Goal: Information Seeking & Learning: Learn about a topic

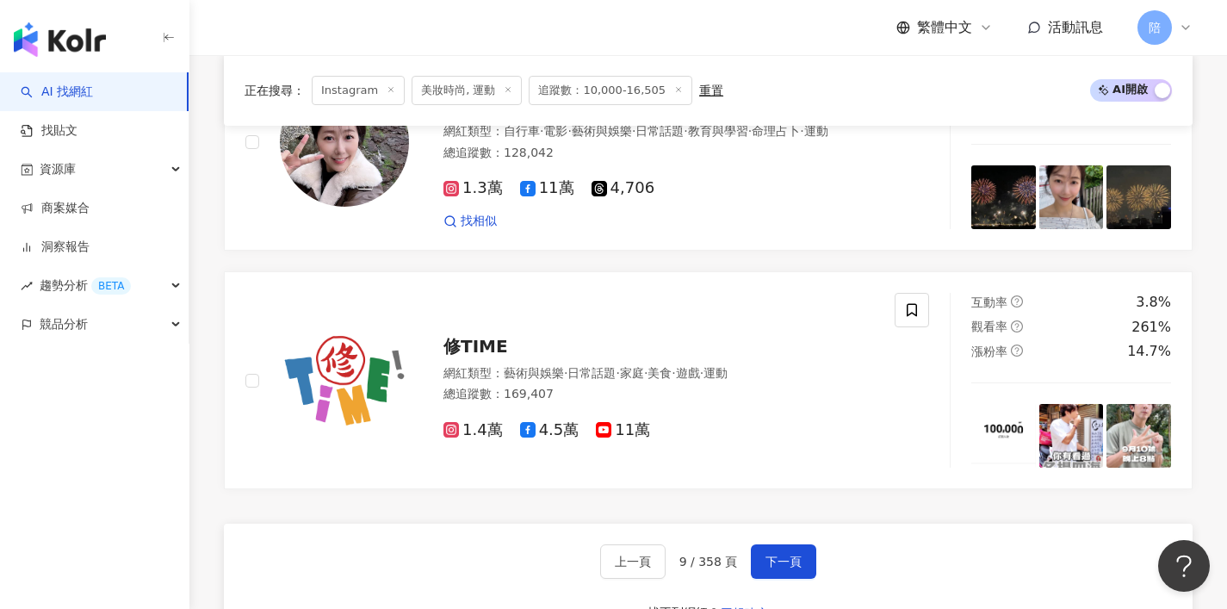
scroll to position [3356, 0]
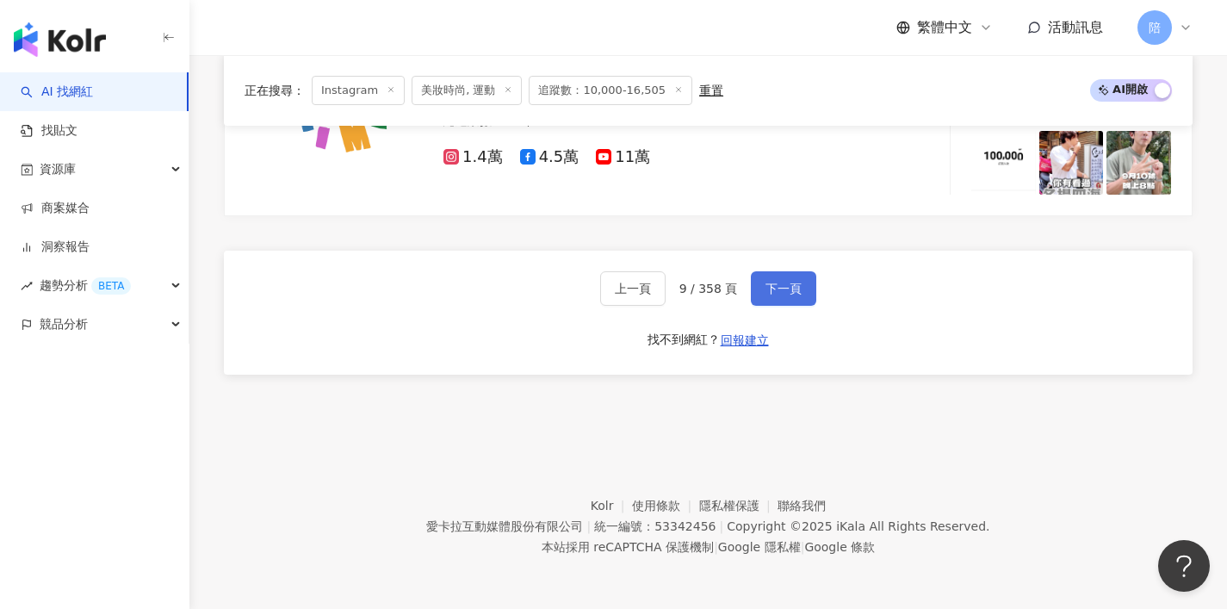
click at [772, 292] on span "下一頁" at bounding box center [783, 289] width 36 height 14
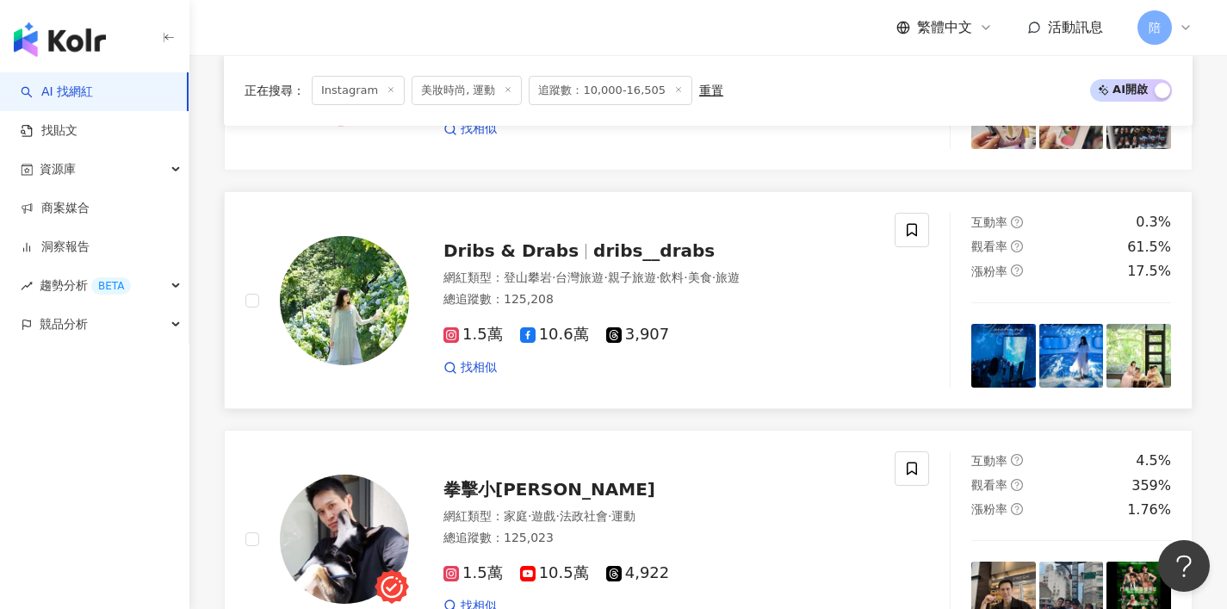
scroll to position [1241, 0]
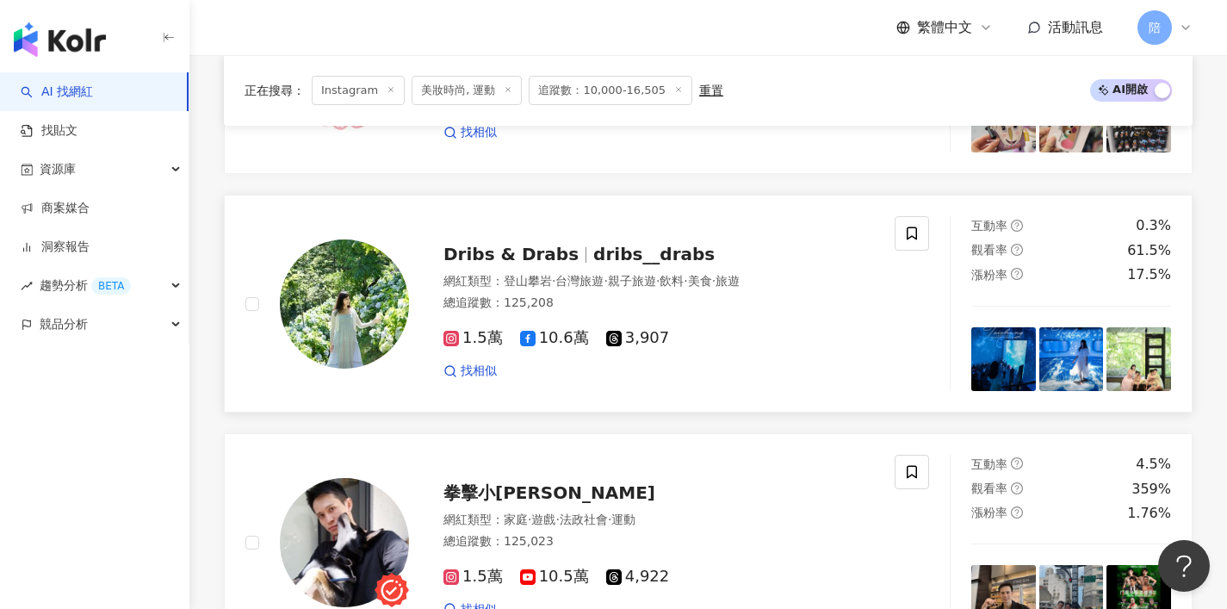
click at [629, 254] on div "Dribs & Drabs dribs__drabs" at bounding box center [658, 254] width 430 height 24
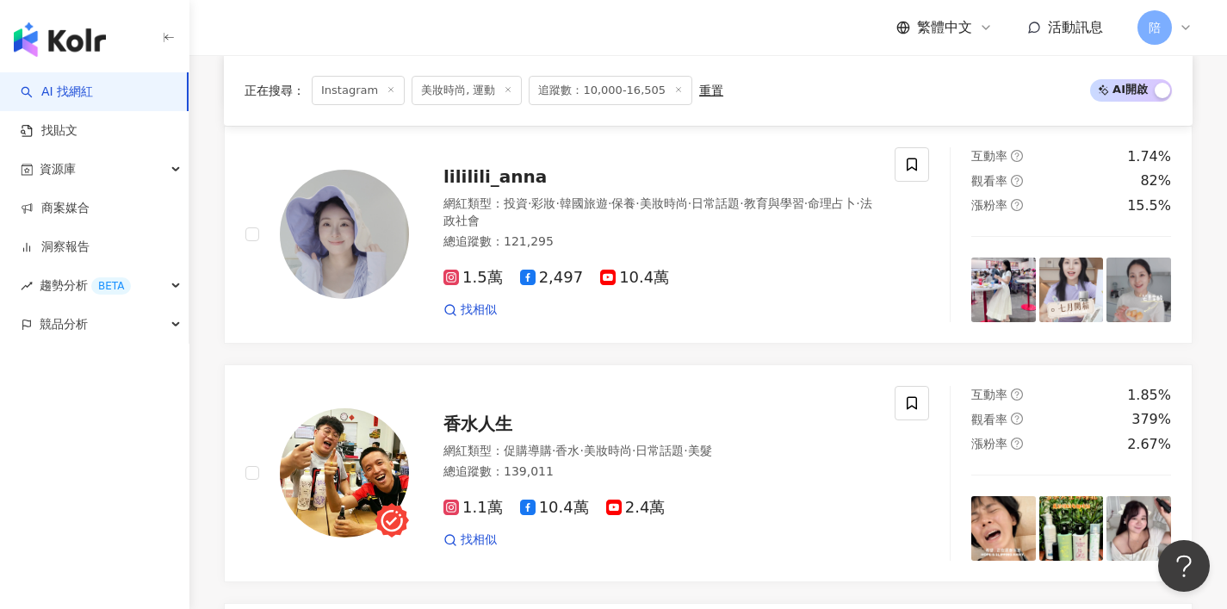
scroll to position [1789, 0]
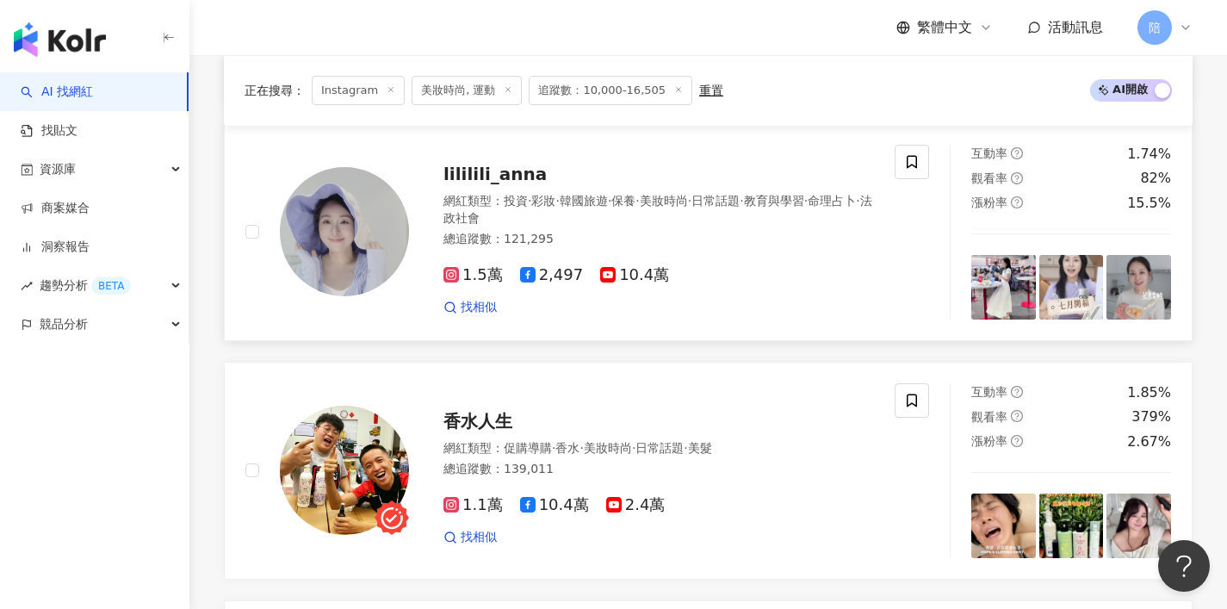
click at [512, 184] on span "lililili_anna" at bounding box center [494, 174] width 103 height 21
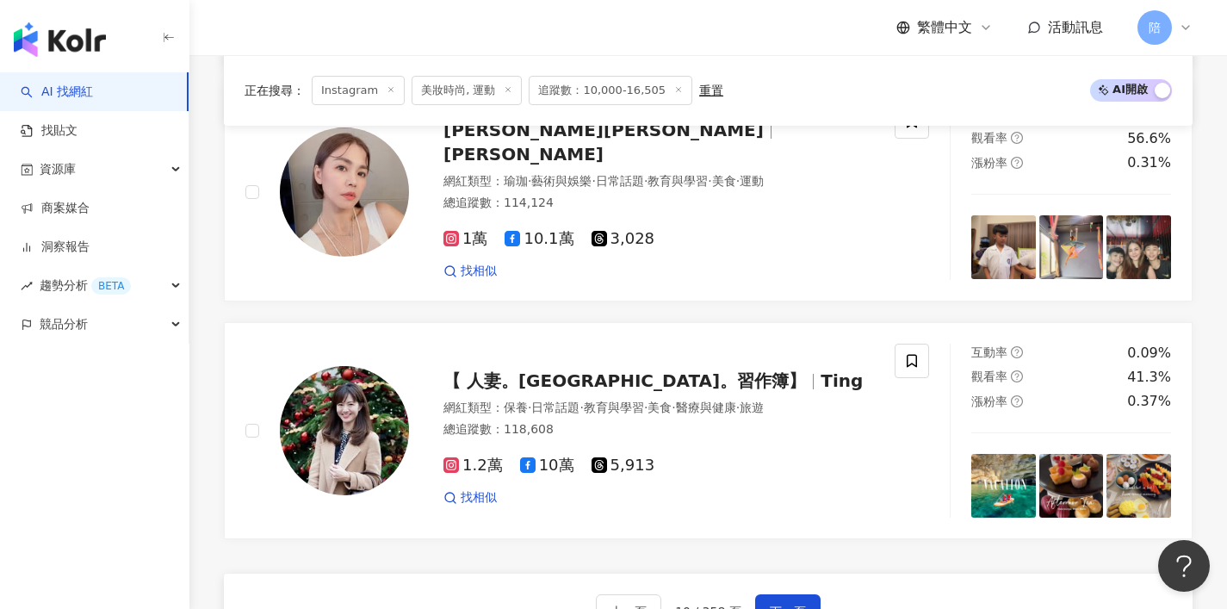
scroll to position [3243, 0]
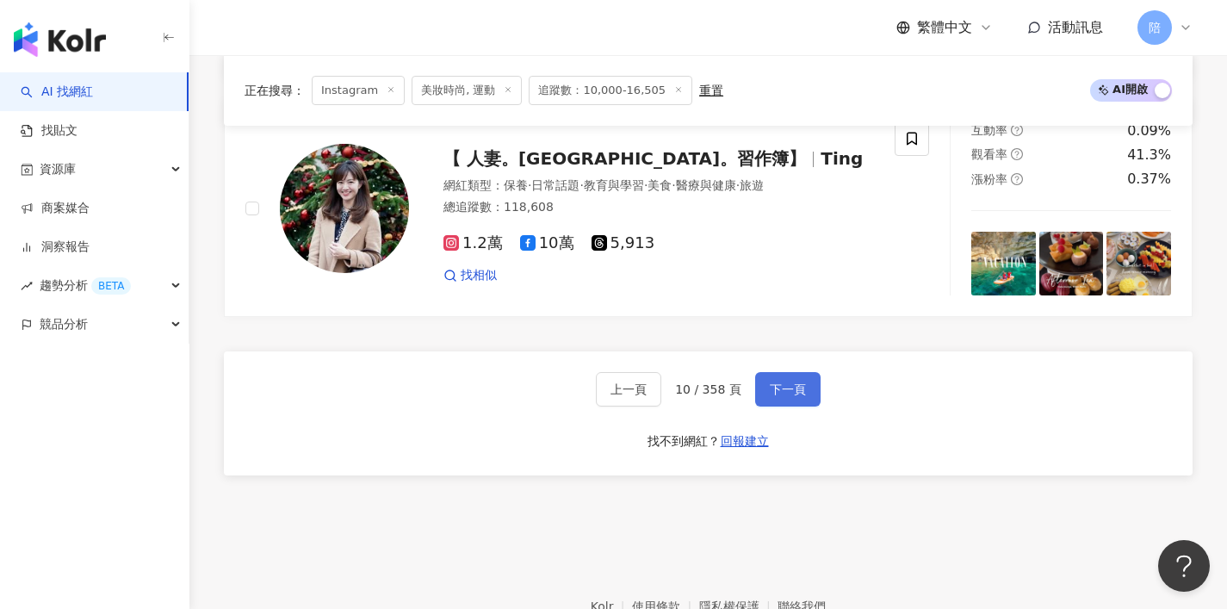
click at [789, 396] on span "下一頁" at bounding box center [788, 389] width 36 height 14
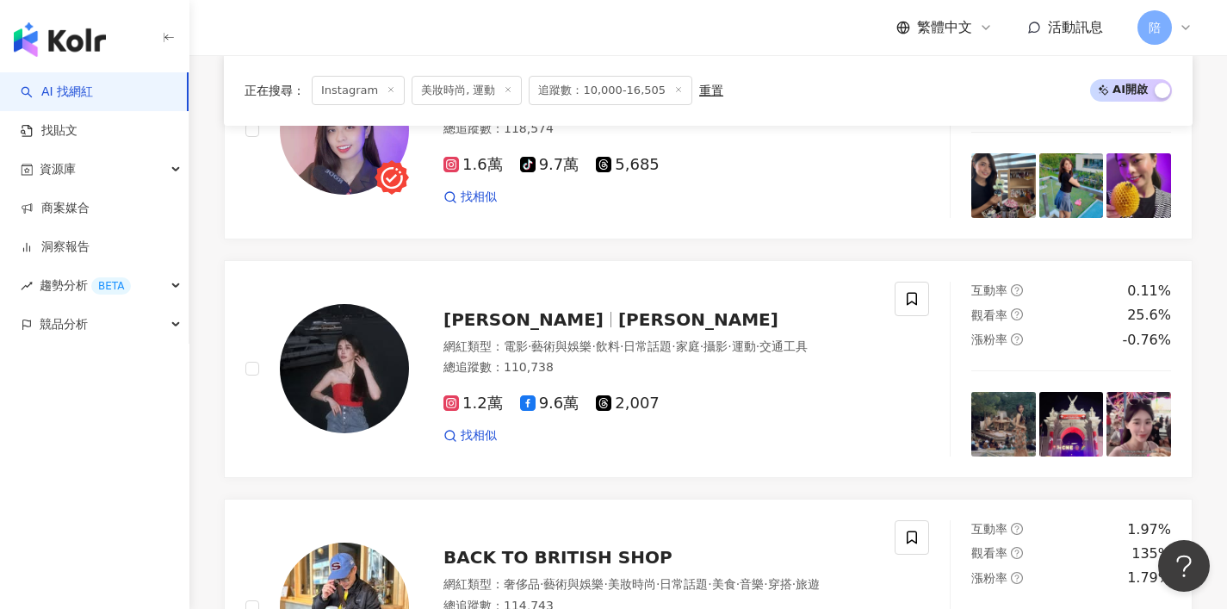
scroll to position [2366, 0]
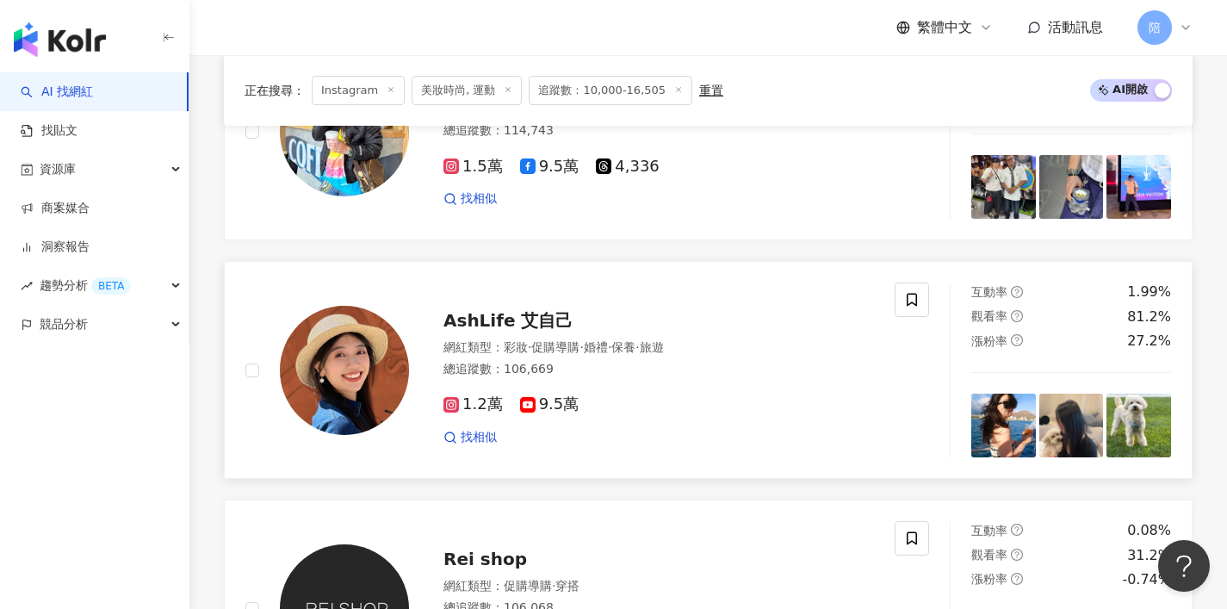
click at [544, 331] on span "AshLife 艾自己" at bounding box center [507, 320] width 129 height 21
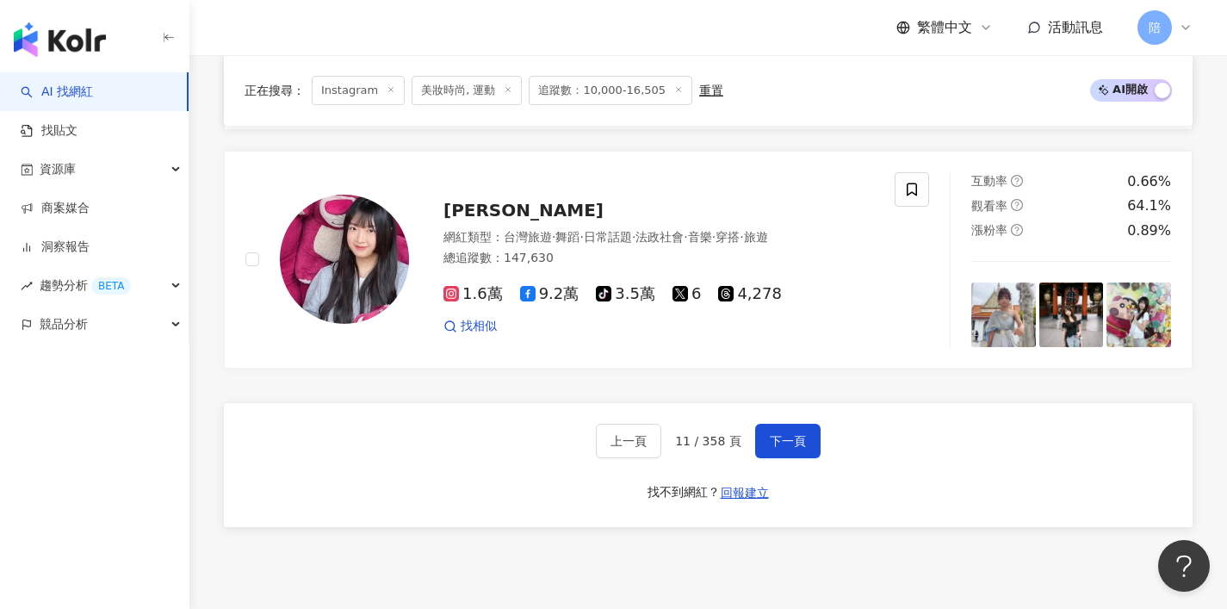
scroll to position [3189, 0]
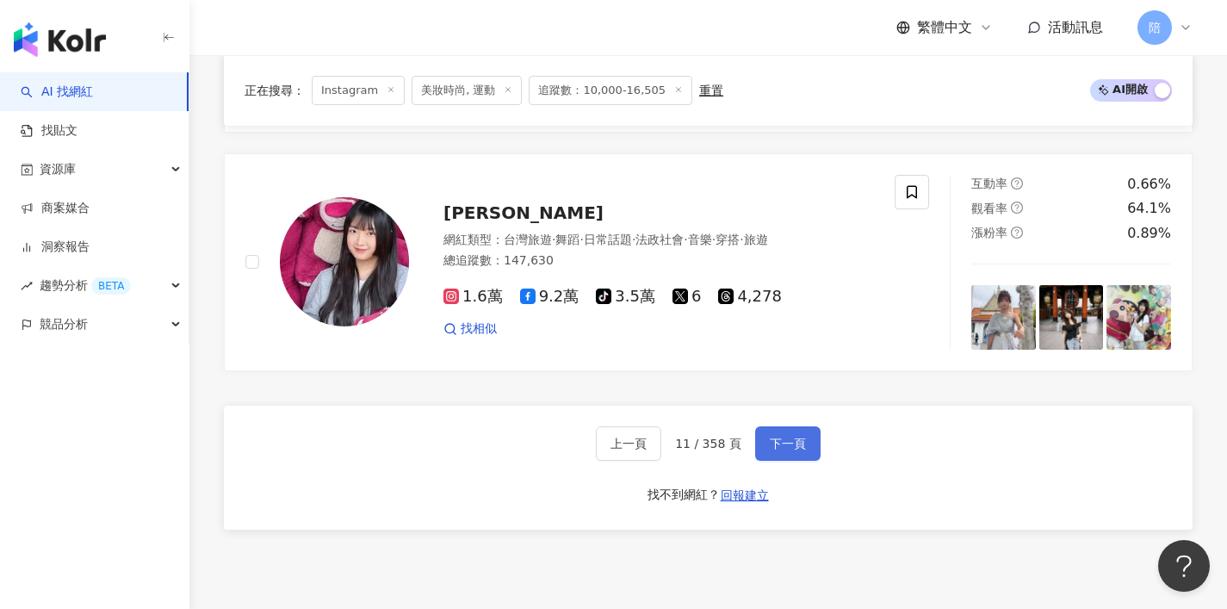
click at [788, 450] on span "下一頁" at bounding box center [788, 444] width 36 height 14
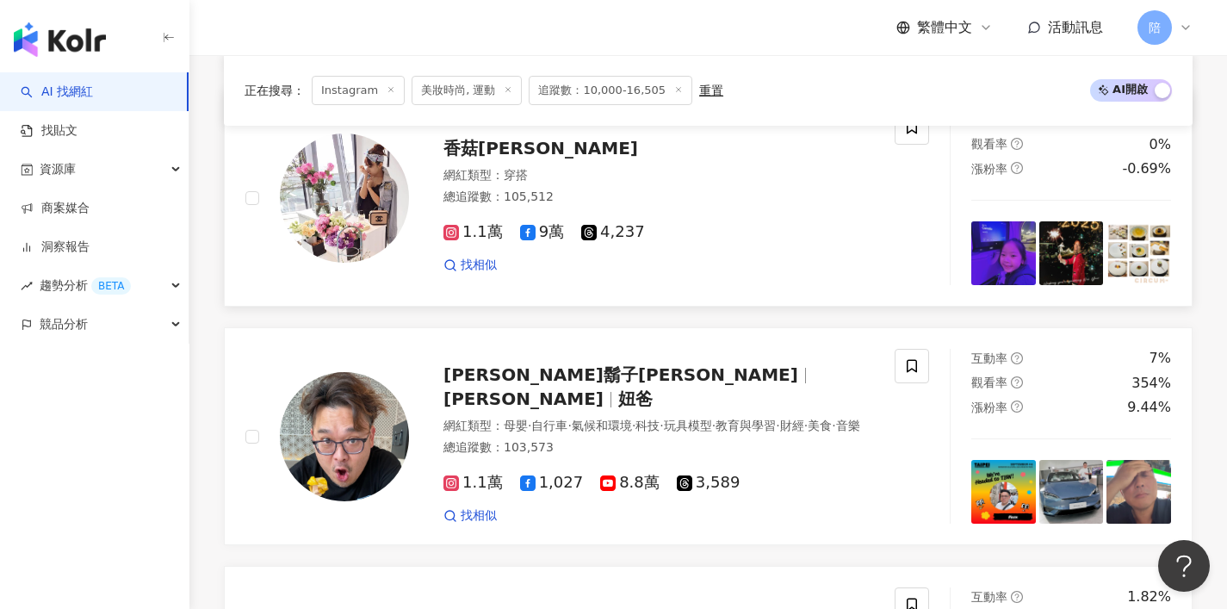
scroll to position [1345, 0]
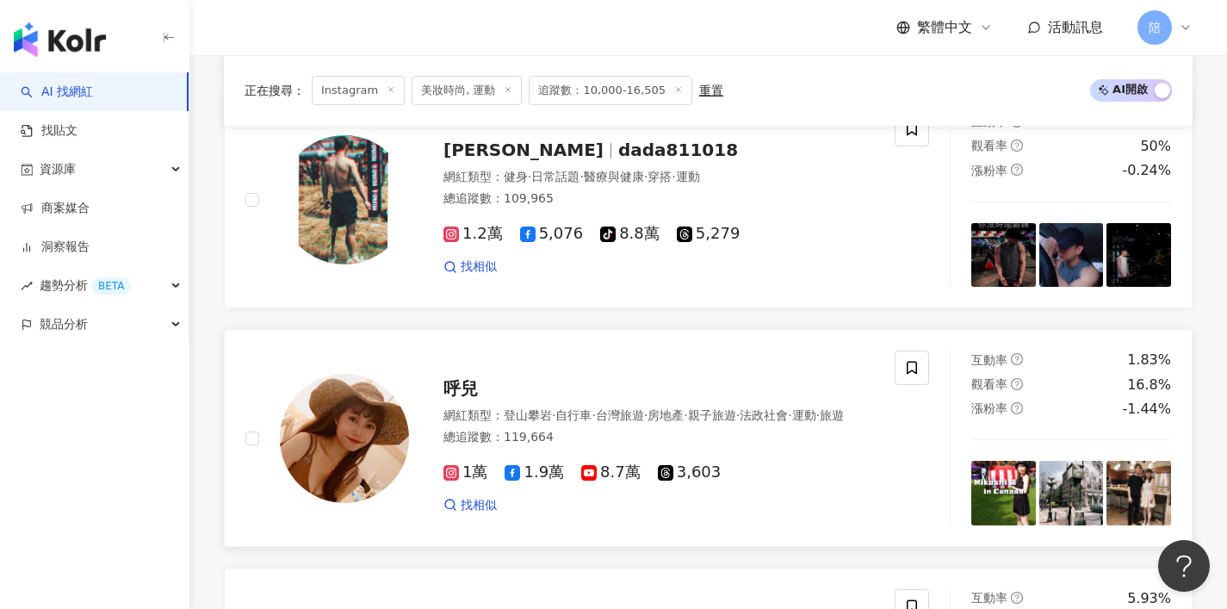
click at [473, 385] on span "呼兒" at bounding box center [460, 388] width 34 height 21
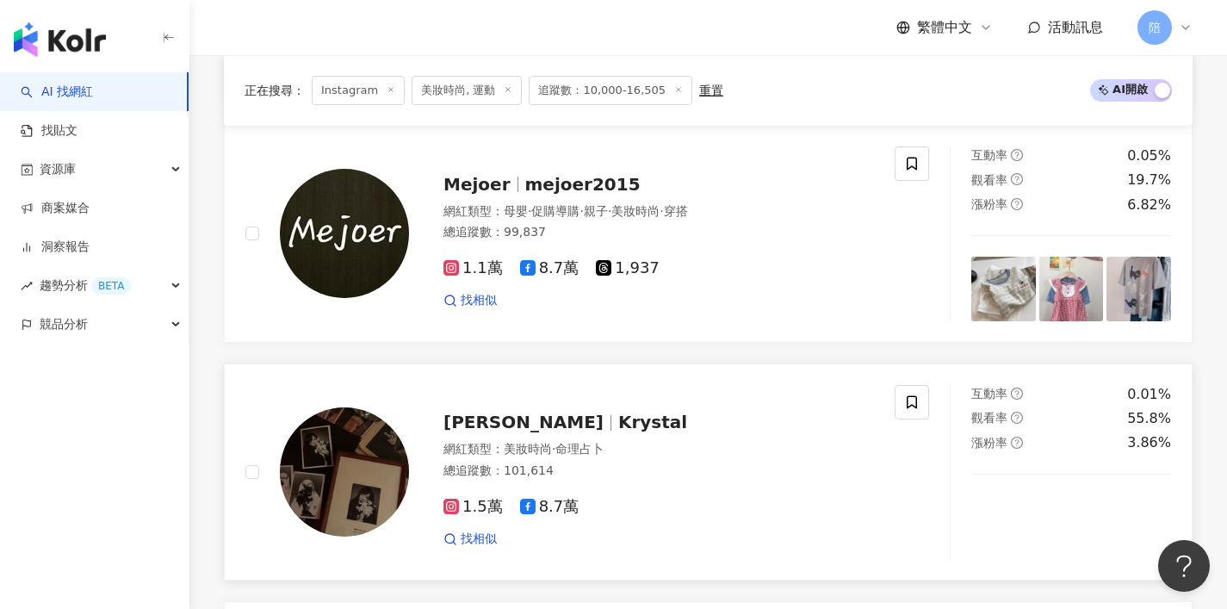
scroll to position [2556, 0]
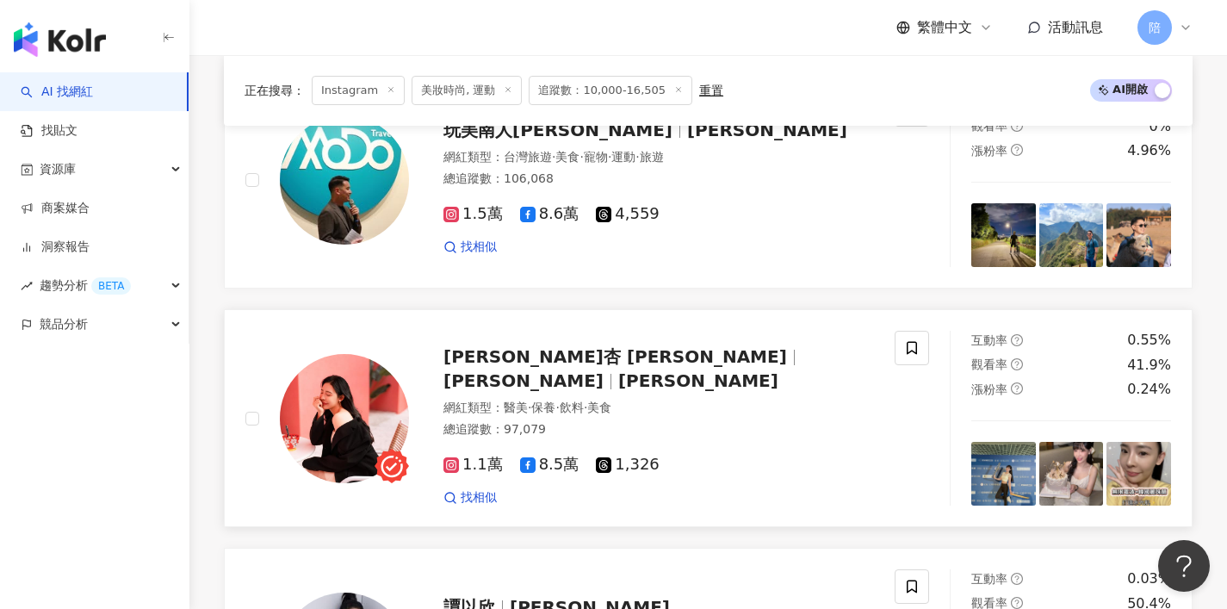
click at [740, 370] on div "周妍杏 Angeline Chou 周妍杏 Angeline Chou" at bounding box center [658, 368] width 430 height 48
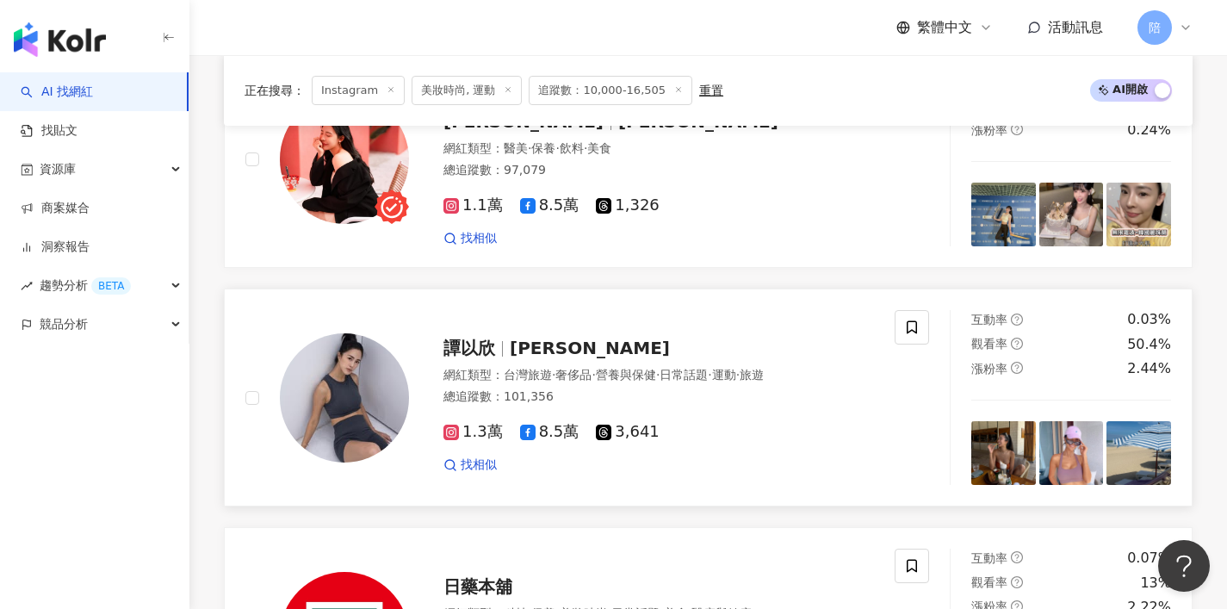
scroll to position [2886, 0]
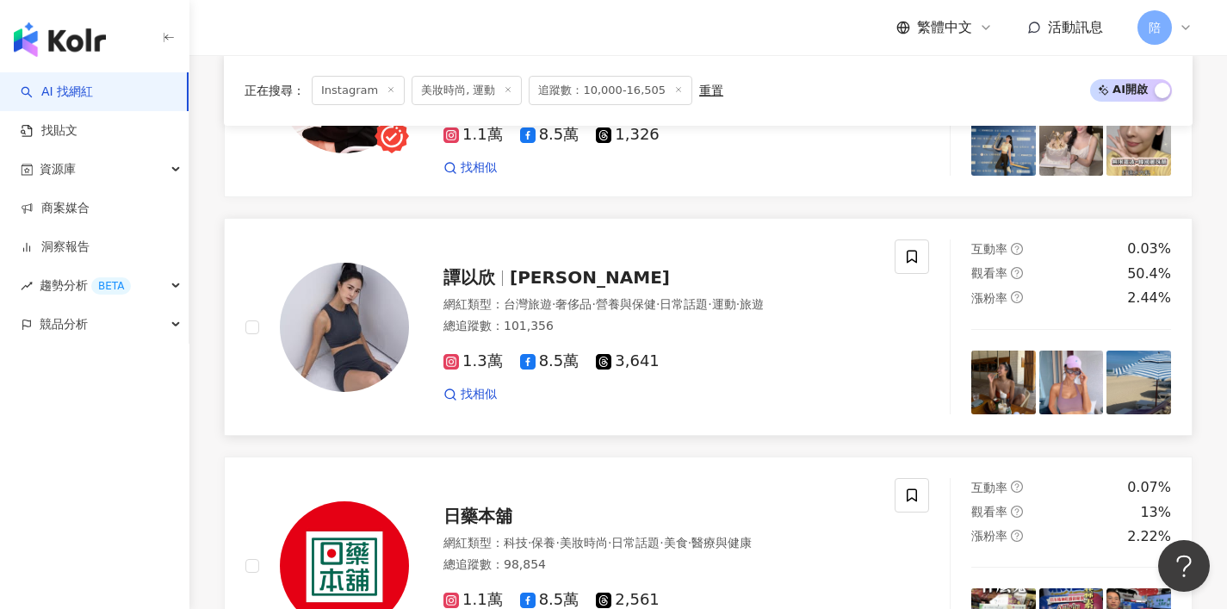
click at [505, 288] on span "譚以欣" at bounding box center [476, 277] width 66 height 21
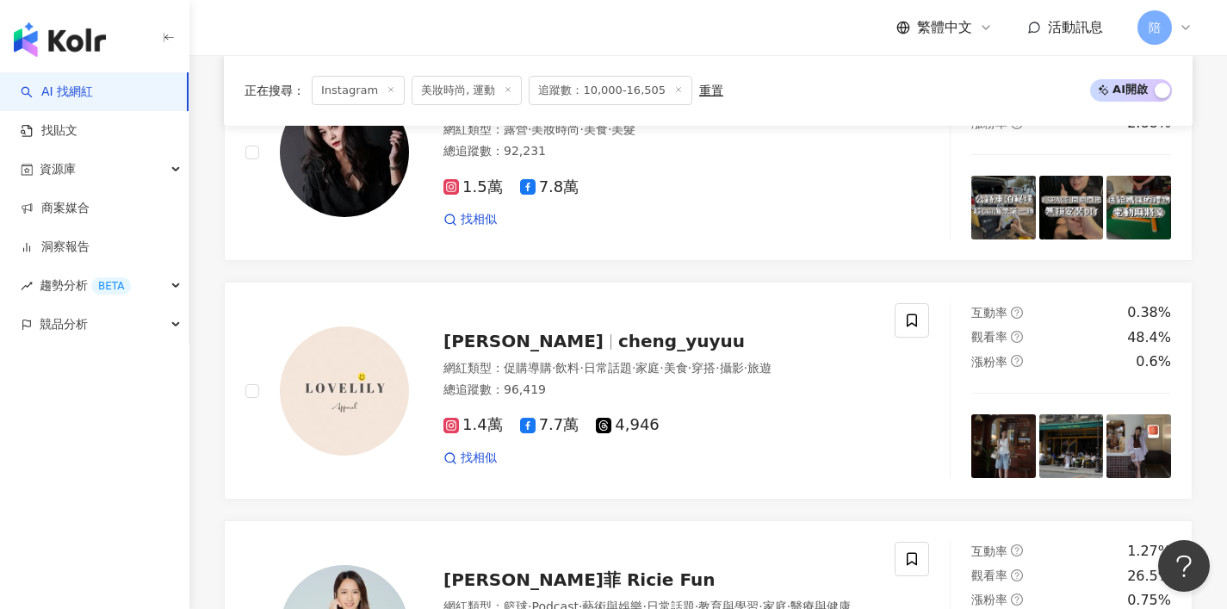
scroll to position [1410, 0]
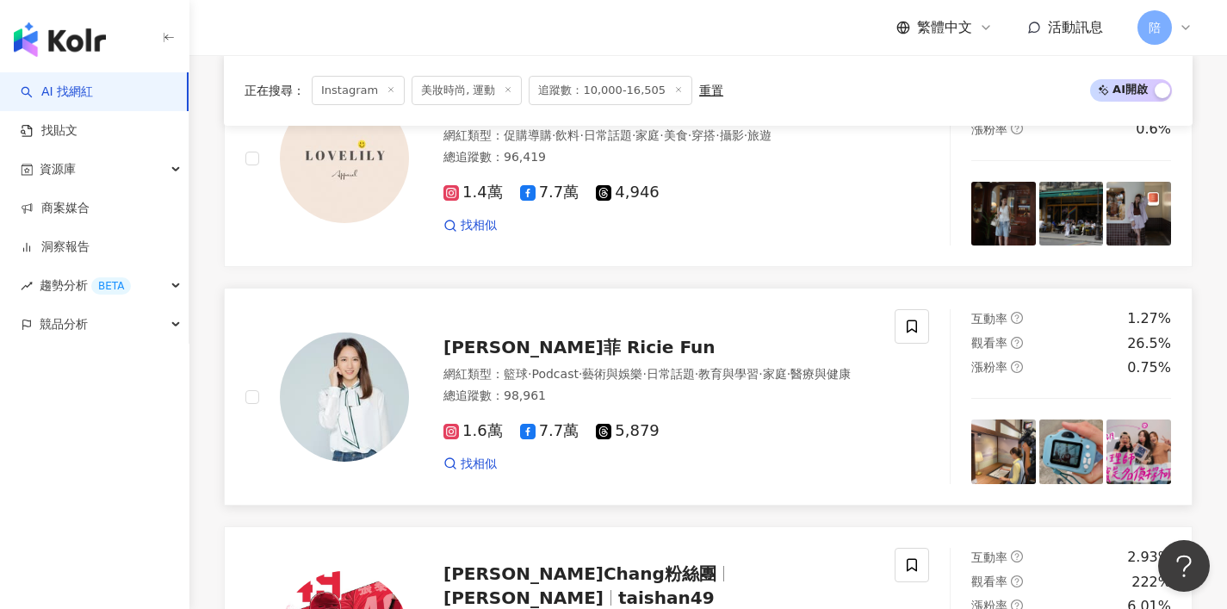
click at [525, 337] on span "范宸菲 Ricie Fun" at bounding box center [579, 347] width 272 height 21
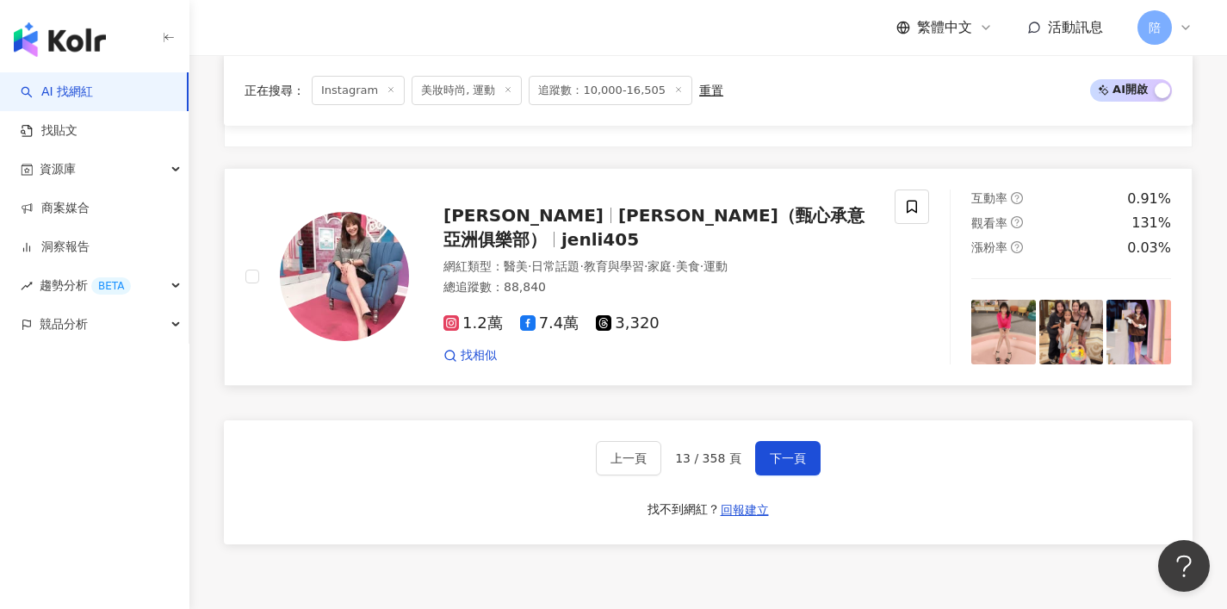
scroll to position [3356, 0]
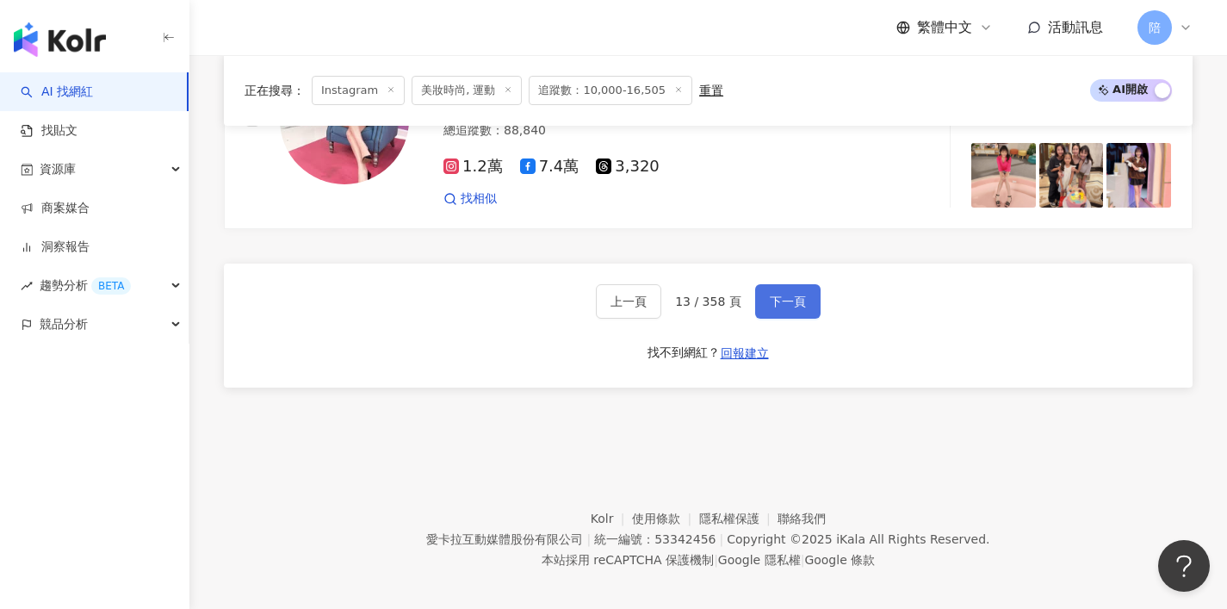
click at [797, 296] on button "下一頁" at bounding box center [787, 301] width 65 height 34
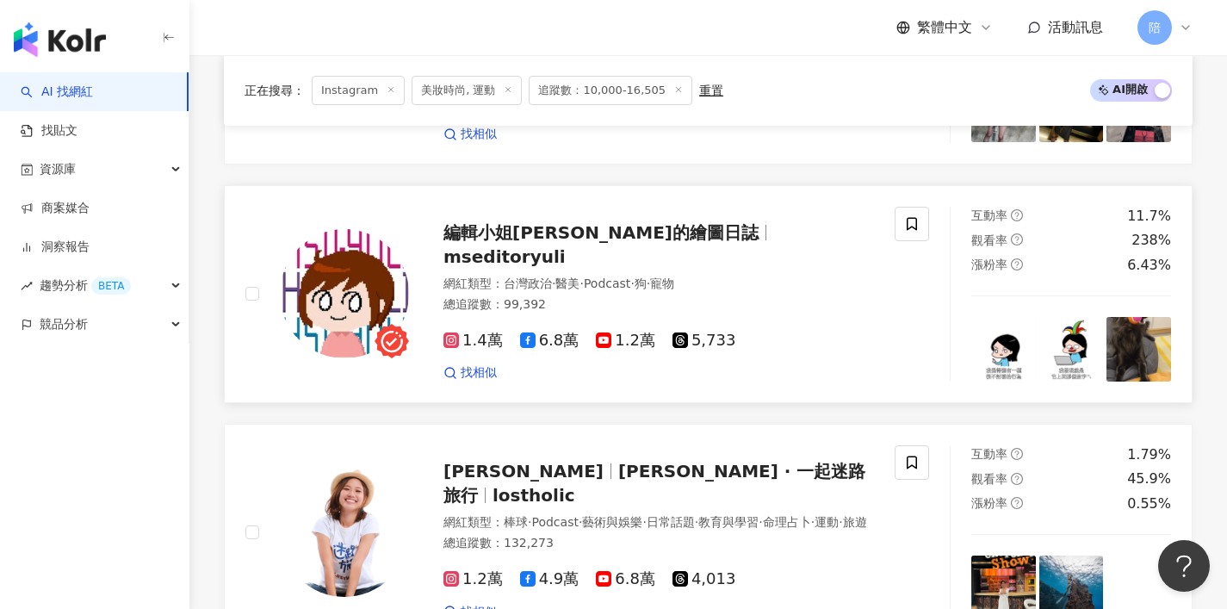
scroll to position [2735, 0]
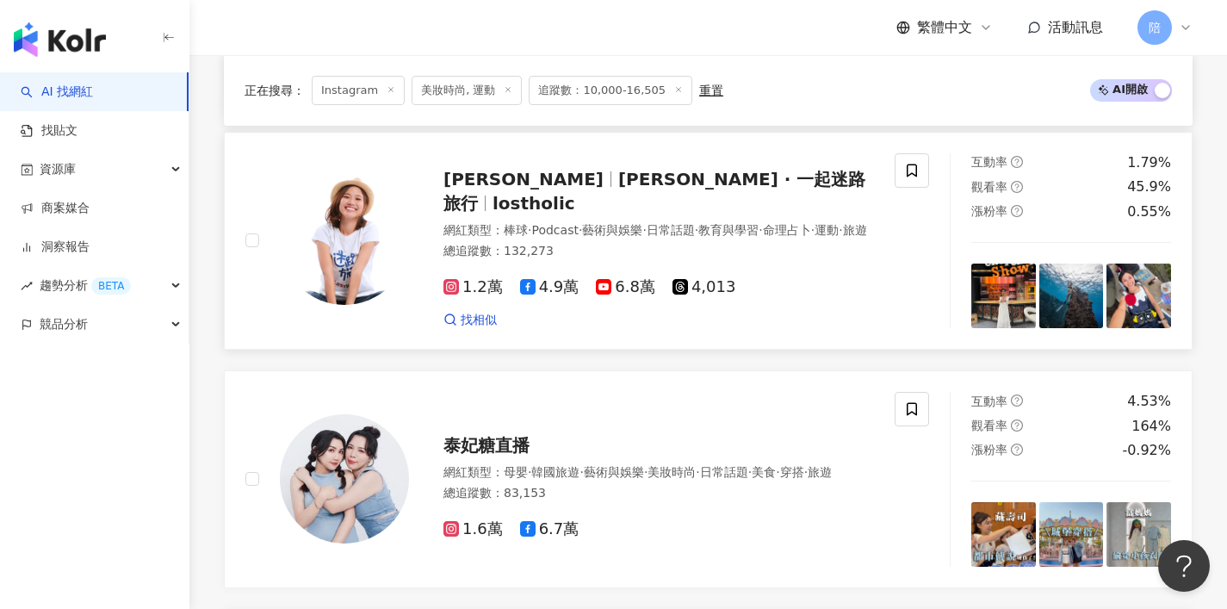
click at [588, 196] on span "屠潔 · 一起迷路旅行" at bounding box center [654, 191] width 422 height 45
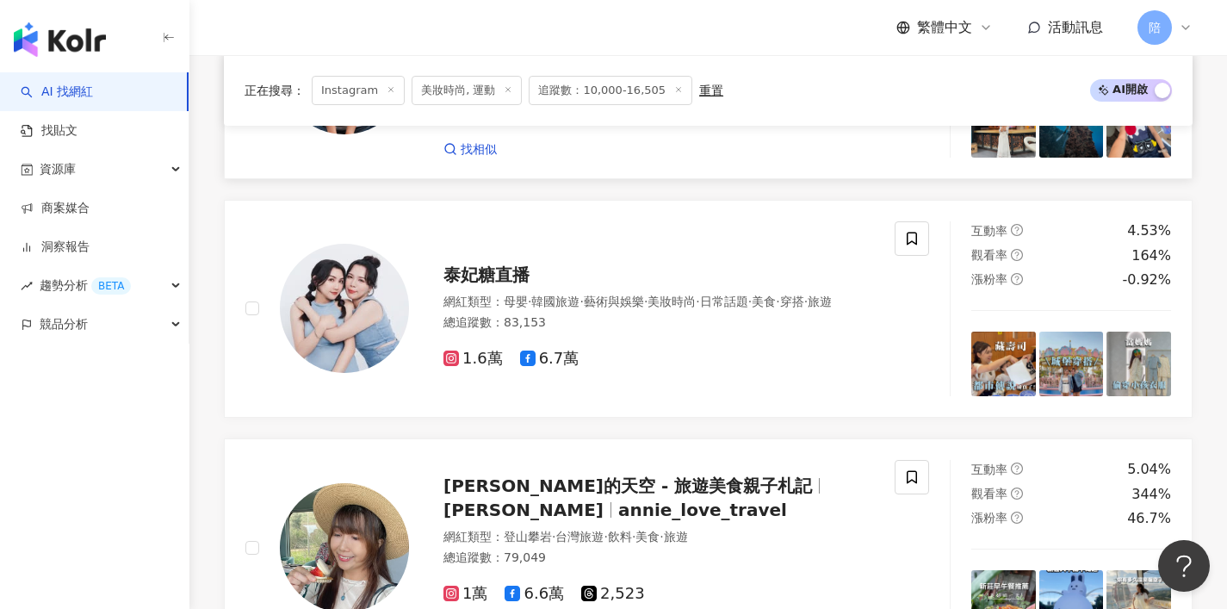
scroll to position [3019, 0]
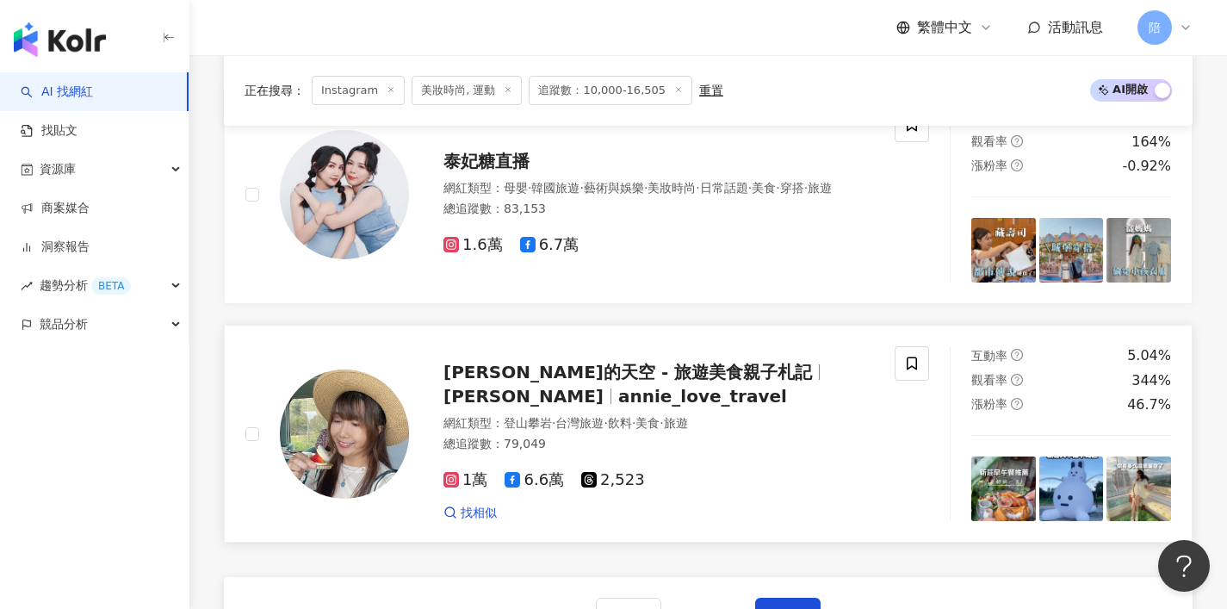
click at [563, 375] on span "安妮的天空 - 旅遊美食親子札記" at bounding box center [627, 372] width 368 height 21
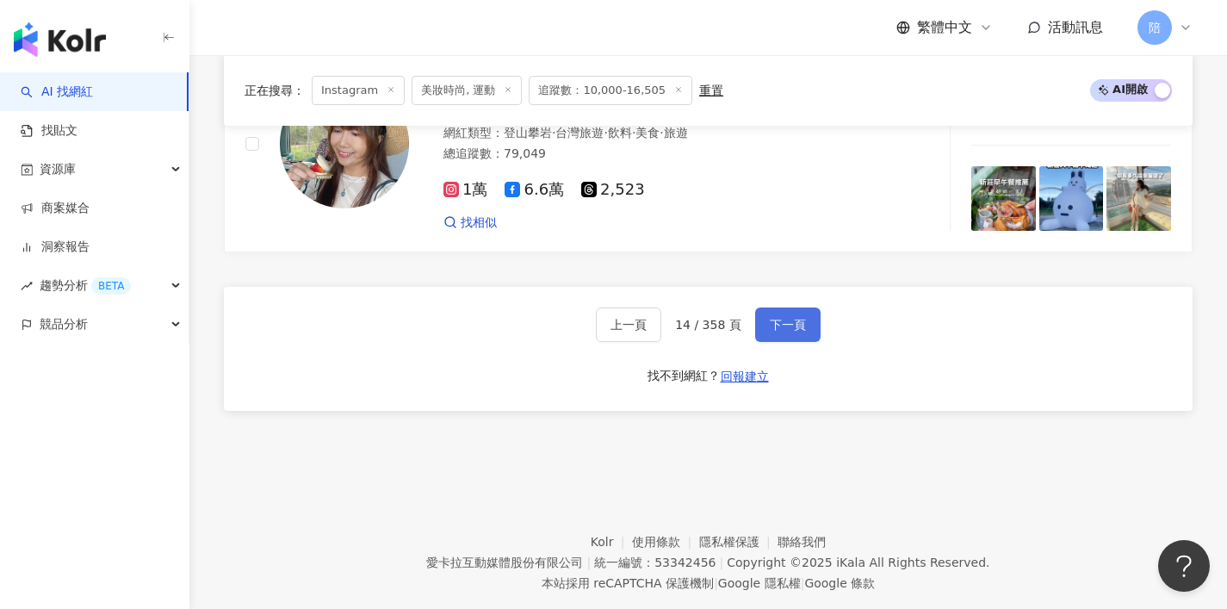
click at [789, 342] on button "下一頁" at bounding box center [787, 324] width 65 height 34
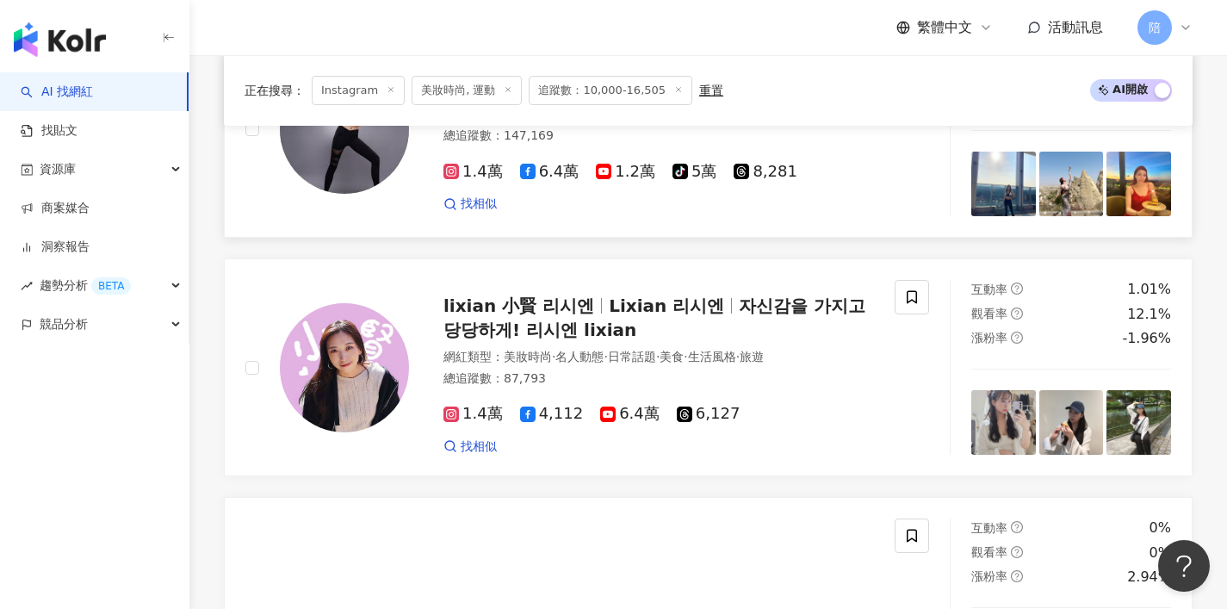
scroll to position [2146, 0]
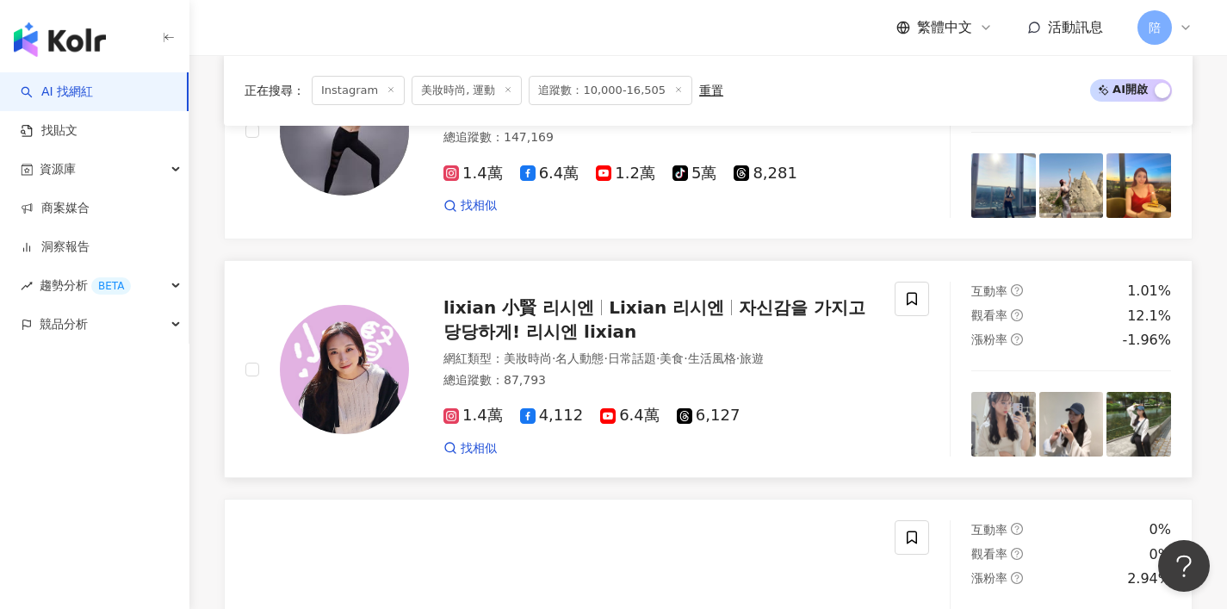
click at [574, 307] on span "lixian 小賢 리시엔" at bounding box center [518, 307] width 151 height 21
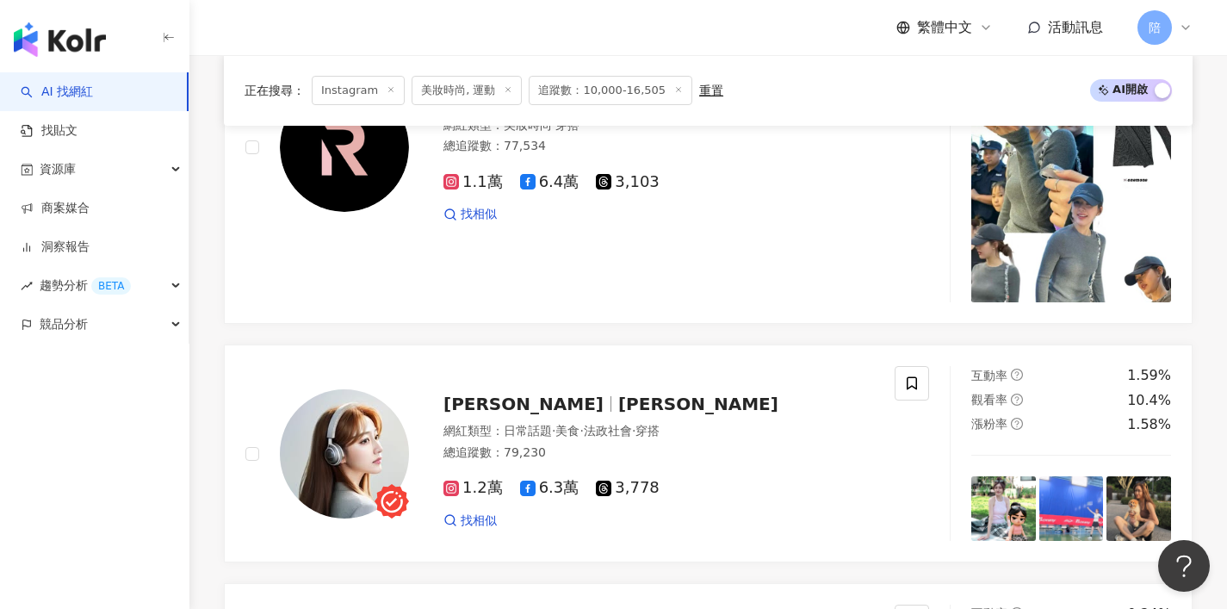
scroll to position [2784, 0]
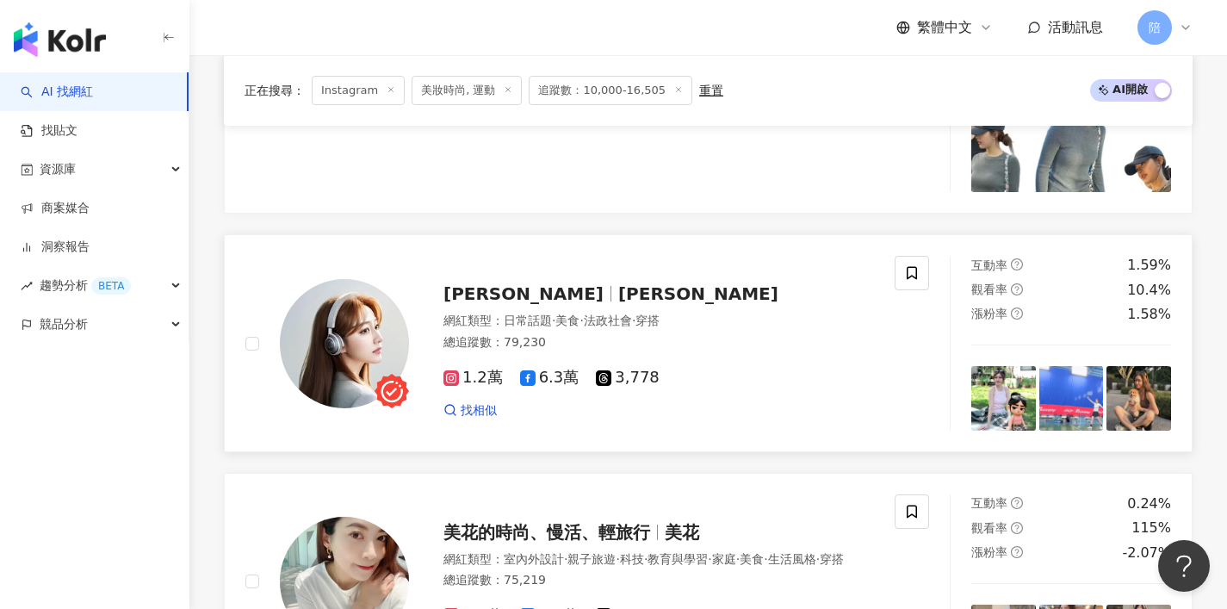
click at [618, 290] on span "林佳橘" at bounding box center [698, 293] width 160 height 21
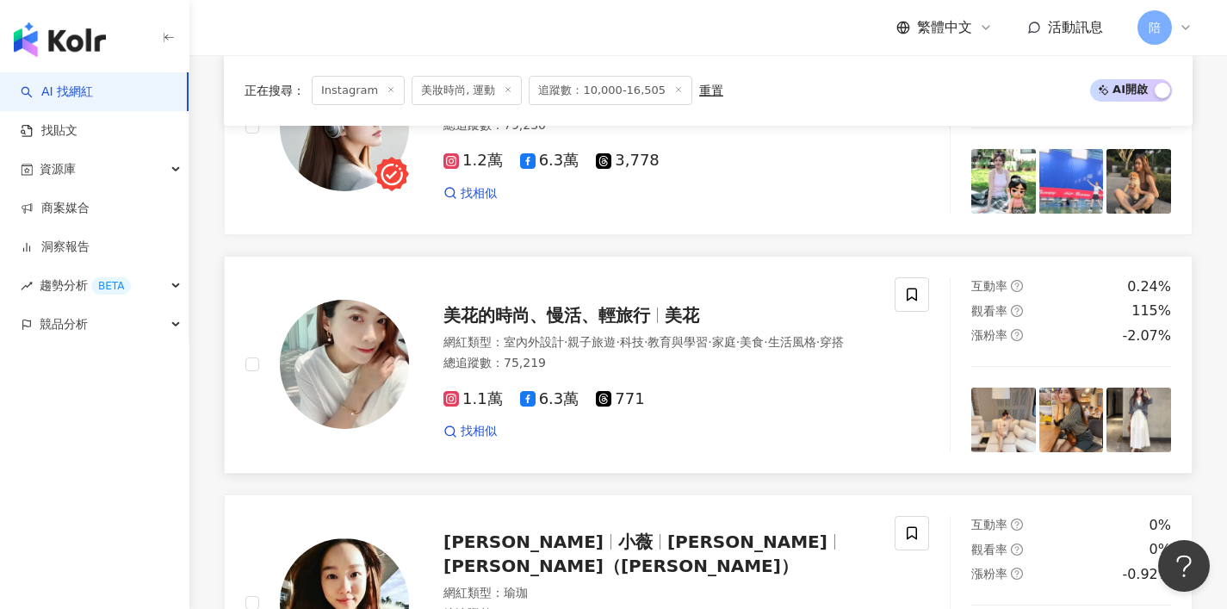
scroll to position [3109, 0]
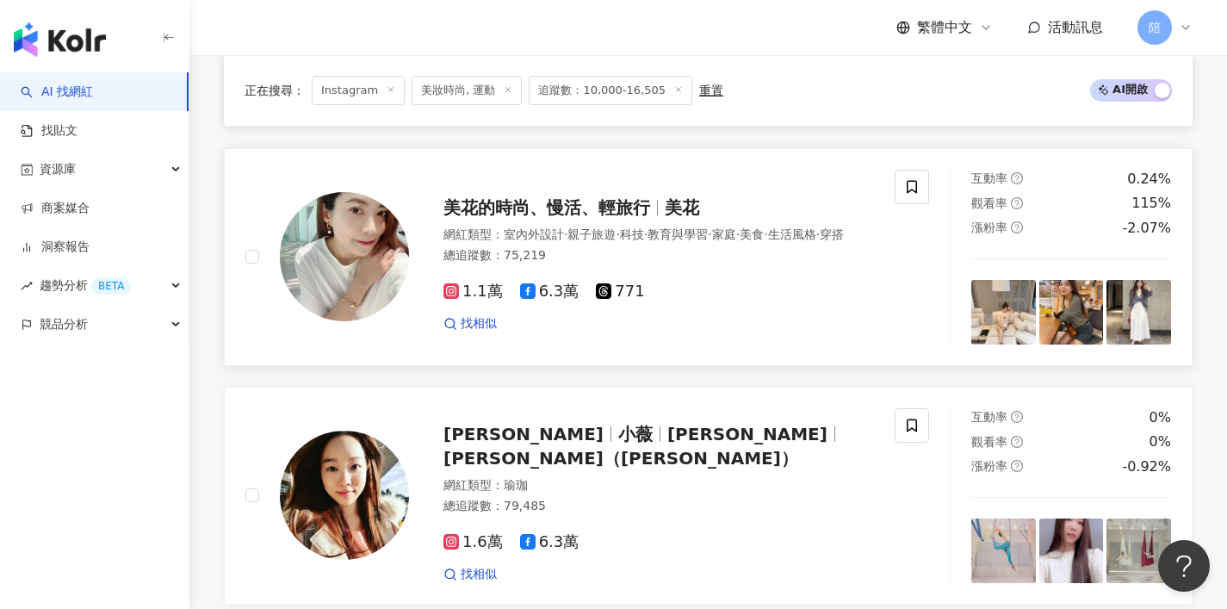
click at [653, 202] on div "美花的時尚、慢活、輕旅行 美花" at bounding box center [658, 207] width 430 height 24
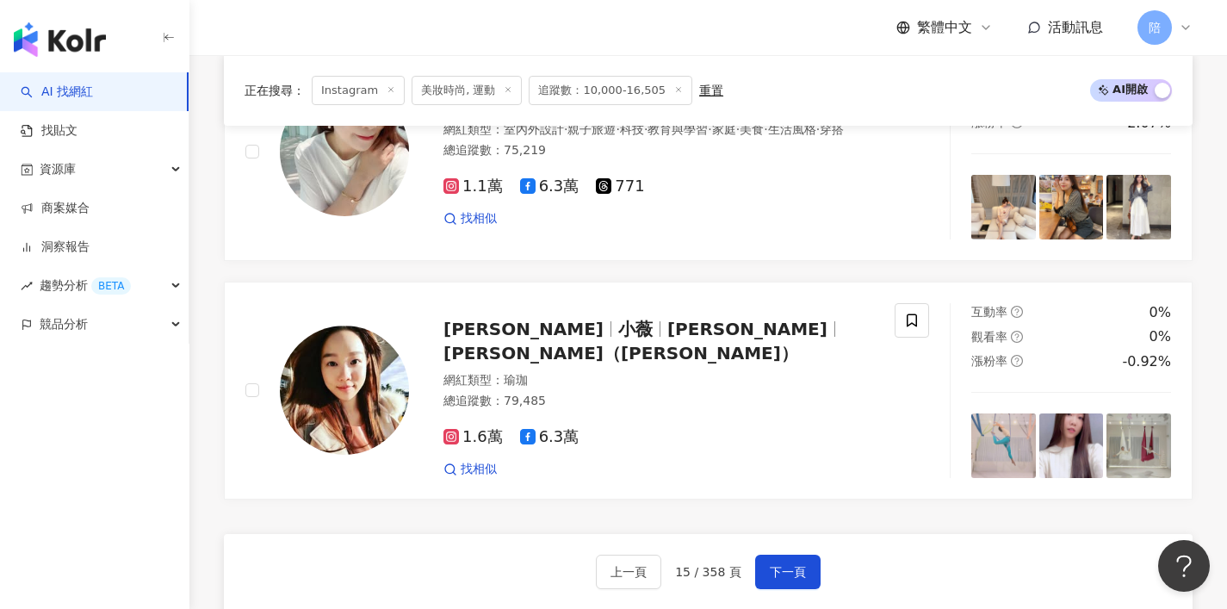
scroll to position [3294, 0]
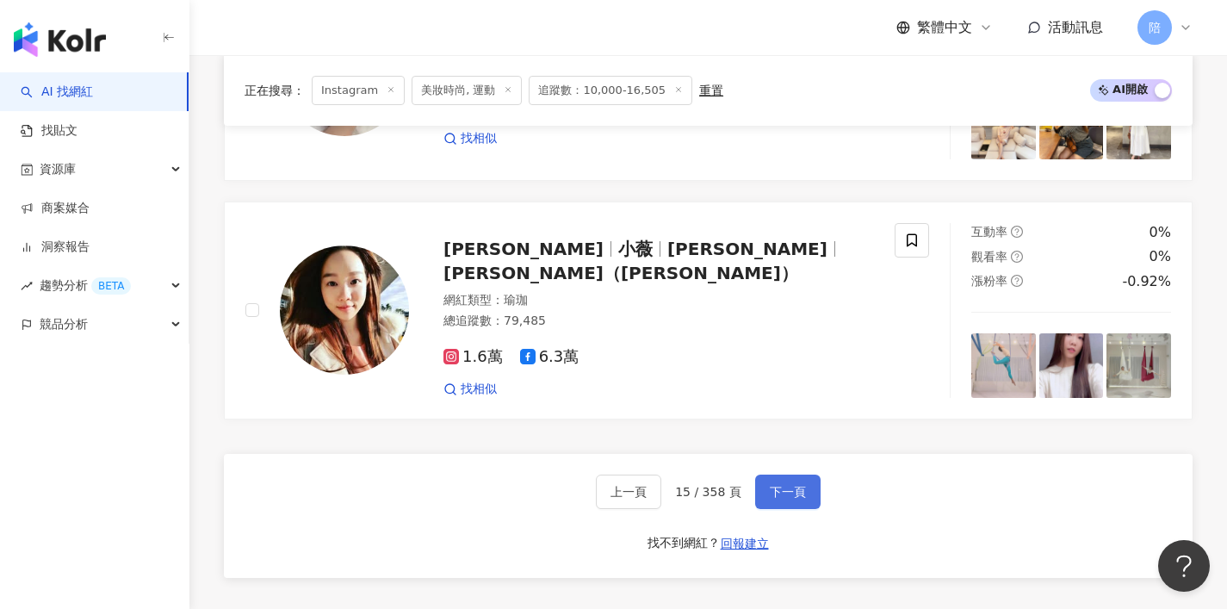
click at [783, 492] on button "下一頁" at bounding box center [787, 491] width 65 height 34
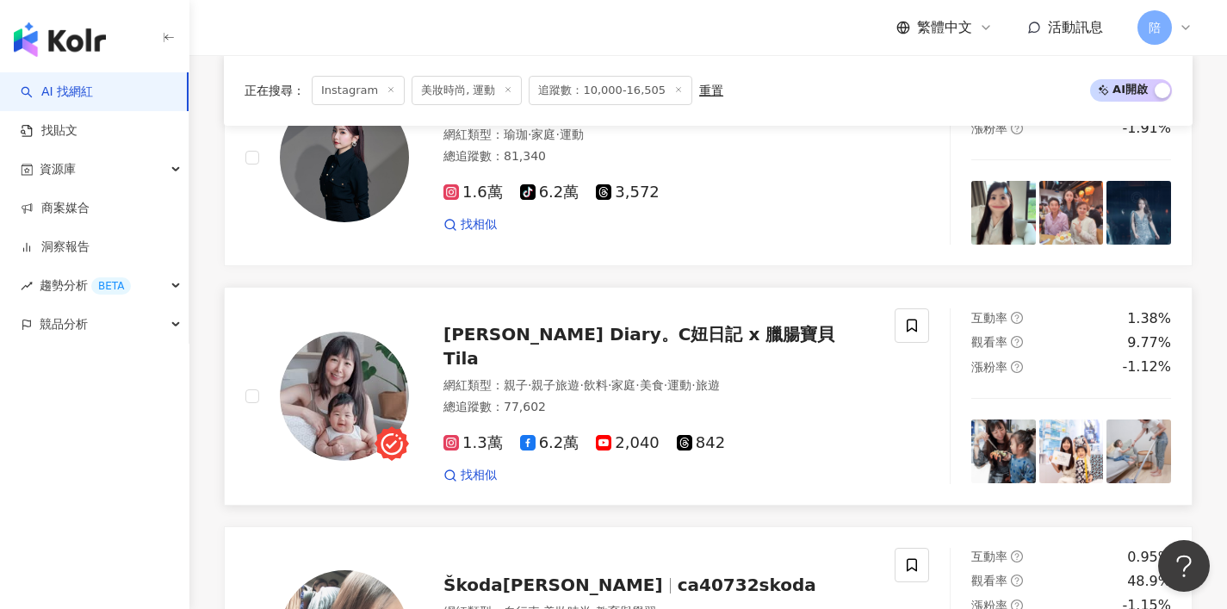
scroll to position [768, 0]
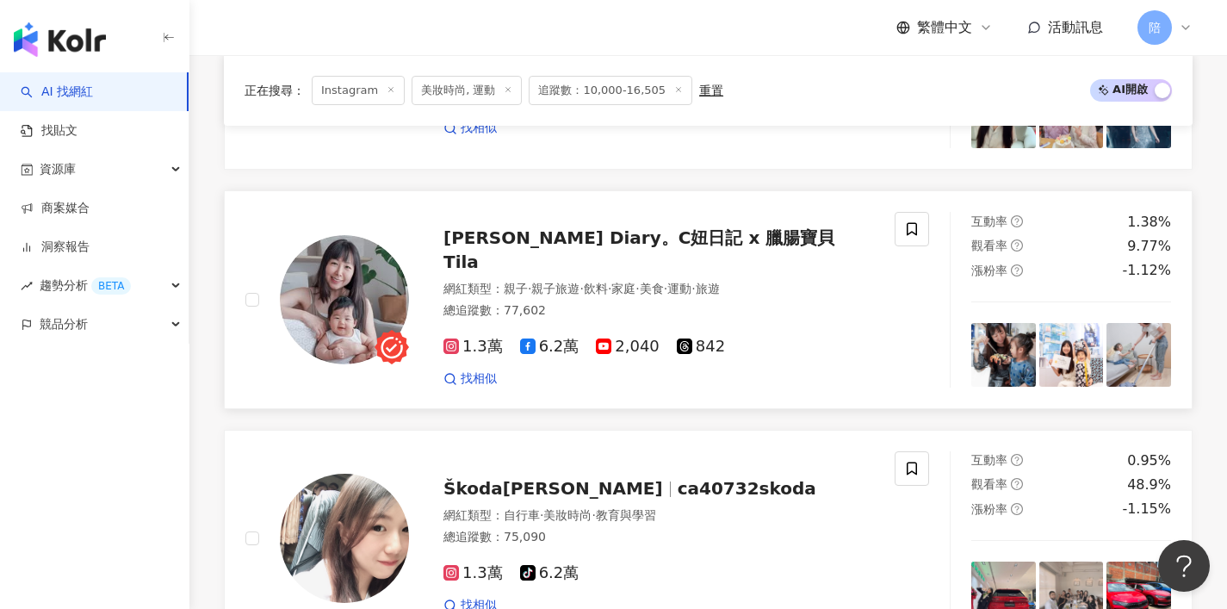
click at [687, 272] on div "Claire's Diary。C妞日記 x 臘腸寶貝 Tila" at bounding box center [658, 250] width 430 height 48
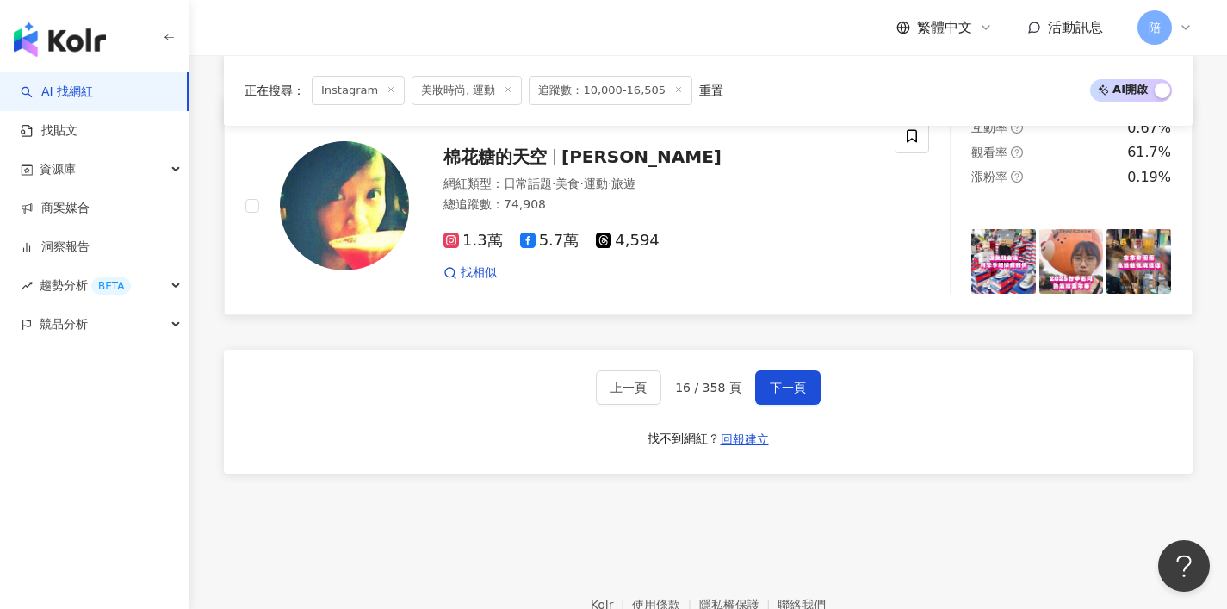
scroll to position [3255, 0]
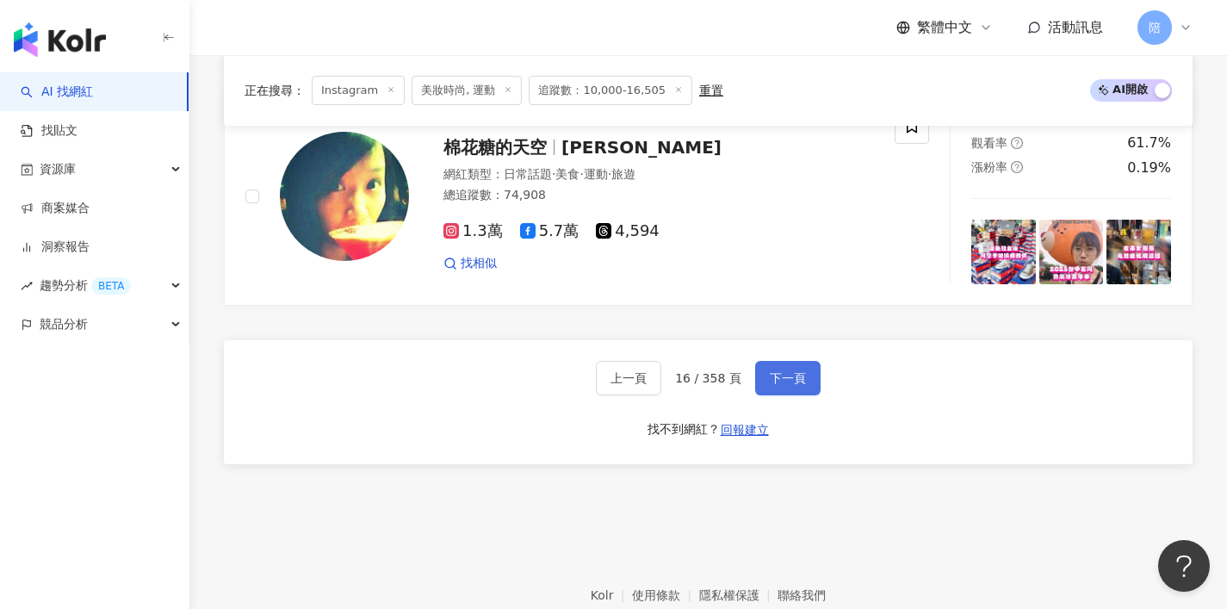
click at [794, 395] on button "下一頁" at bounding box center [787, 378] width 65 height 34
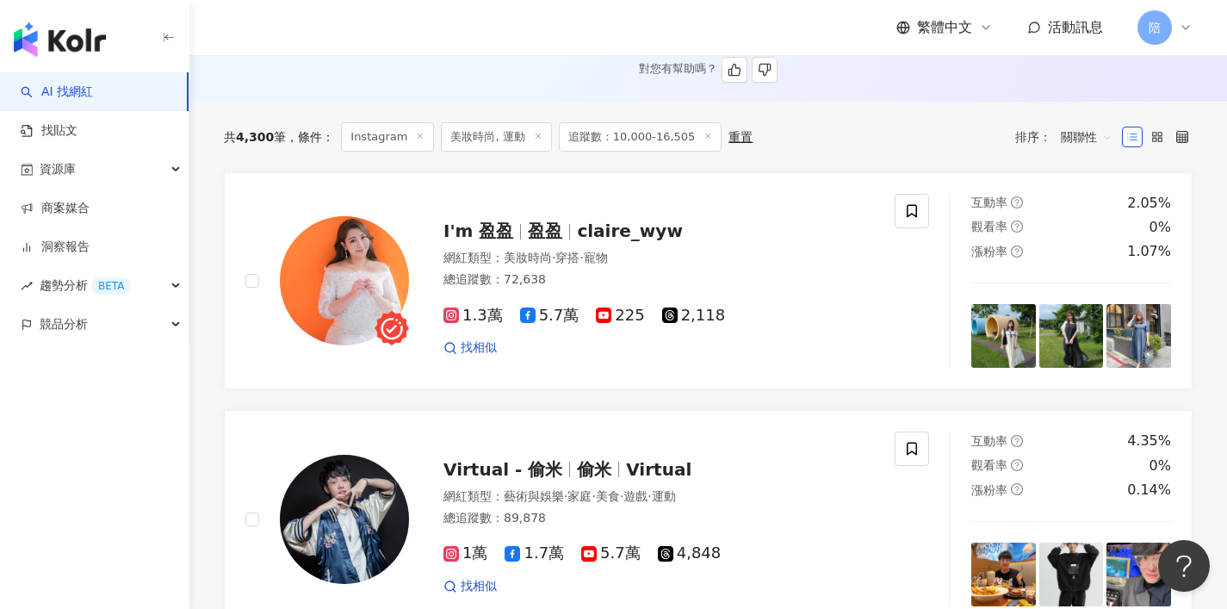
scroll to position [563, 0]
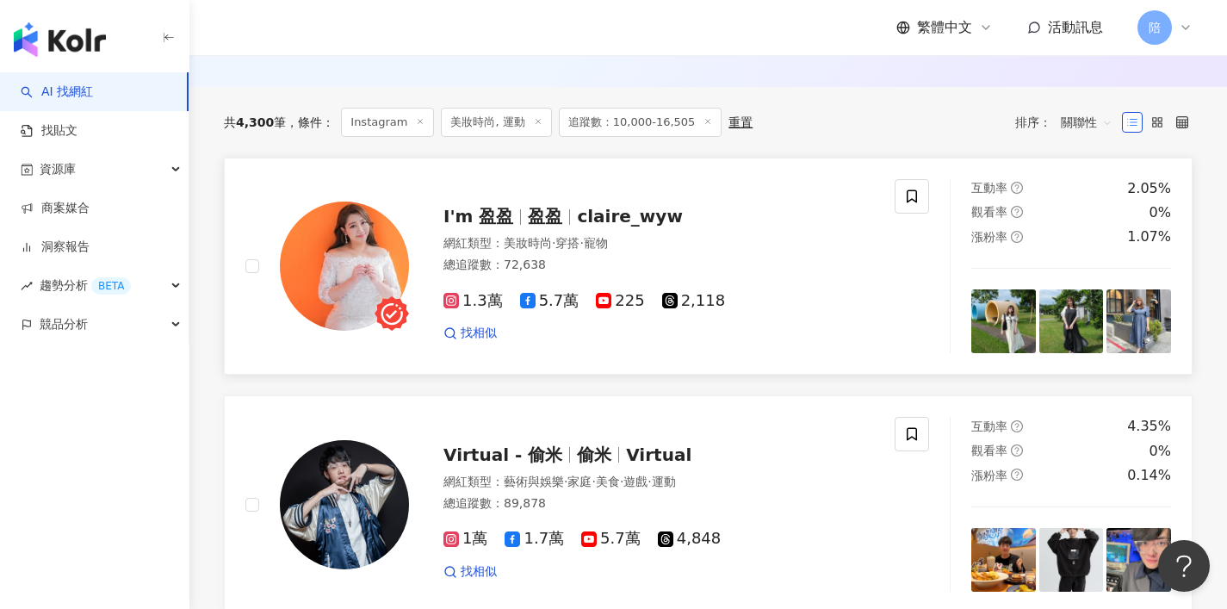
click at [580, 226] on span "claire_wyw" at bounding box center [629, 216] width 105 height 21
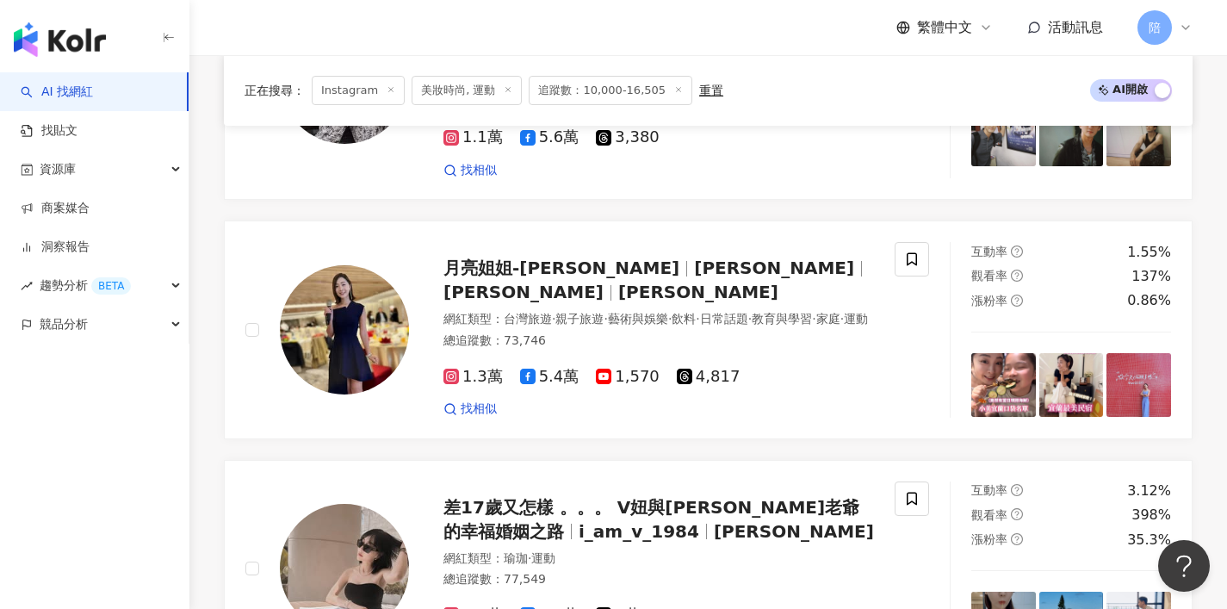
scroll to position [1468, 0]
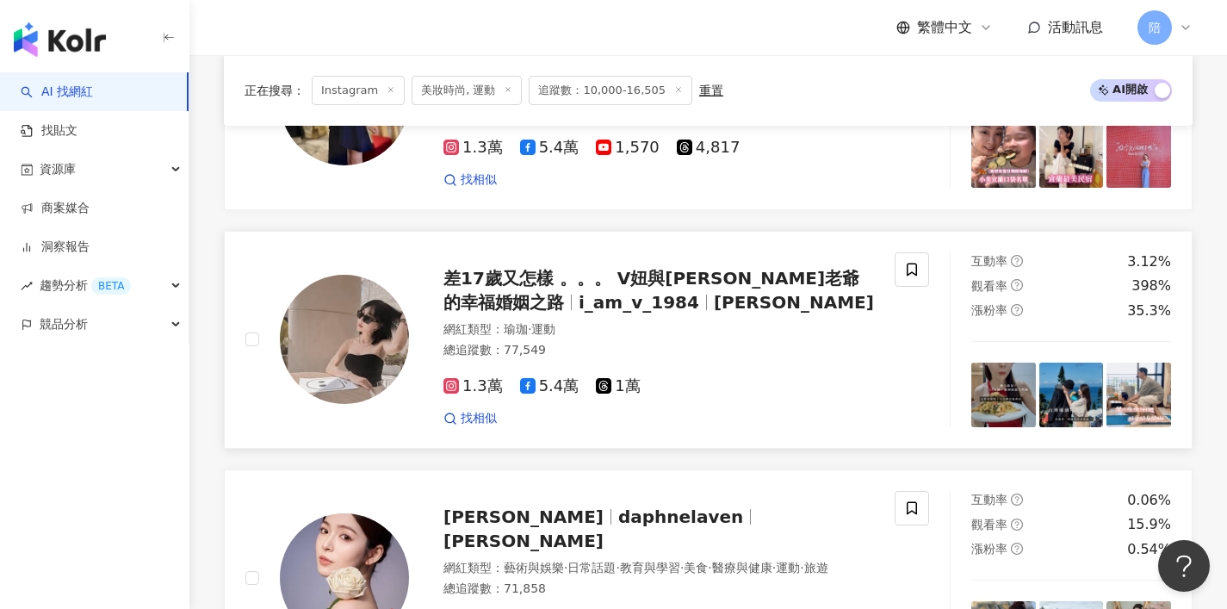
click at [543, 268] on span "差17歲又怎樣 。。。 V妞與李老爺的幸福婚姻之路" at bounding box center [651, 290] width 416 height 45
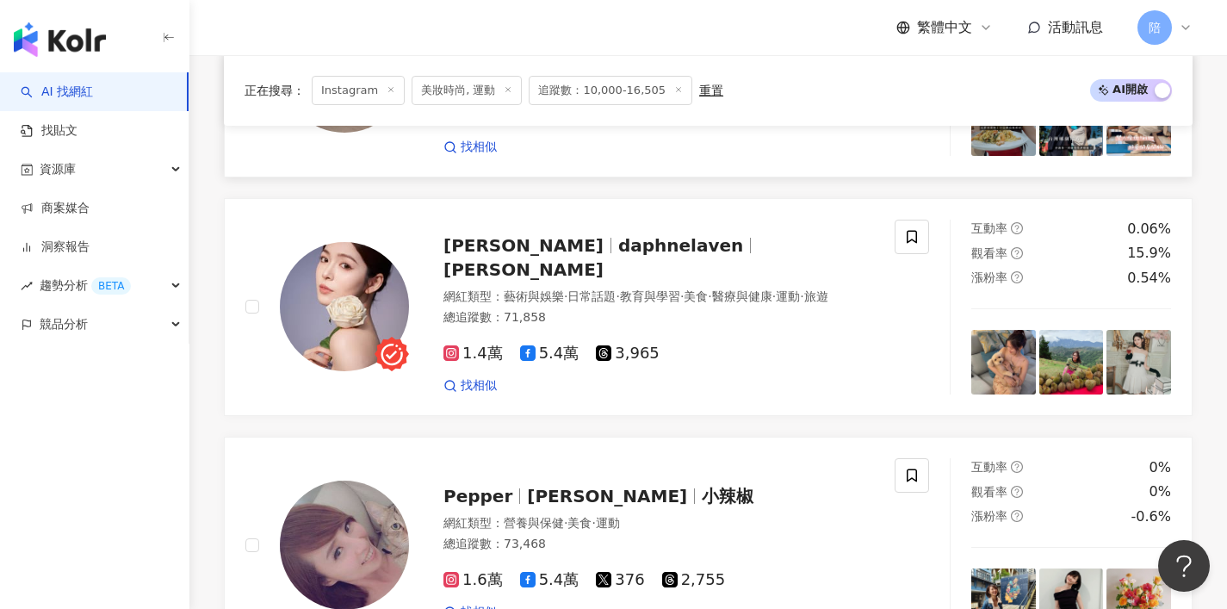
scroll to position [1812, 0]
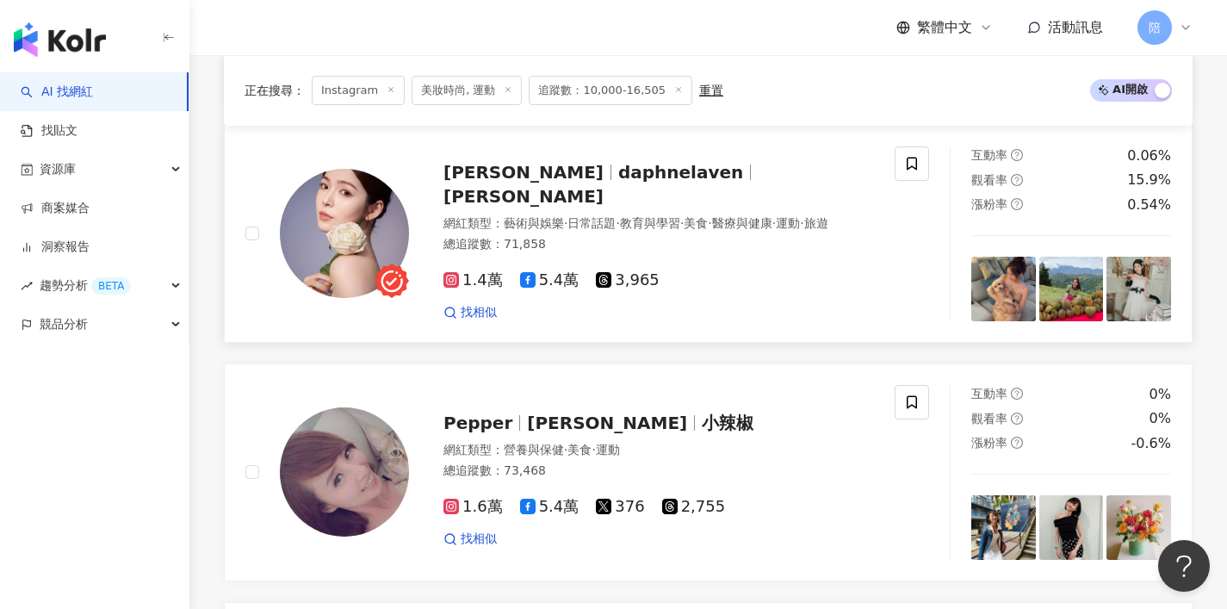
click at [553, 167] on span "Daphne劉倩妏" at bounding box center [523, 172] width 160 height 21
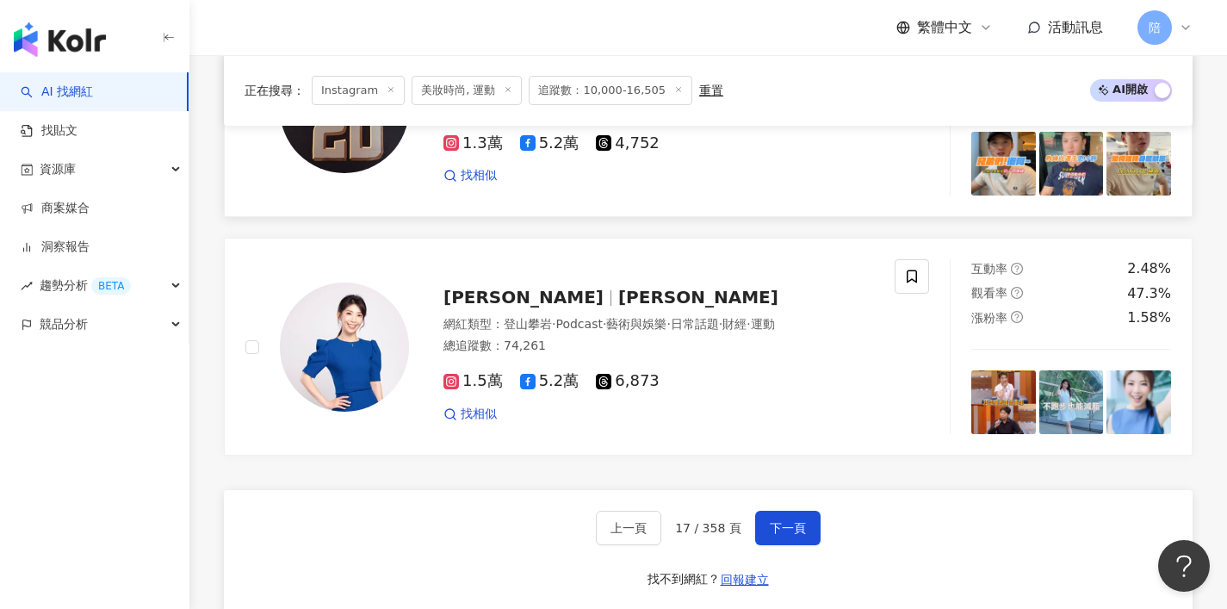
scroll to position [3130, 0]
click at [751, 515] on div "上一頁 17 / 358 頁 下一頁" at bounding box center [708, 527] width 225 height 34
click at [777, 520] on span "下一頁" at bounding box center [788, 527] width 36 height 14
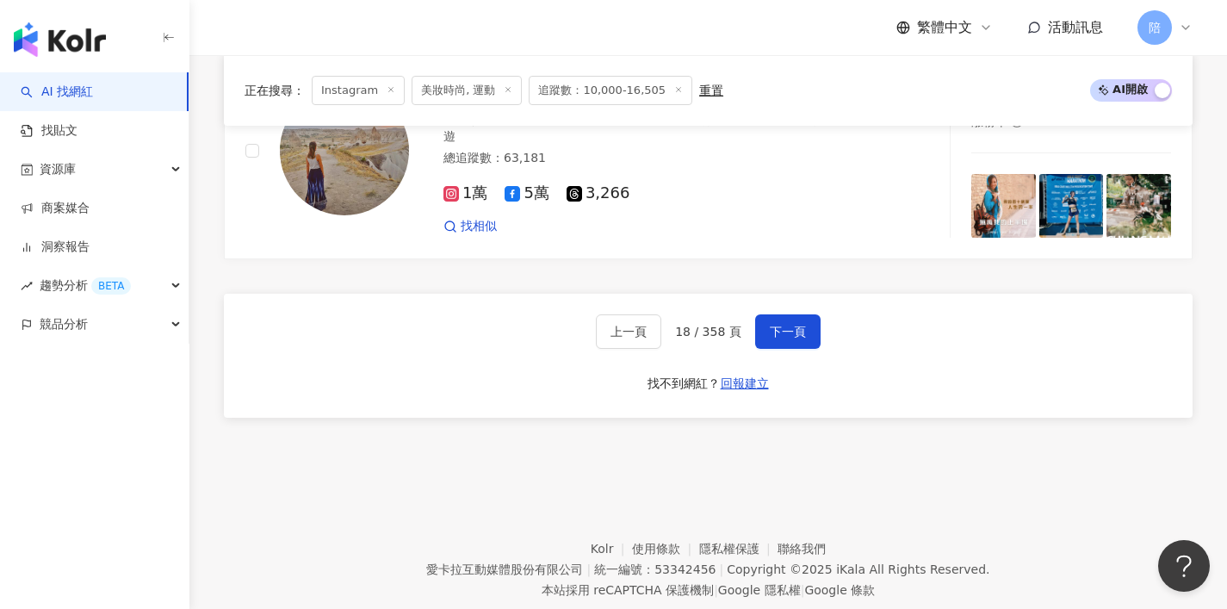
scroll to position [3187, 0]
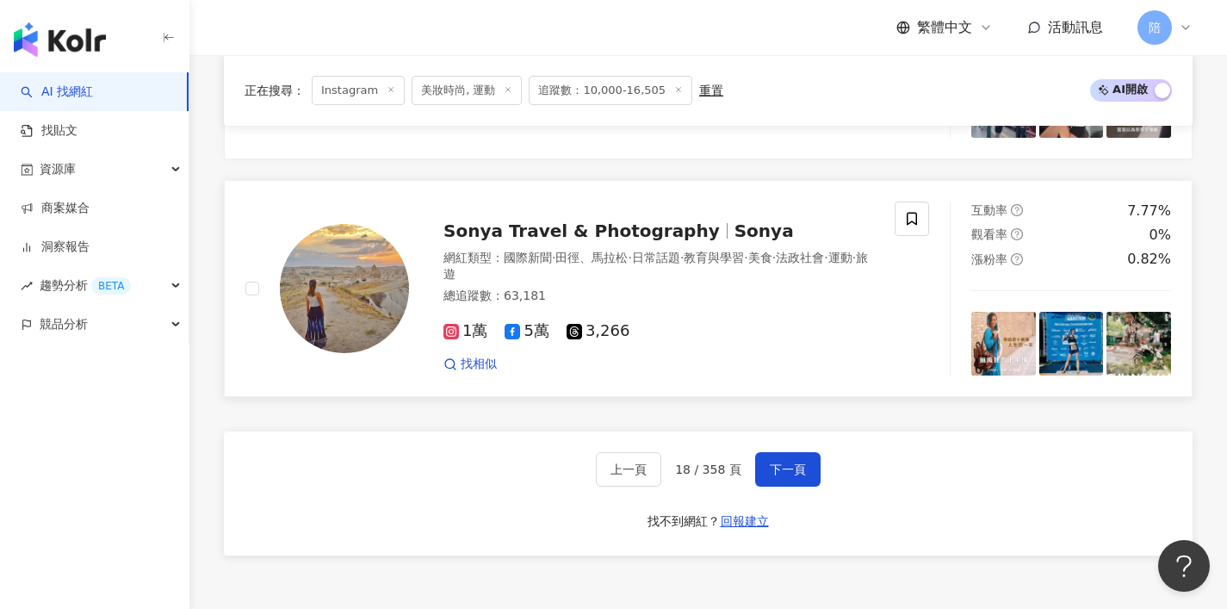
click at [512, 232] on span "Sonya Travel & Photography" at bounding box center [581, 230] width 276 height 21
click at [766, 466] on button "下一頁" at bounding box center [787, 469] width 65 height 34
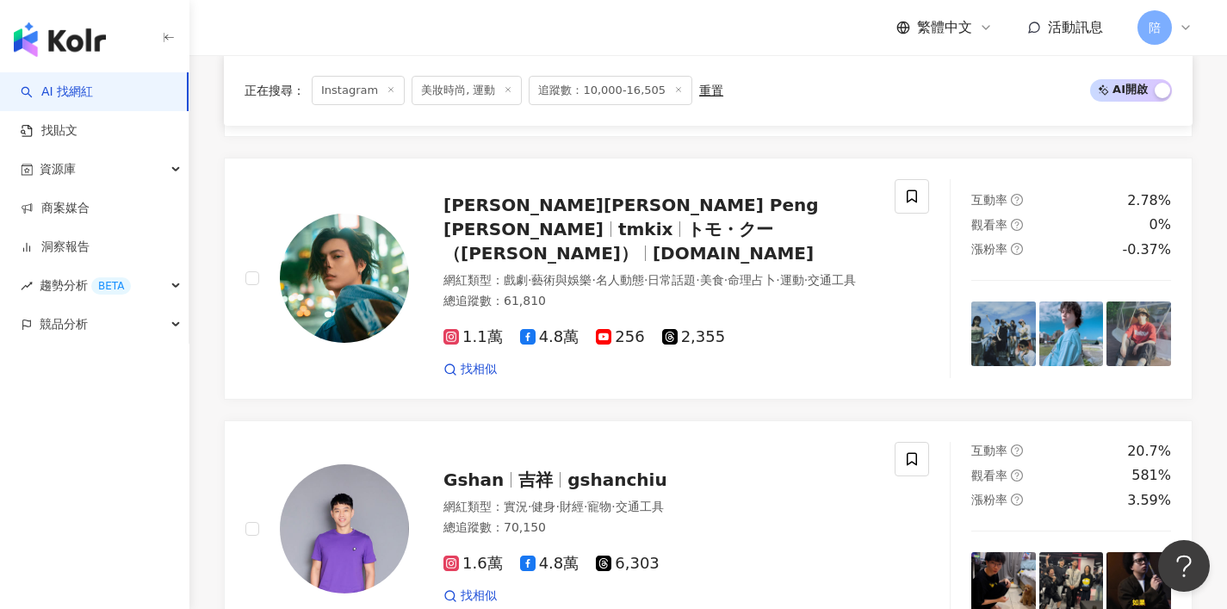
scroll to position [1563, 0]
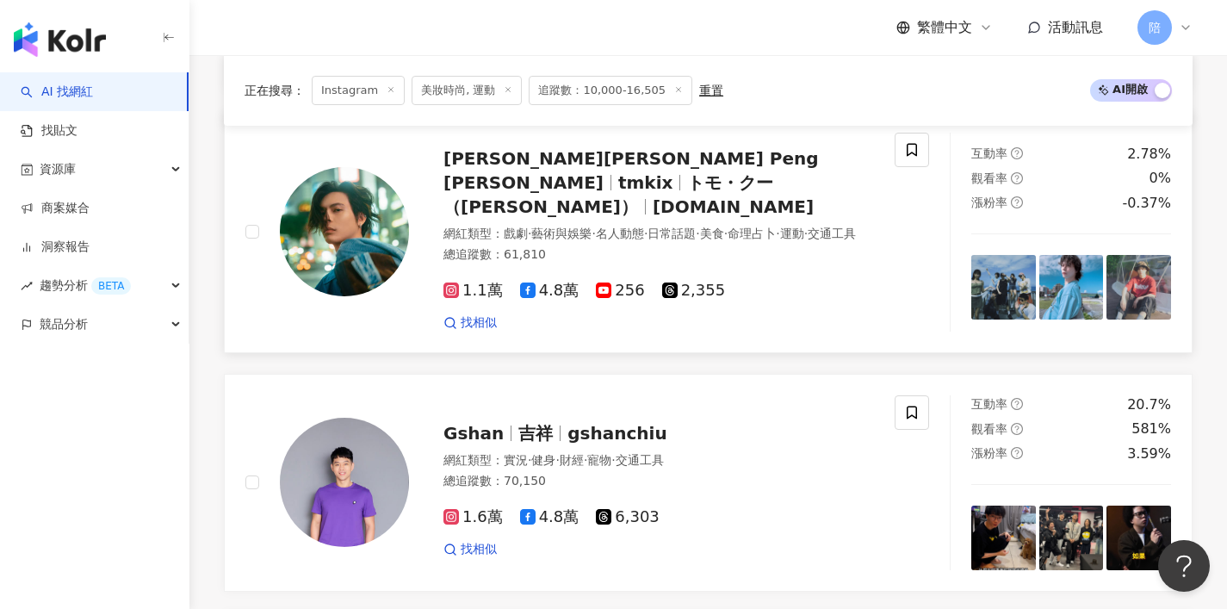
click at [512, 166] on span "柯朋宇 Kurt Peng Yu" at bounding box center [630, 170] width 375 height 45
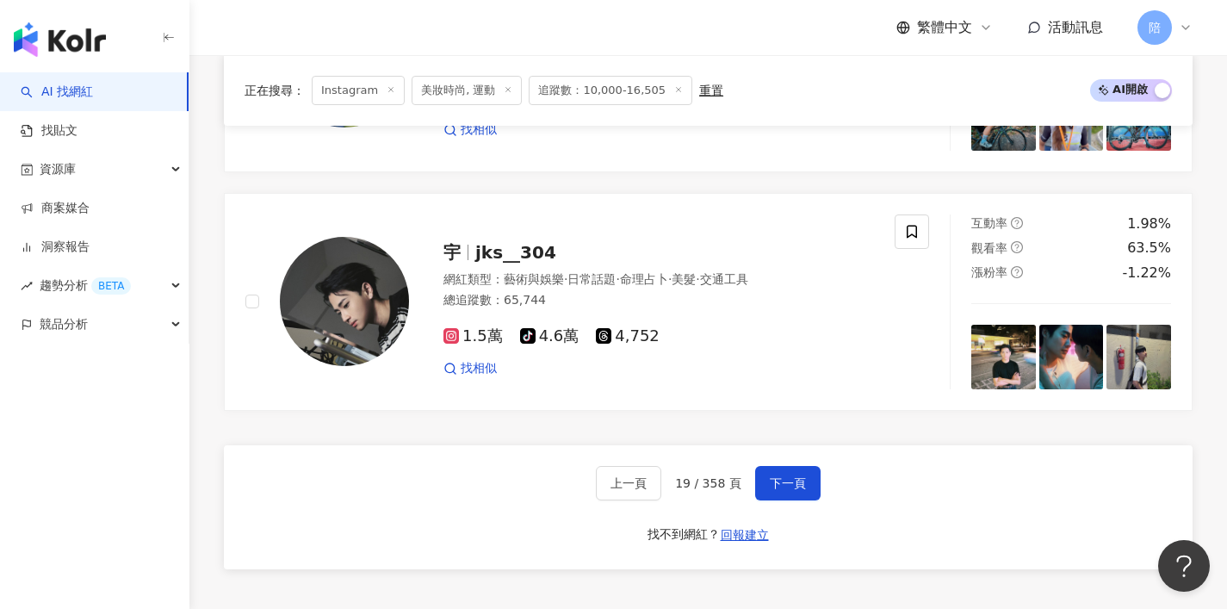
scroll to position [3220, 0]
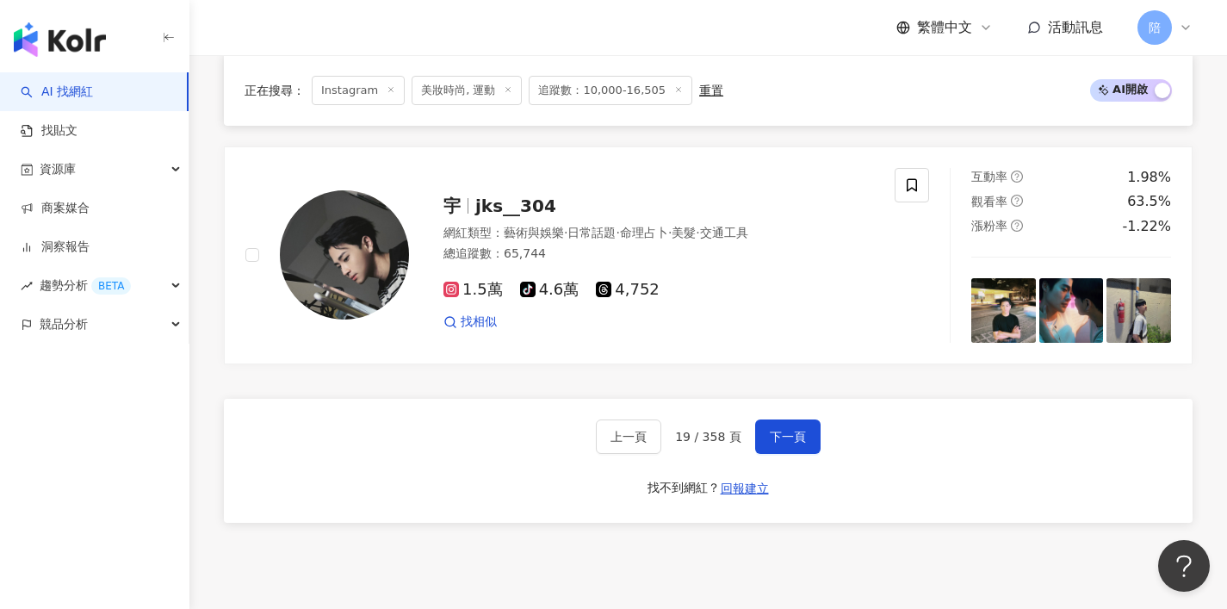
click at [773, 421] on div "上一頁 19 / 358 頁 下一頁 找不到網紅？ 回報建立" at bounding box center [708, 461] width 969 height 124
click at [777, 430] on button "下一頁" at bounding box center [787, 436] width 65 height 34
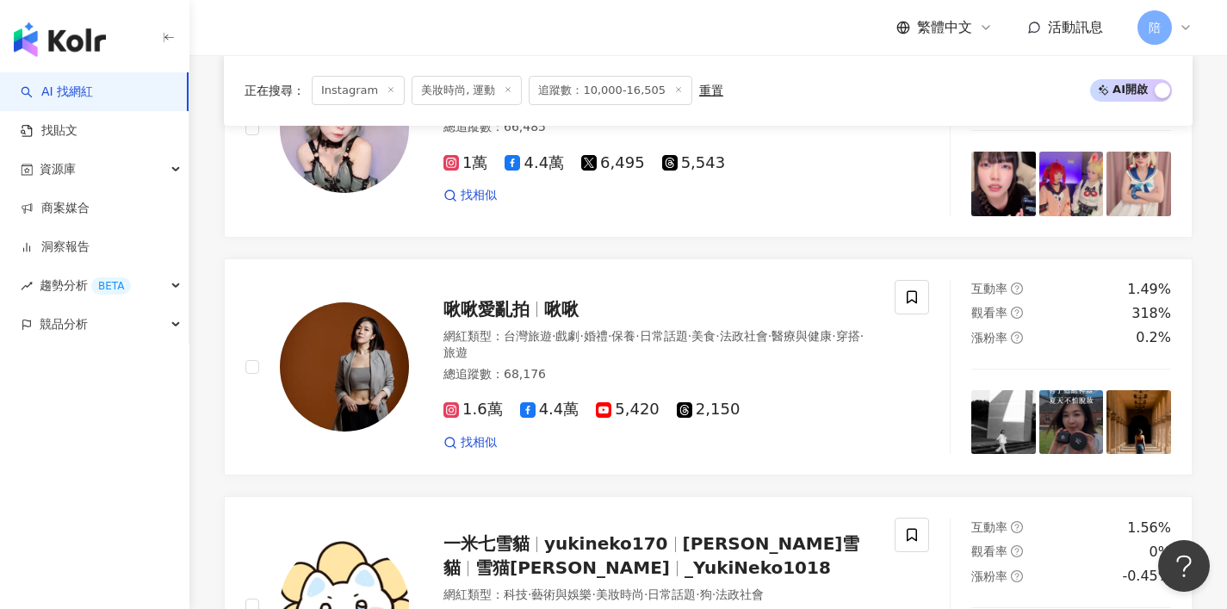
scroll to position [2610, 0]
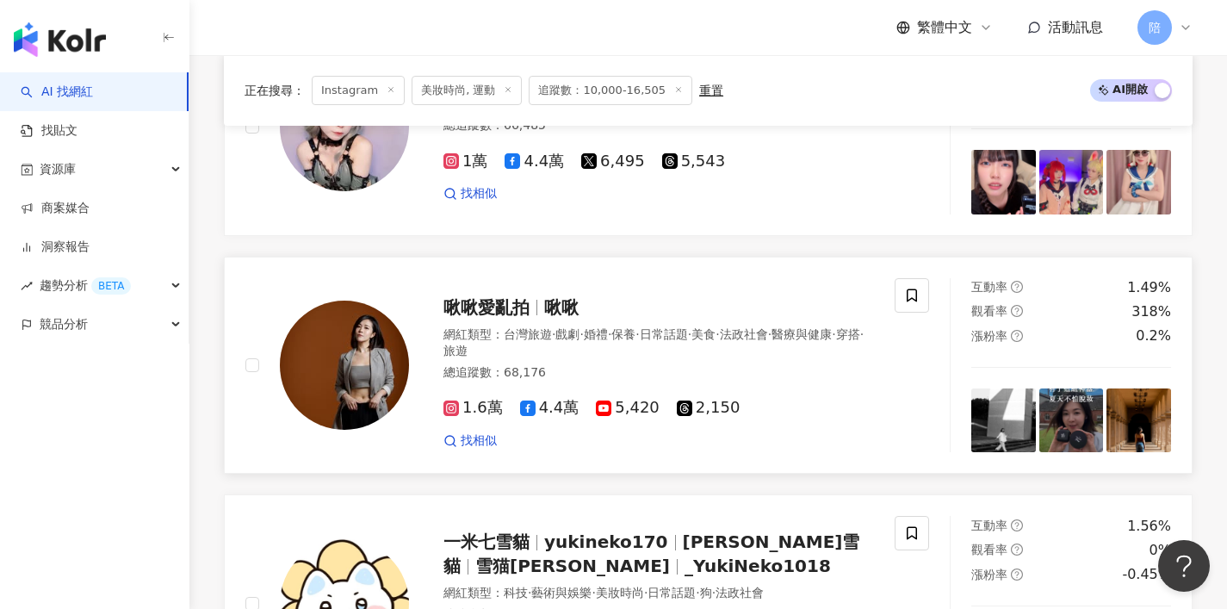
click at [538, 318] on span "啾啾愛亂拍" at bounding box center [493, 307] width 101 height 21
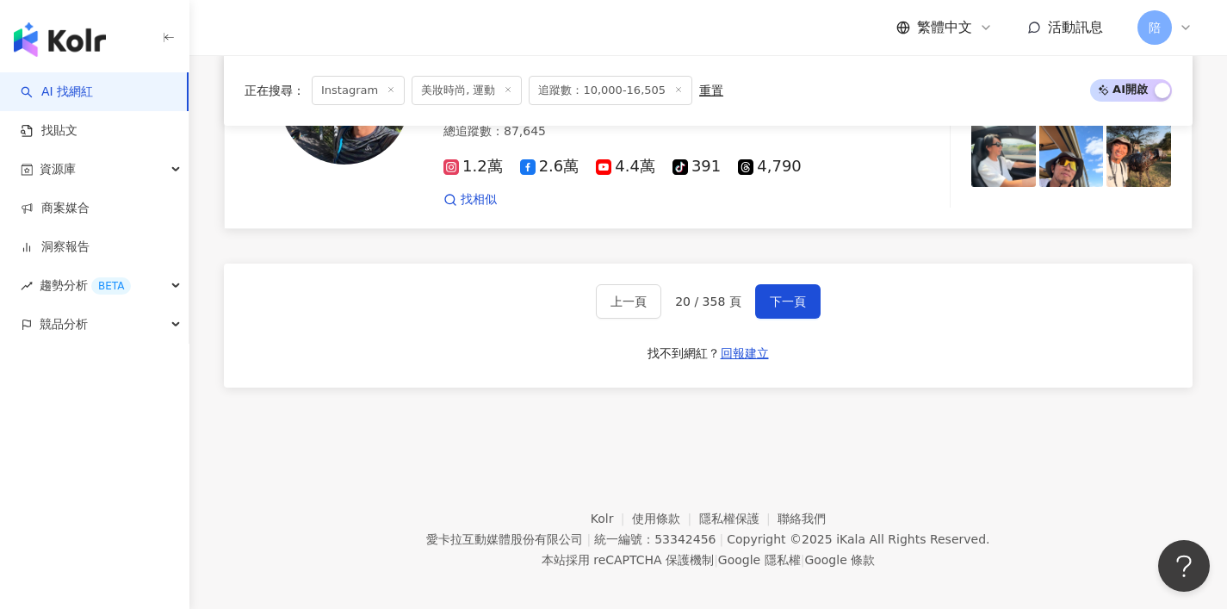
scroll to position [3085, 0]
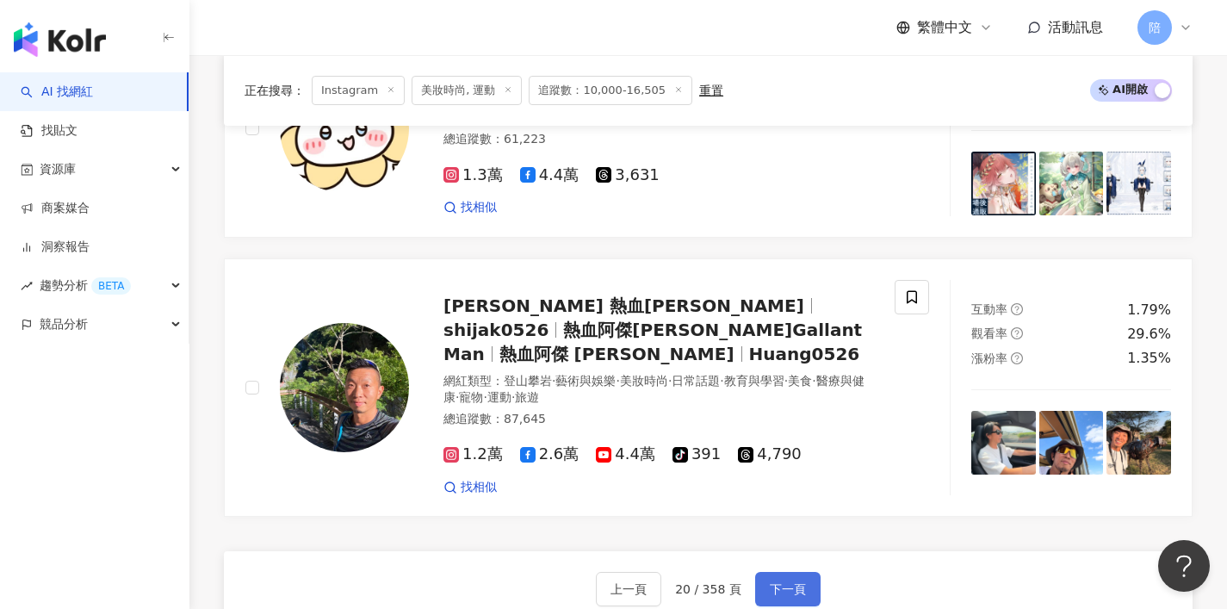
click at [772, 572] on button "下一頁" at bounding box center [787, 589] width 65 height 34
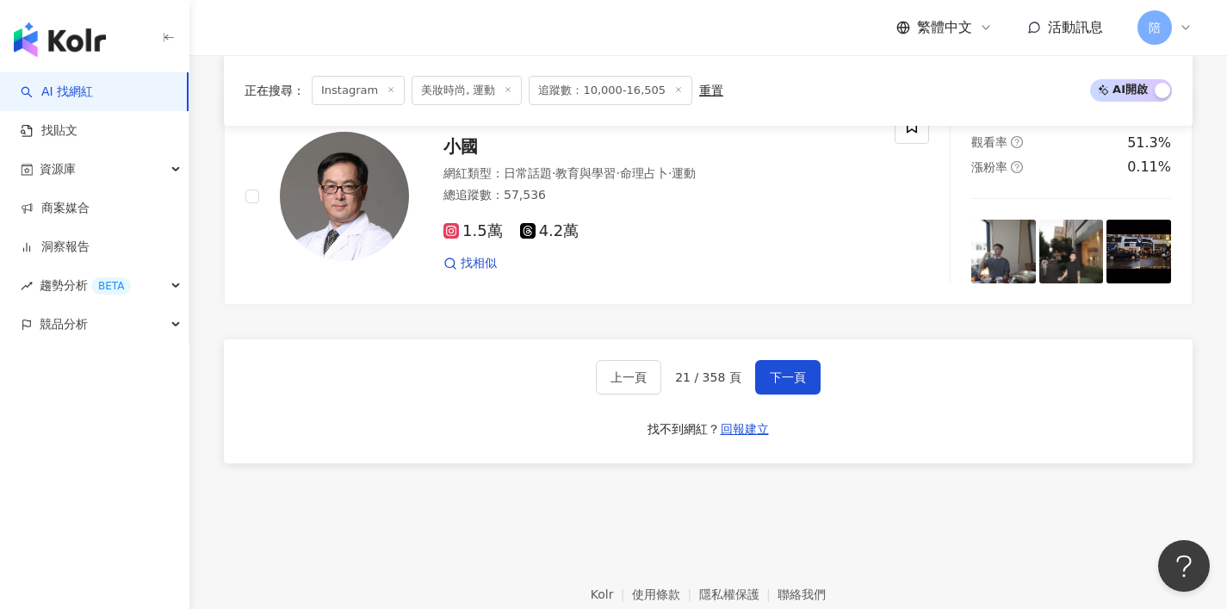
scroll to position [3278, 0]
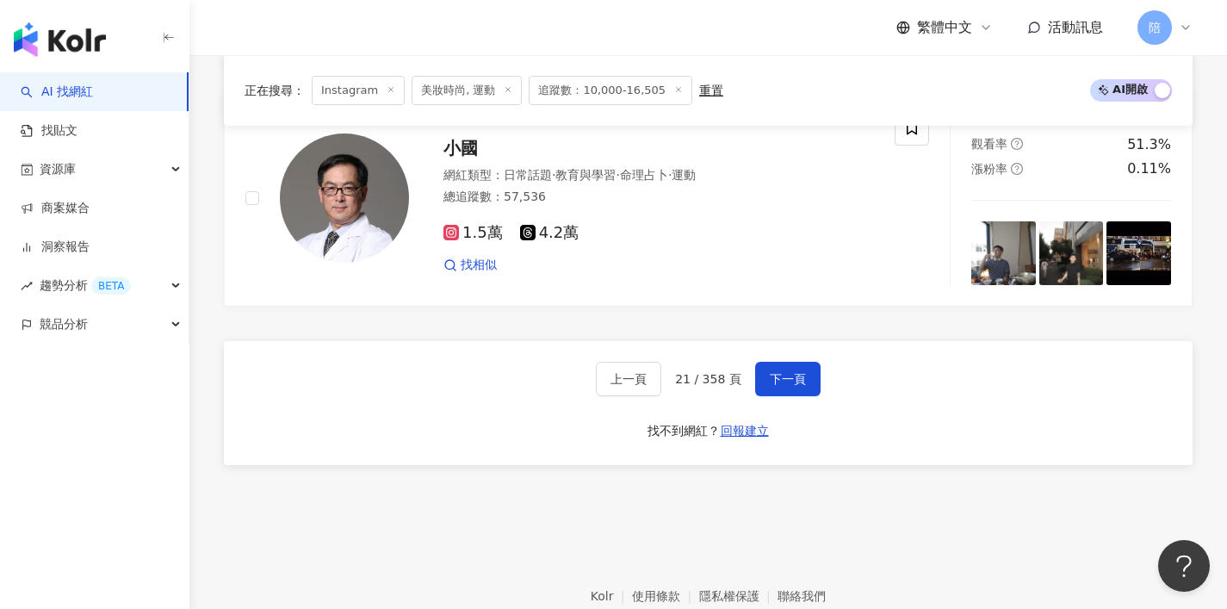
click at [783, 347] on div "上一頁 21 / 358 頁 下一頁 找不到網紅？ 回報建立" at bounding box center [708, 403] width 969 height 124
click at [784, 372] on span "下一頁" at bounding box center [788, 379] width 36 height 14
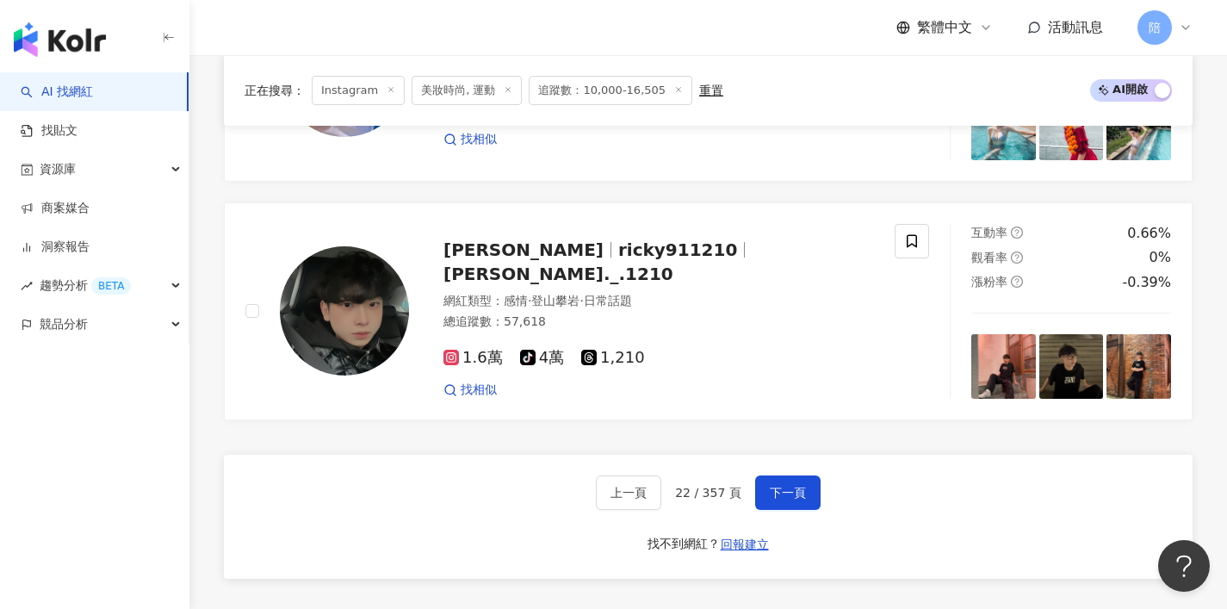
scroll to position [3356, 0]
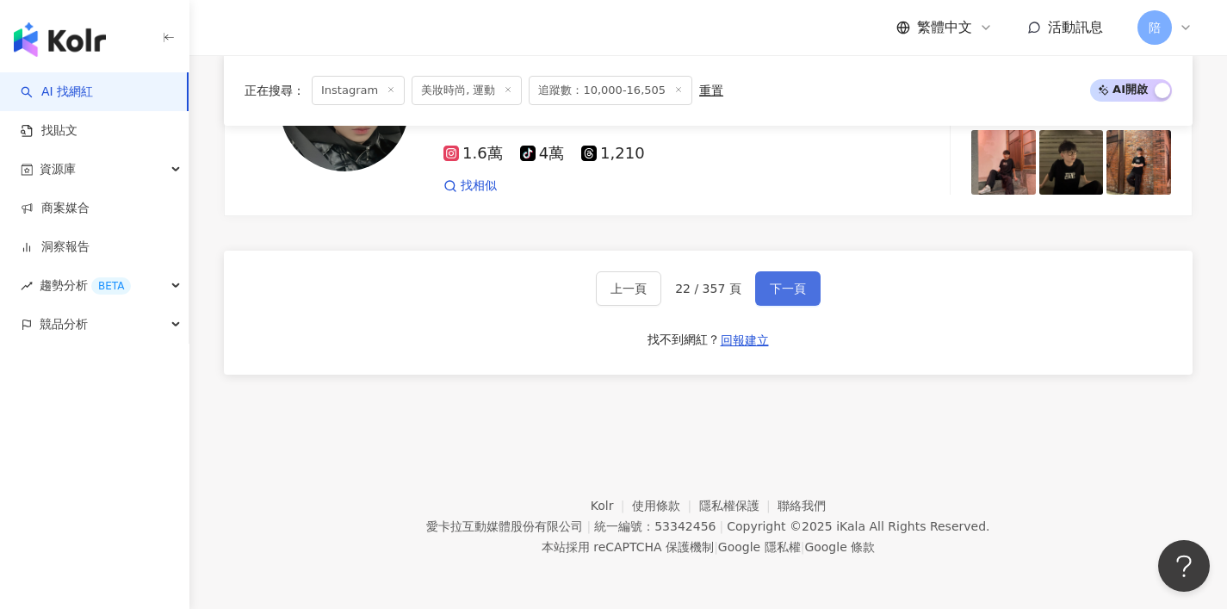
click at [800, 288] on span "下一頁" at bounding box center [788, 289] width 36 height 14
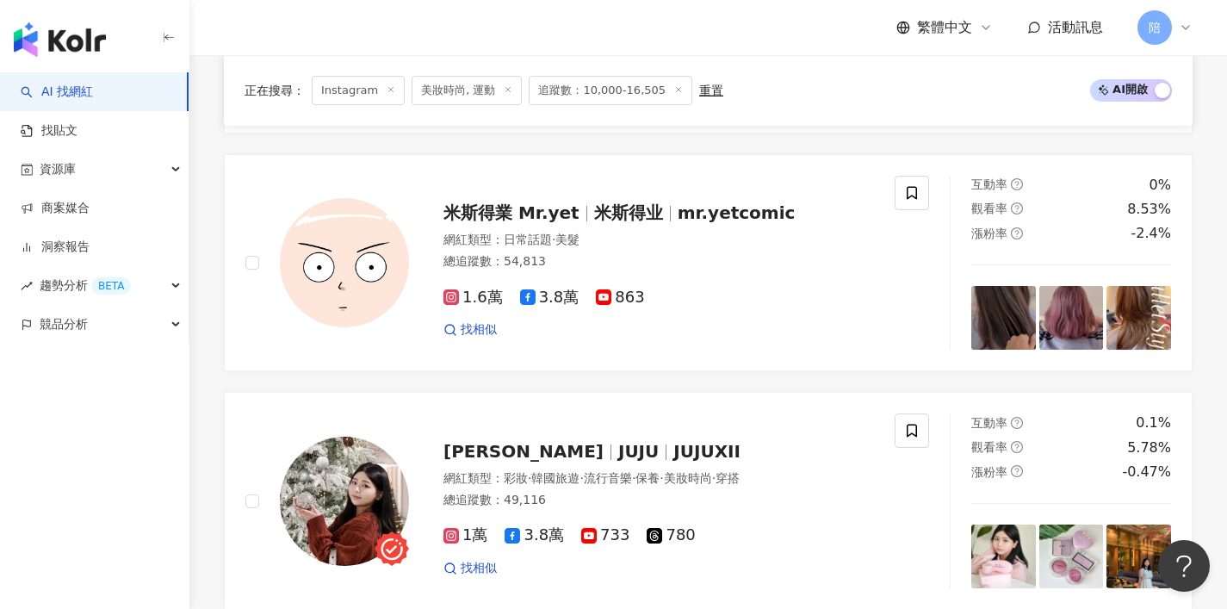
scroll to position [2059, 0]
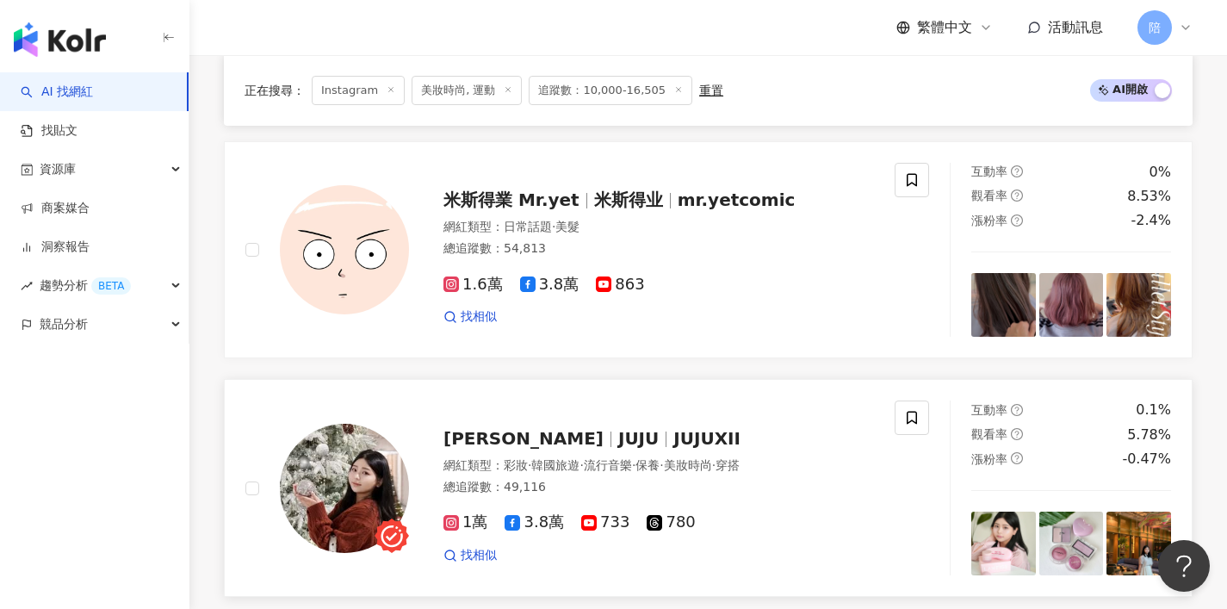
click at [673, 428] on span "JUJUXII" at bounding box center [706, 438] width 67 height 21
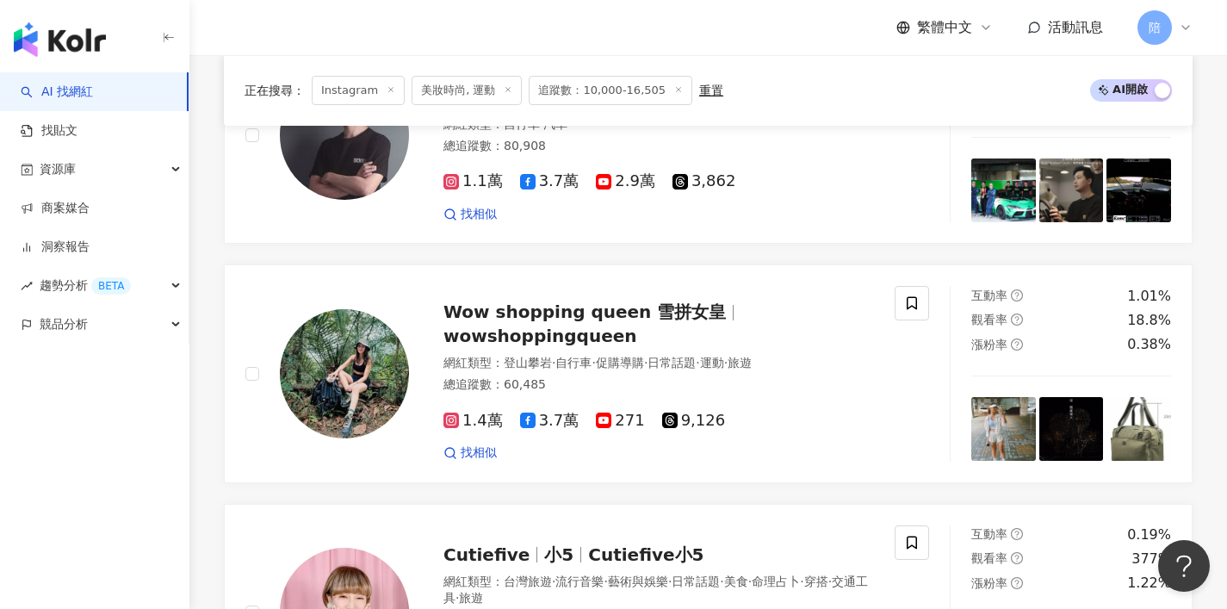
scroll to position [3242, 0]
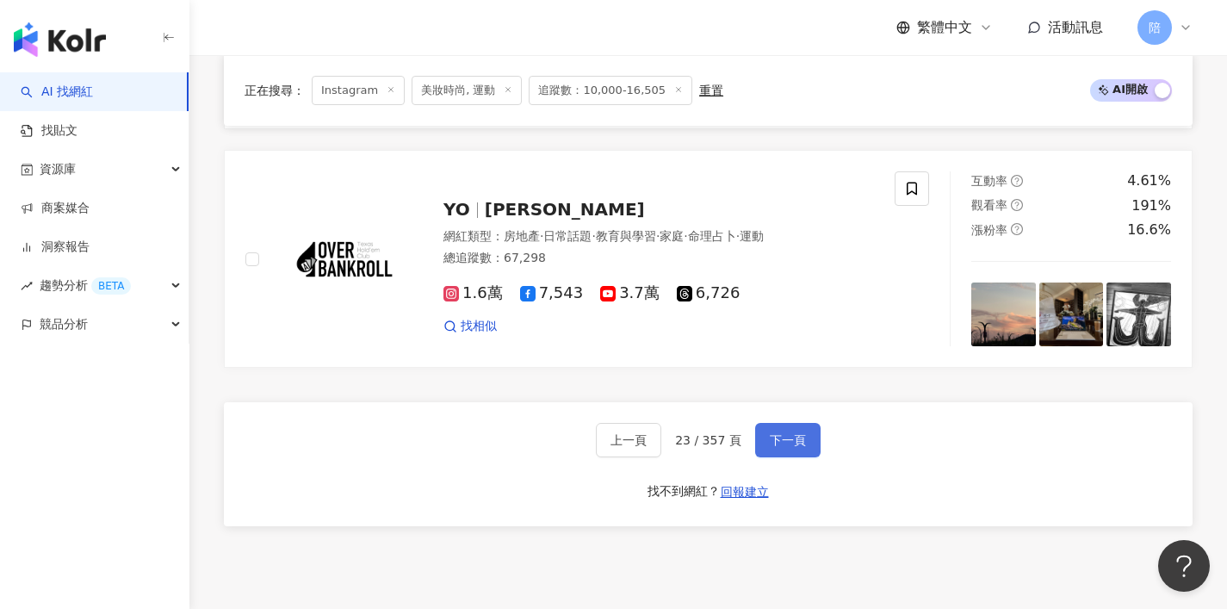
click at [802, 423] on button "下一頁" at bounding box center [787, 440] width 65 height 34
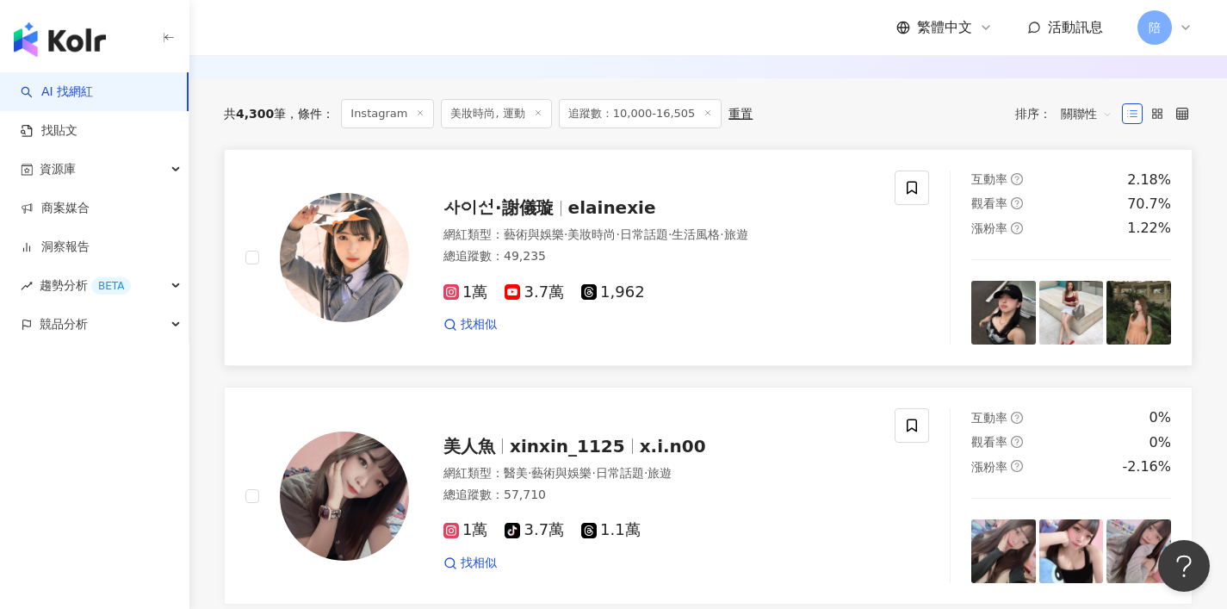
scroll to position [589, 0]
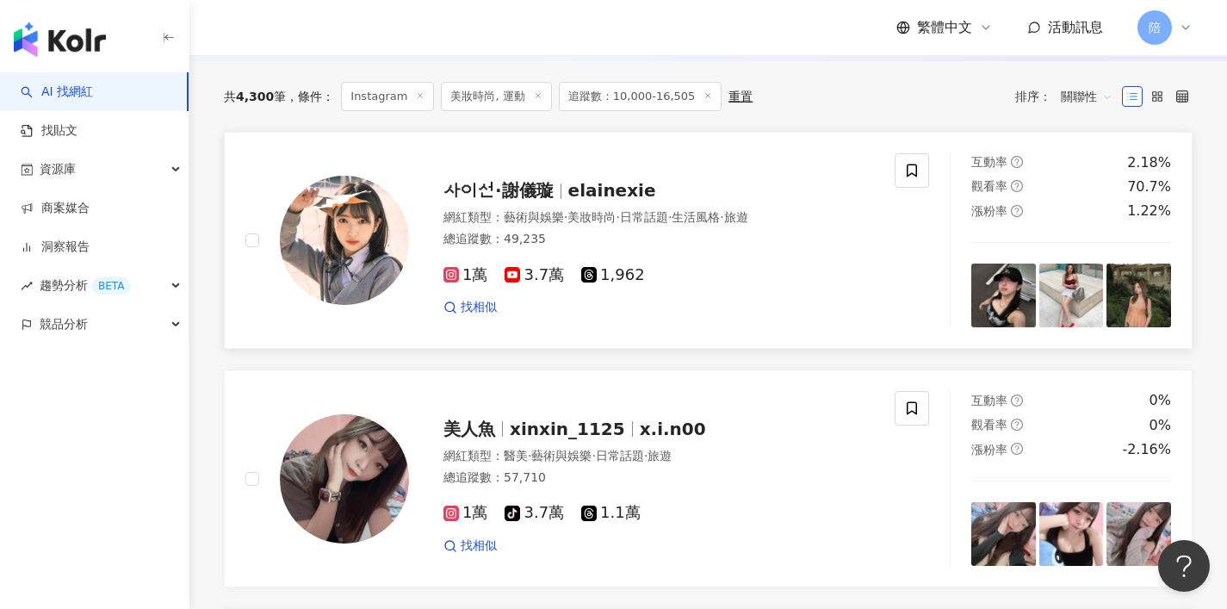
click at [553, 201] on span "사이선·謝儀璇" at bounding box center [505, 190] width 125 height 21
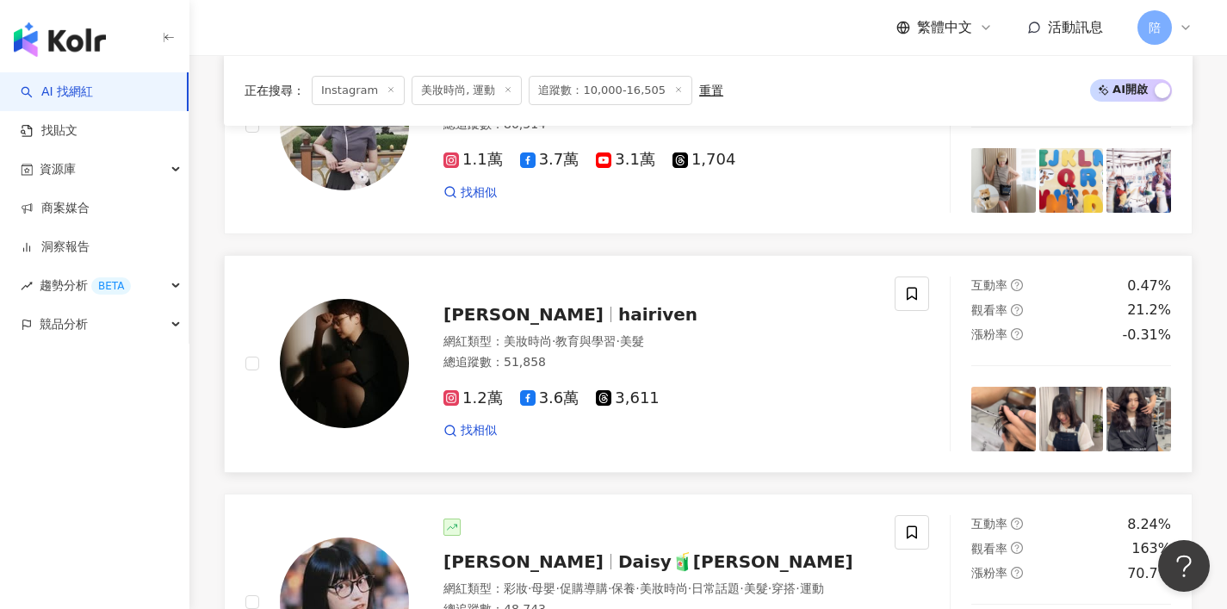
scroll to position [1068, 0]
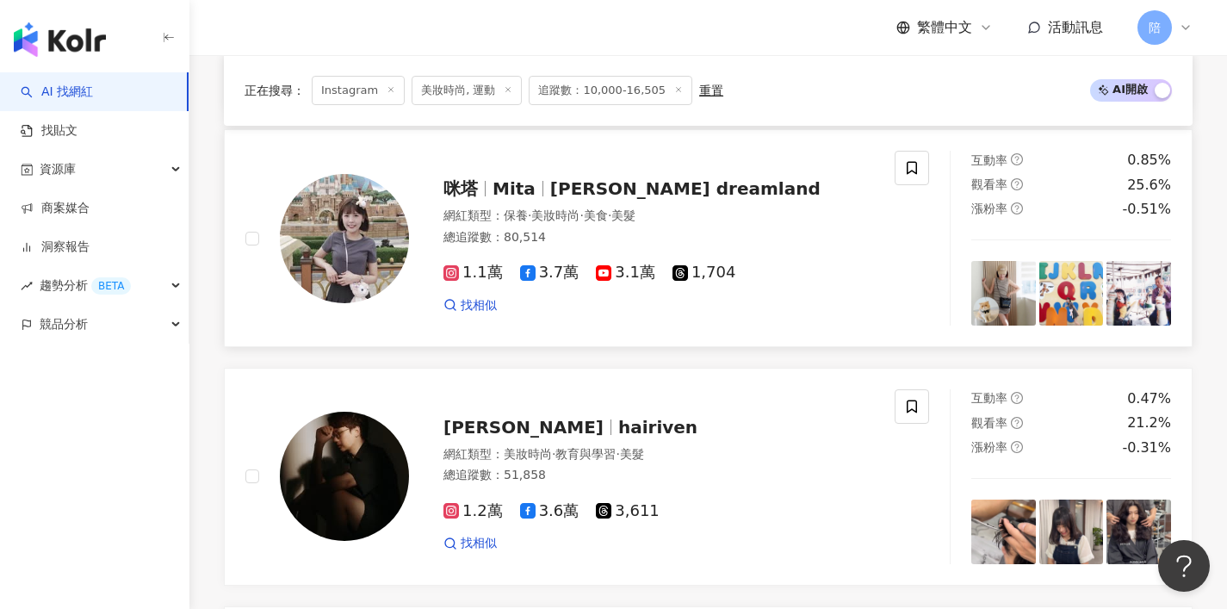
click at [622, 199] on span "Mita's dreamland" at bounding box center [685, 188] width 270 height 21
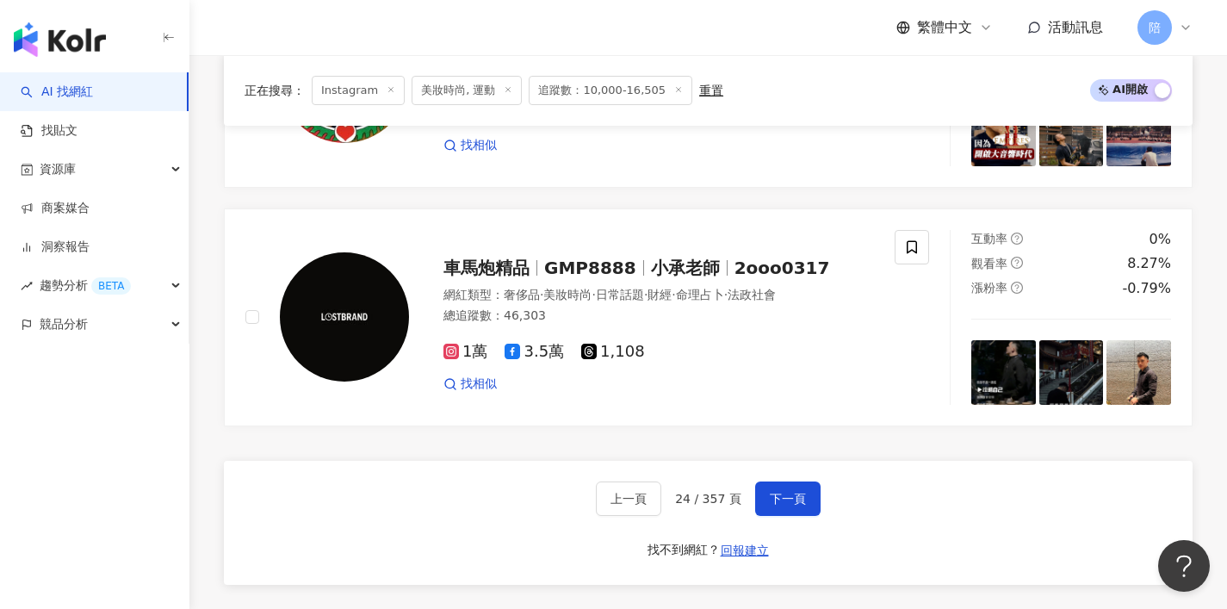
scroll to position [3180, 0]
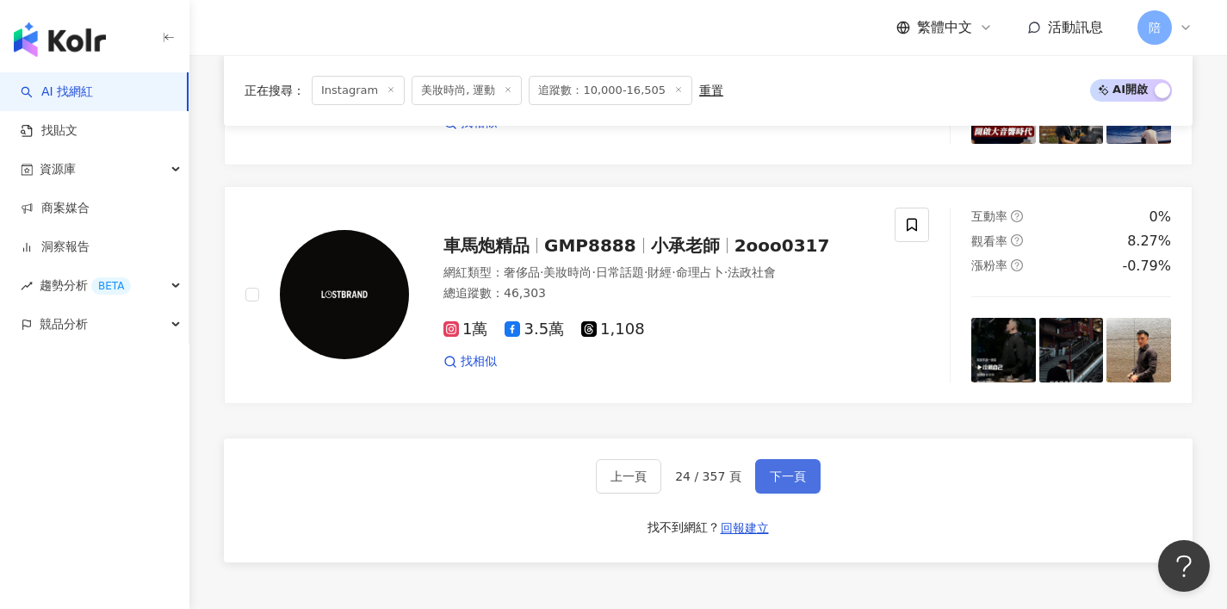
click at [801, 469] on span "下一頁" at bounding box center [788, 476] width 36 height 14
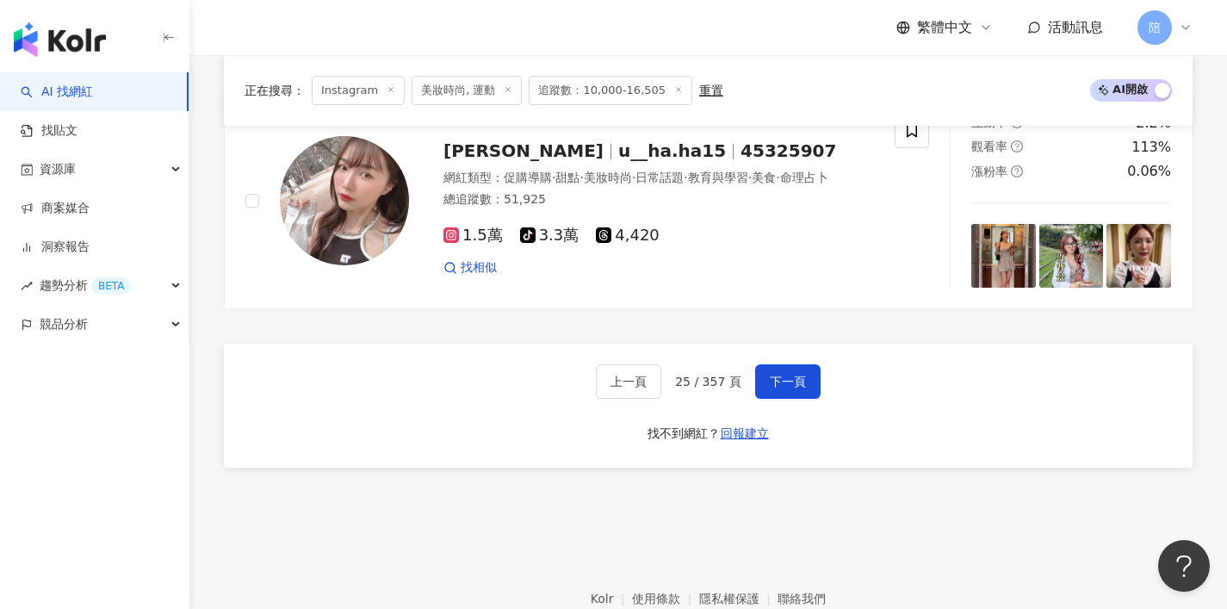
scroll to position [3236, 0]
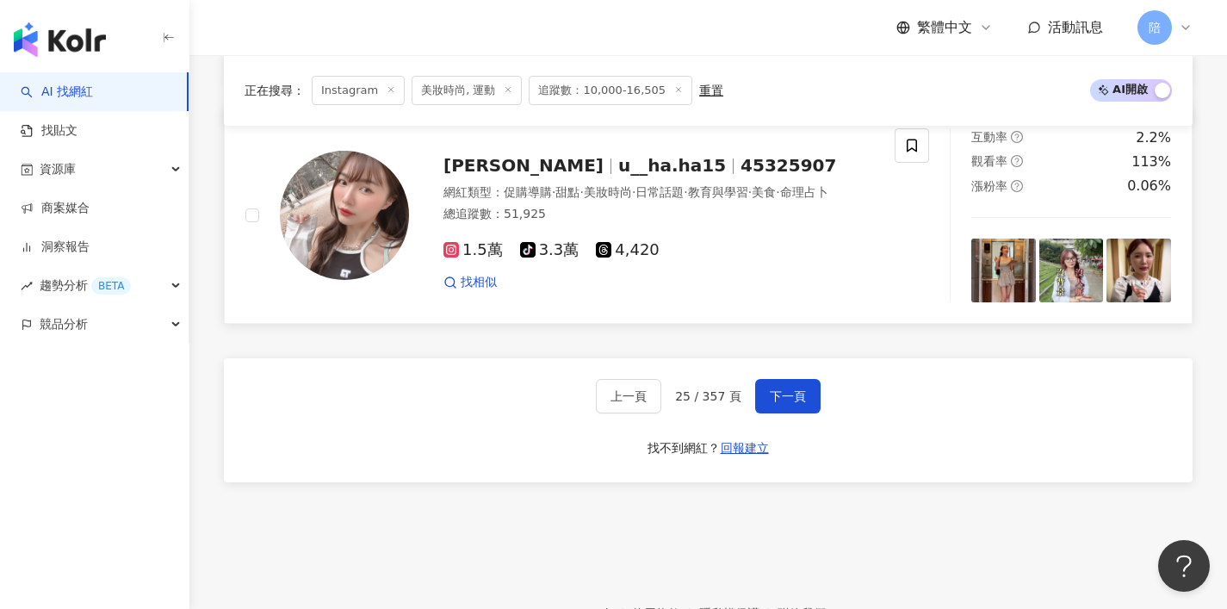
click at [740, 176] on span "45325907" at bounding box center [788, 165] width 96 height 21
click at [773, 403] on span "下一頁" at bounding box center [788, 396] width 36 height 14
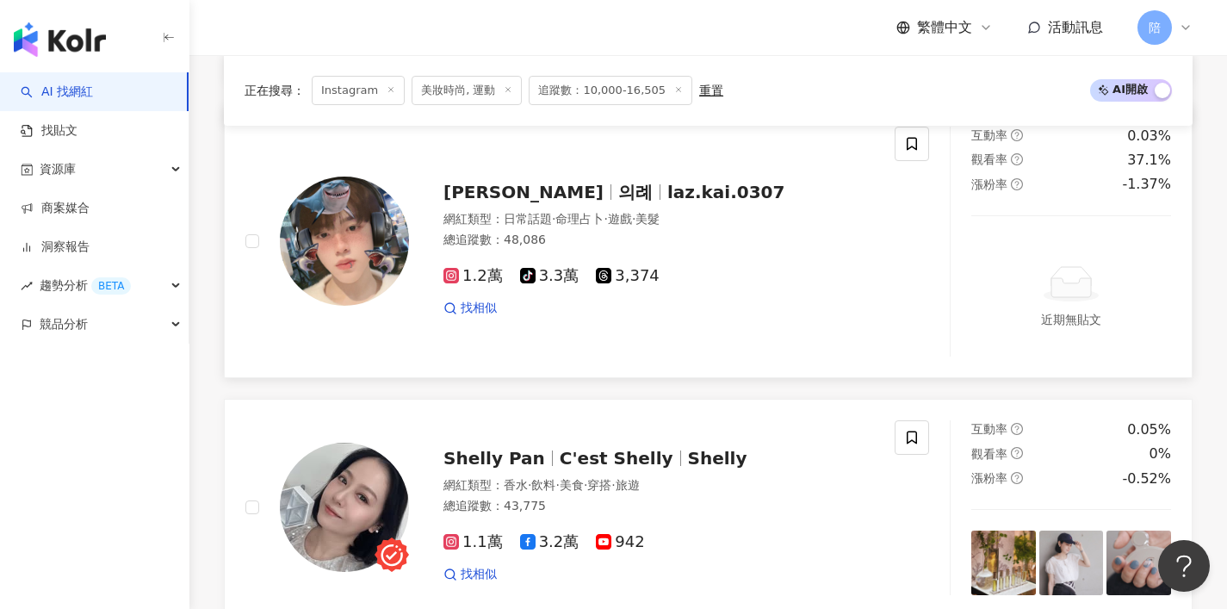
scroll to position [1672, 0]
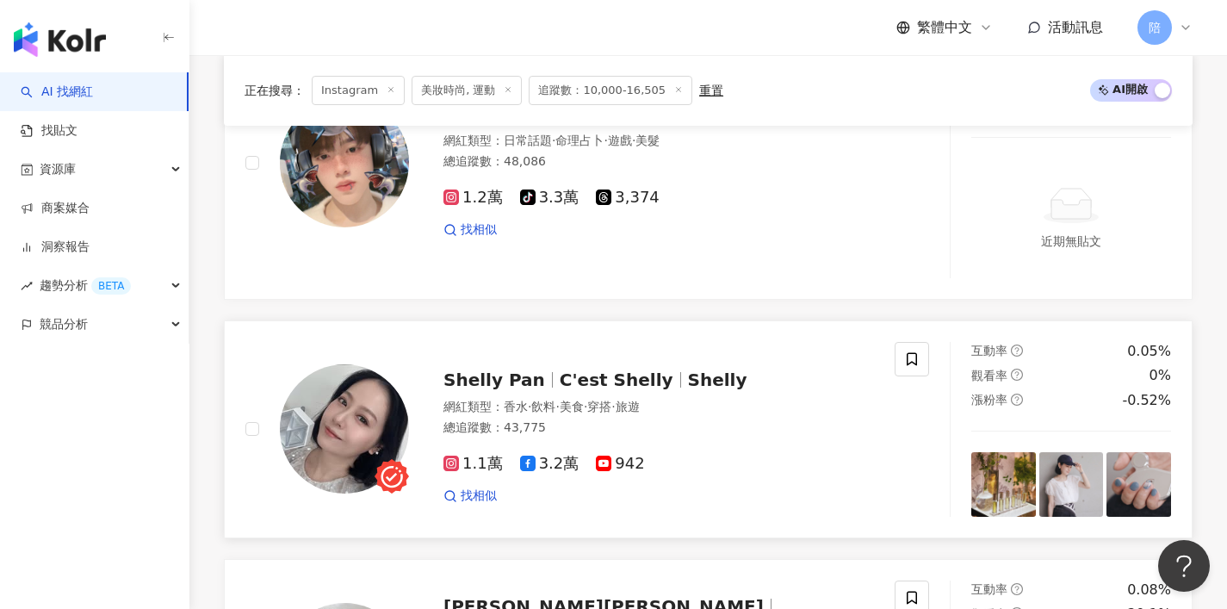
click at [688, 381] on span "Shelly" at bounding box center [717, 379] width 59 height 21
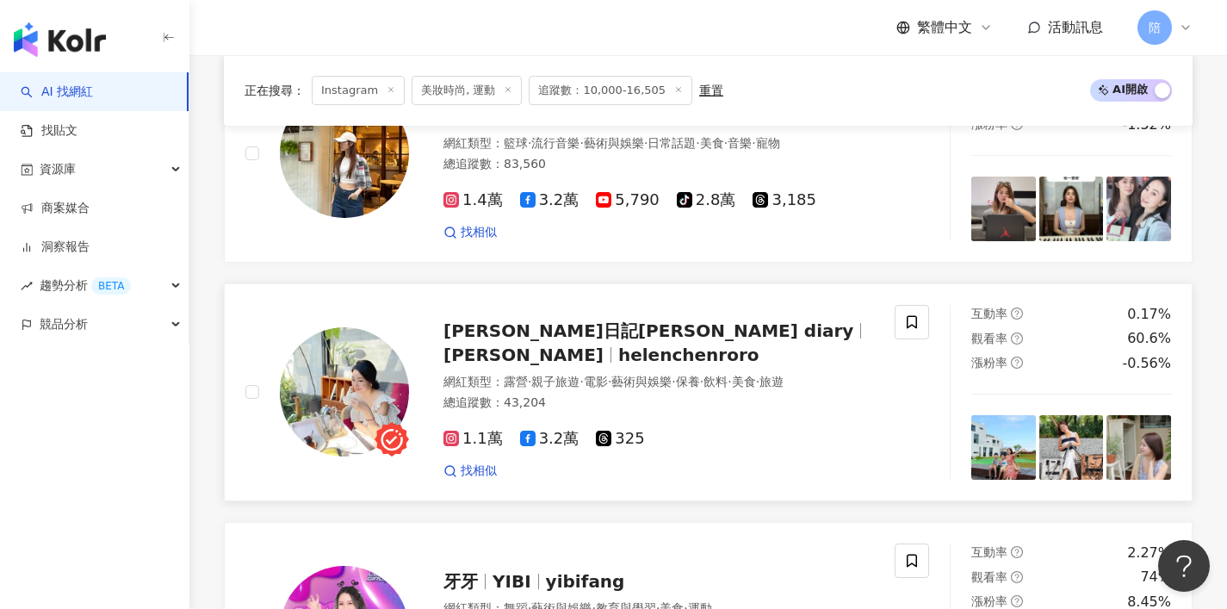
scroll to position [2186, 0]
click at [566, 341] on span "海倫日記Helen's diary" at bounding box center [648, 330] width 410 height 21
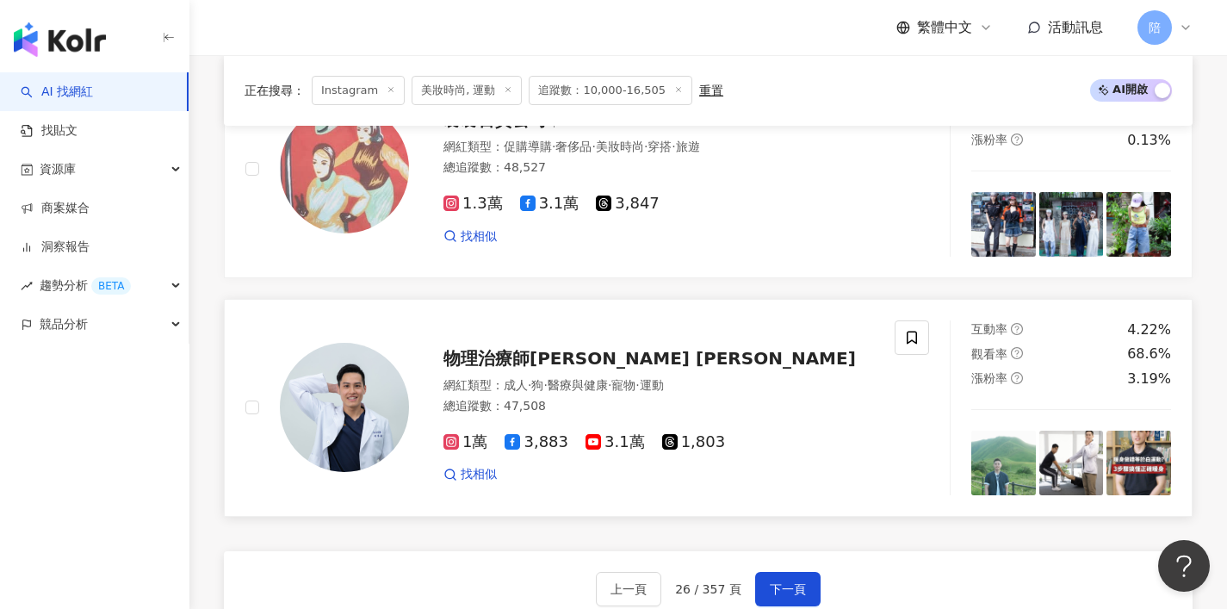
scroll to position [3156, 0]
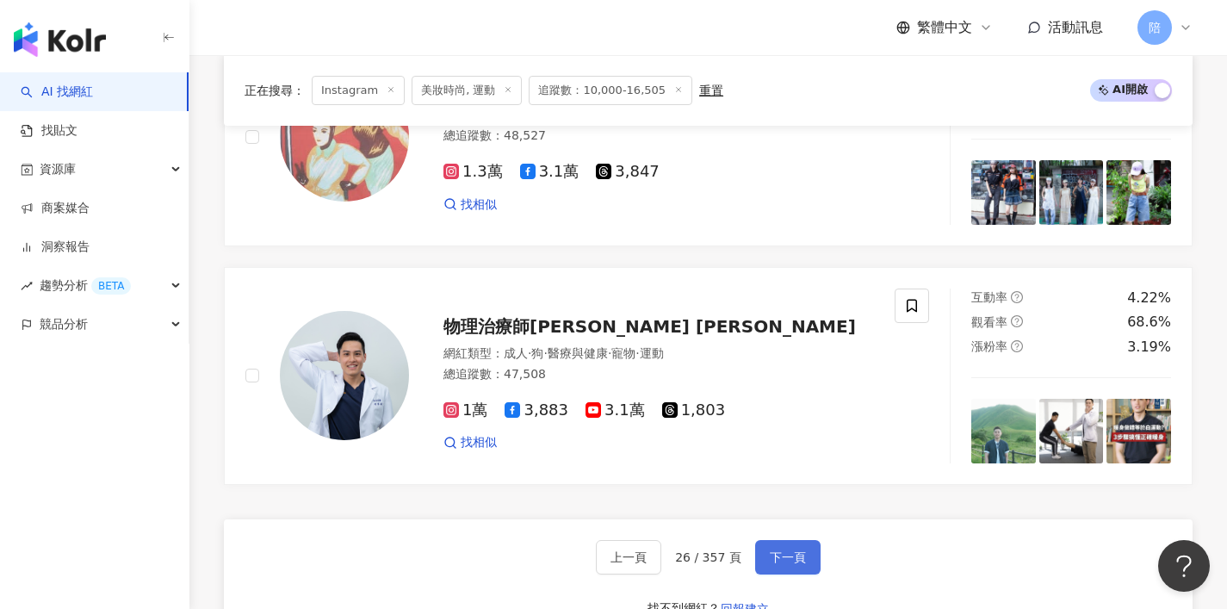
click at [770, 545] on button "下一頁" at bounding box center [787, 557] width 65 height 34
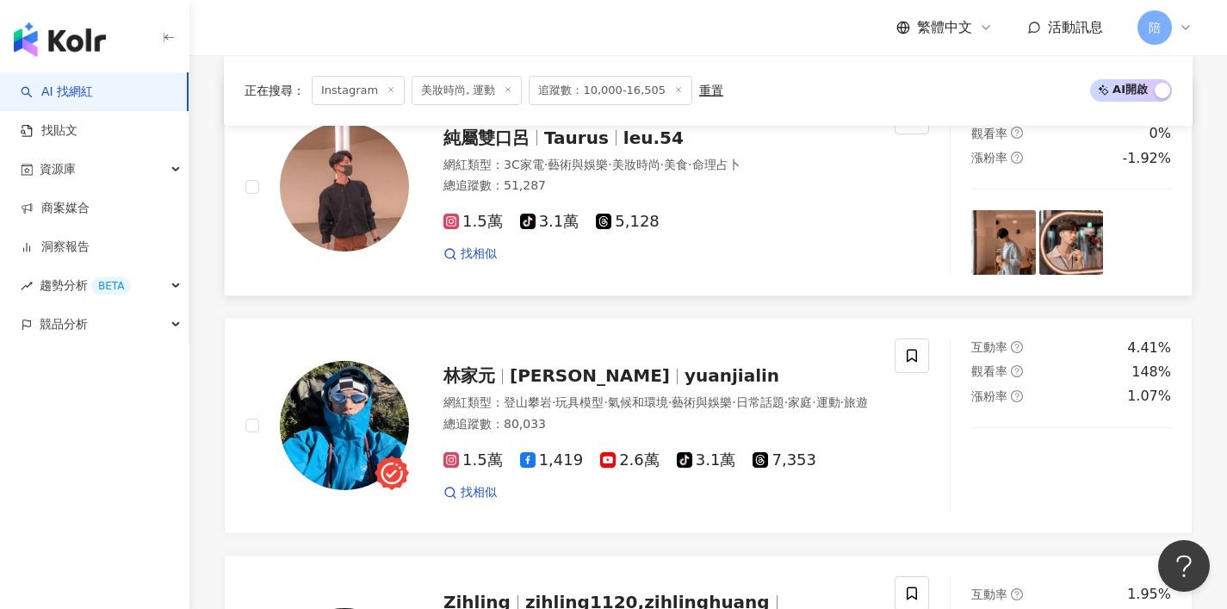
scroll to position [1572, 0]
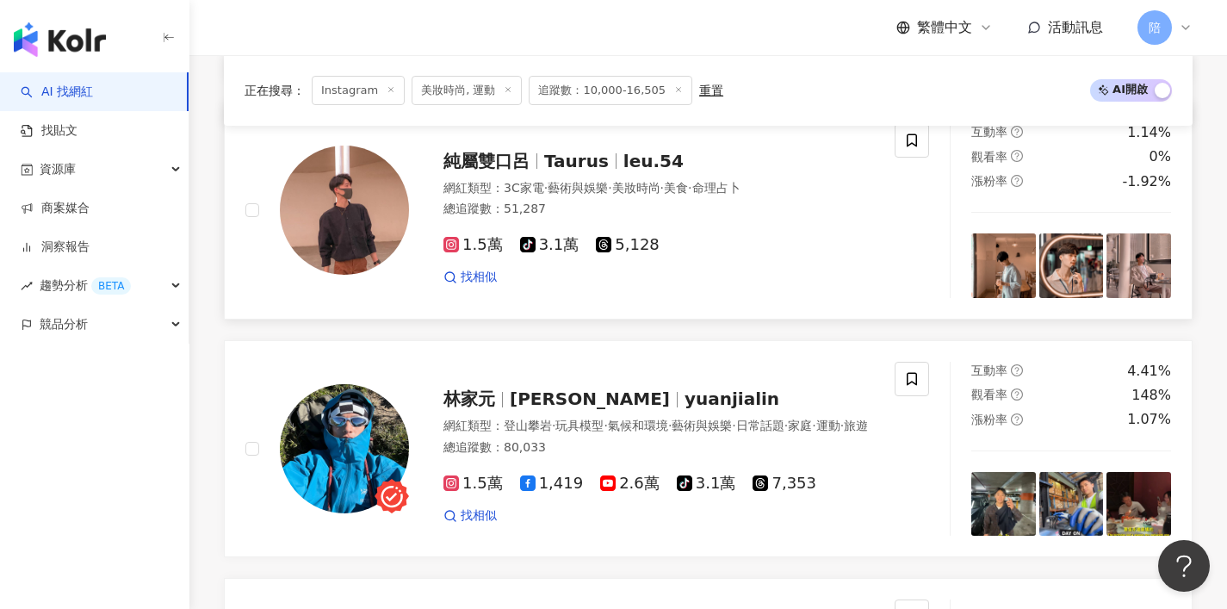
click at [575, 161] on div "純屬雙口呂 Taurus leu.54" at bounding box center [658, 161] width 430 height 24
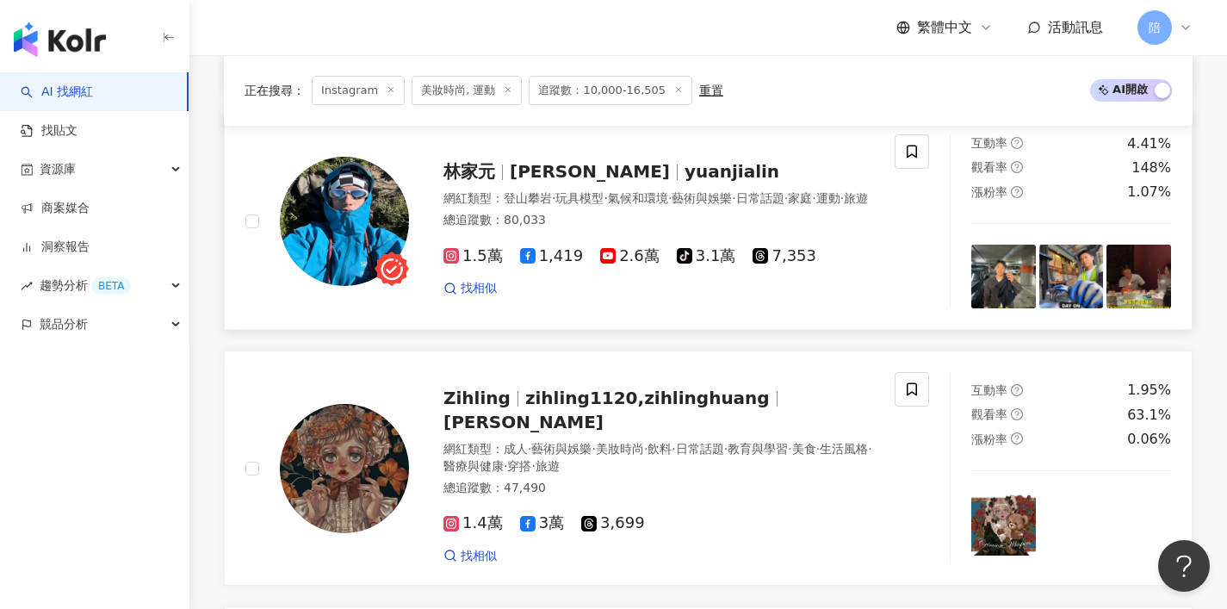
scroll to position [1800, 0]
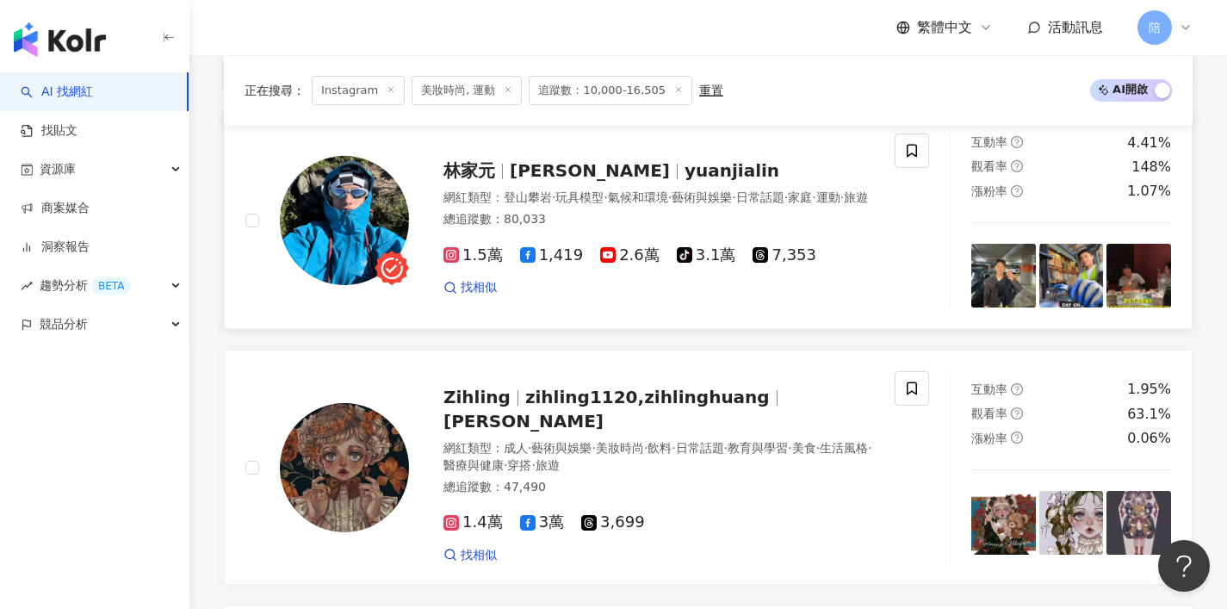
click at [500, 183] on div "林家元 Jia Yuan yuanjialin" at bounding box center [658, 170] width 430 height 24
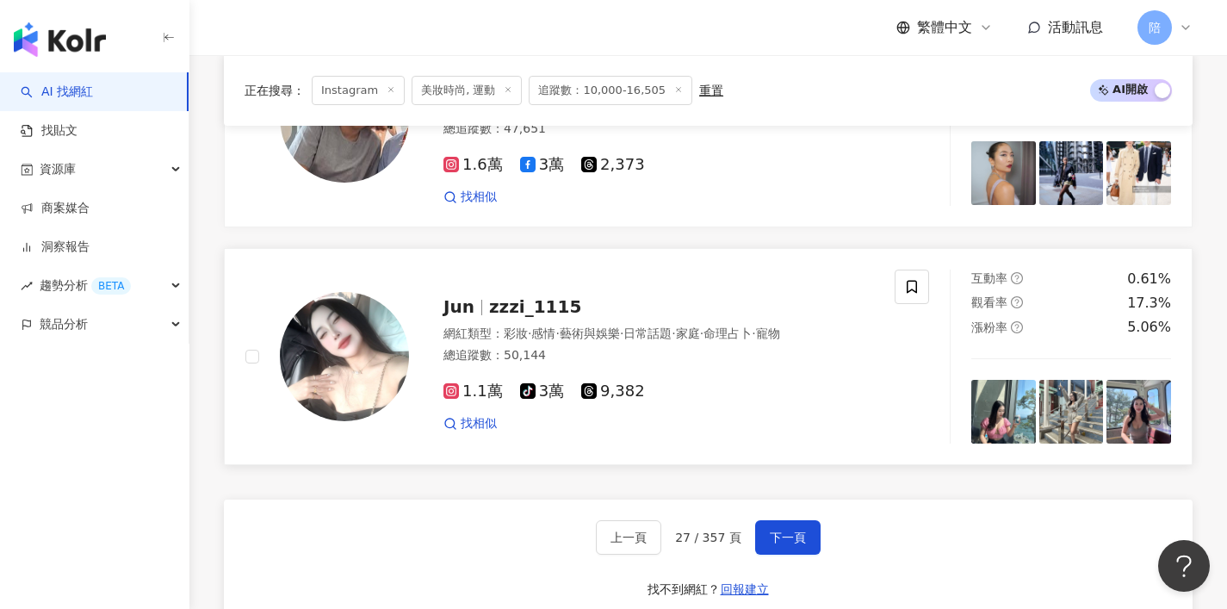
scroll to position [3116, 0]
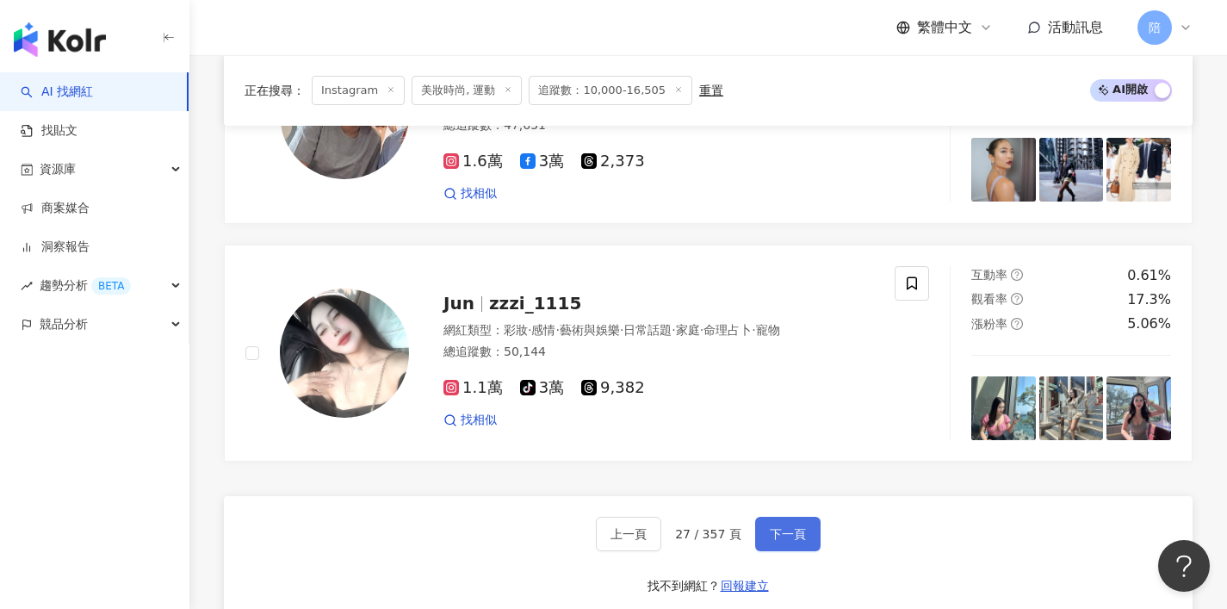
click at [777, 530] on button "下一頁" at bounding box center [787, 534] width 65 height 34
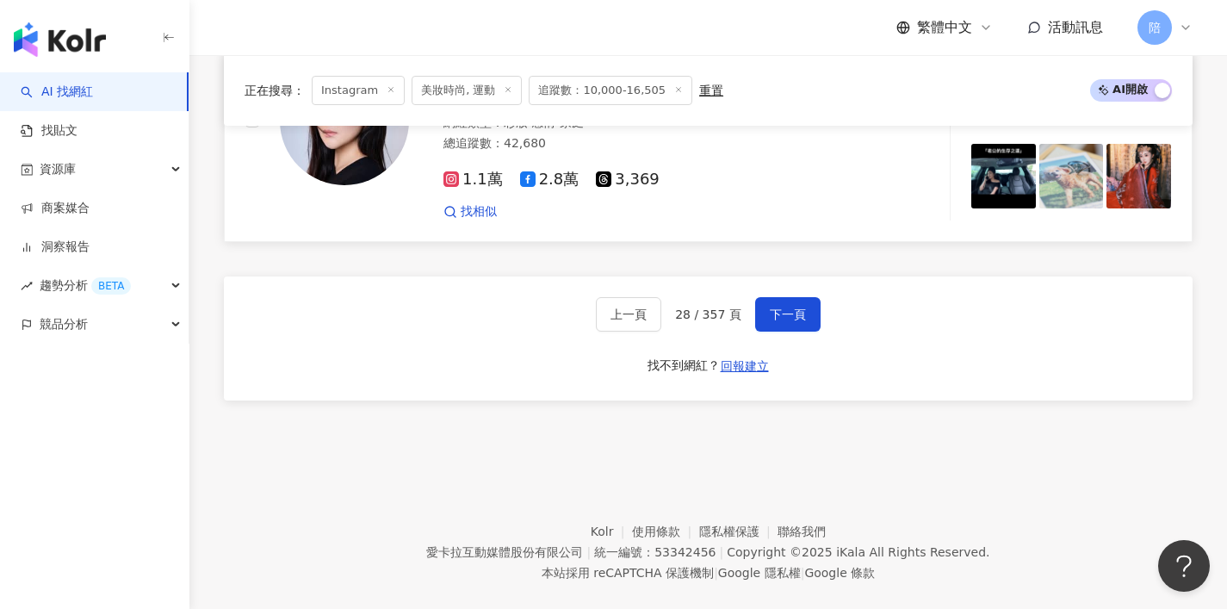
scroll to position [3390, 0]
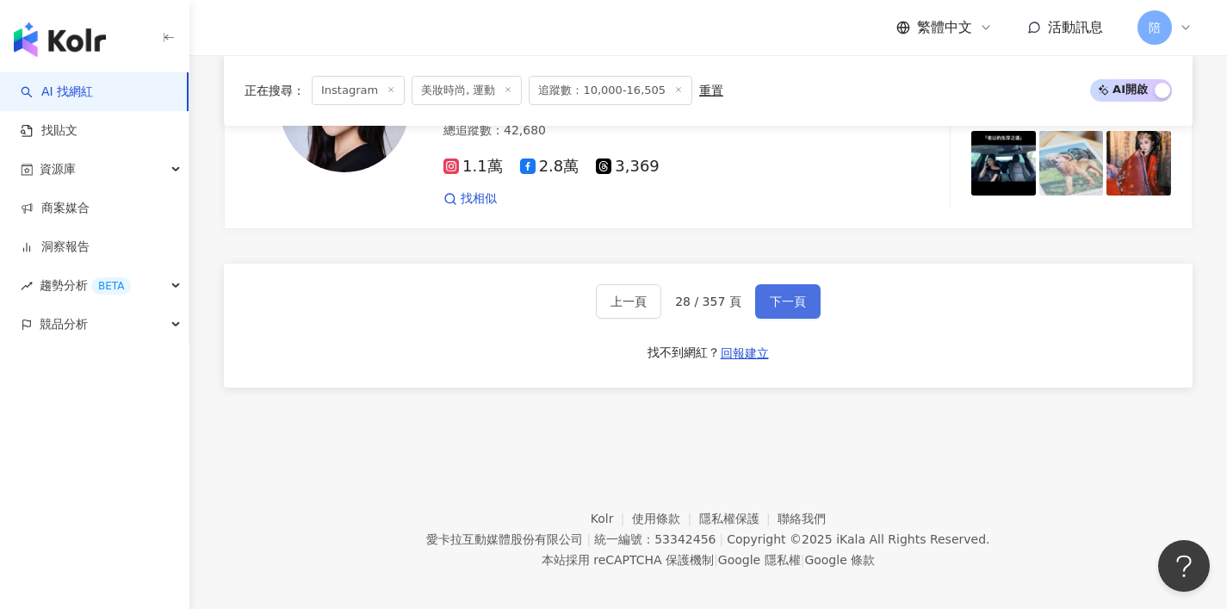
click at [770, 303] on button "下一頁" at bounding box center [787, 301] width 65 height 34
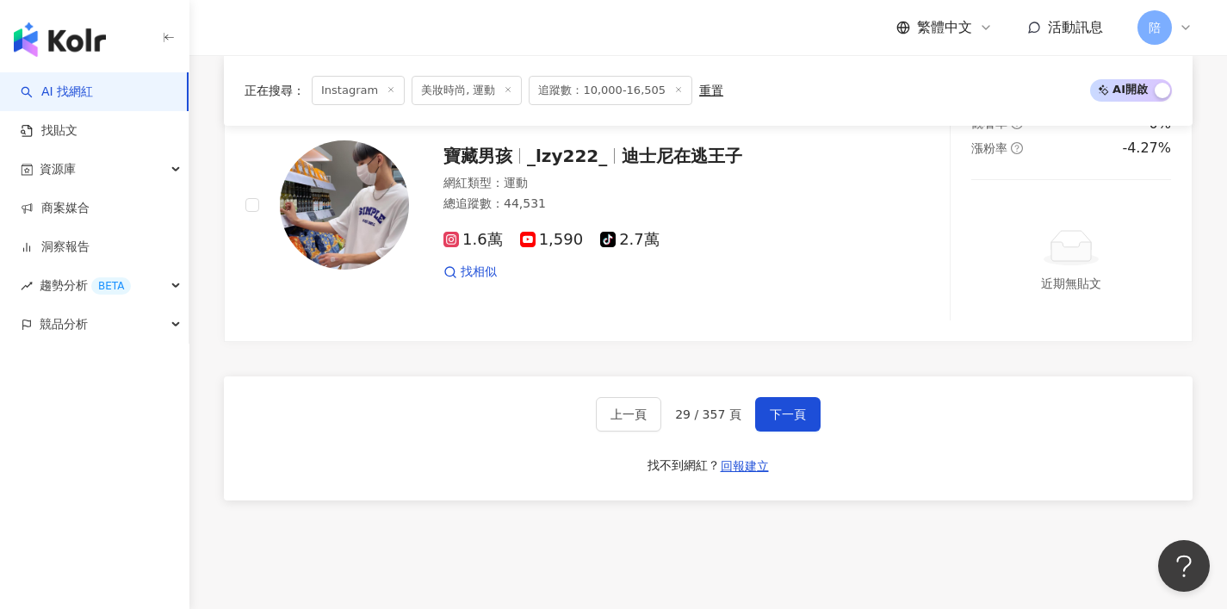
scroll to position [3296, 0]
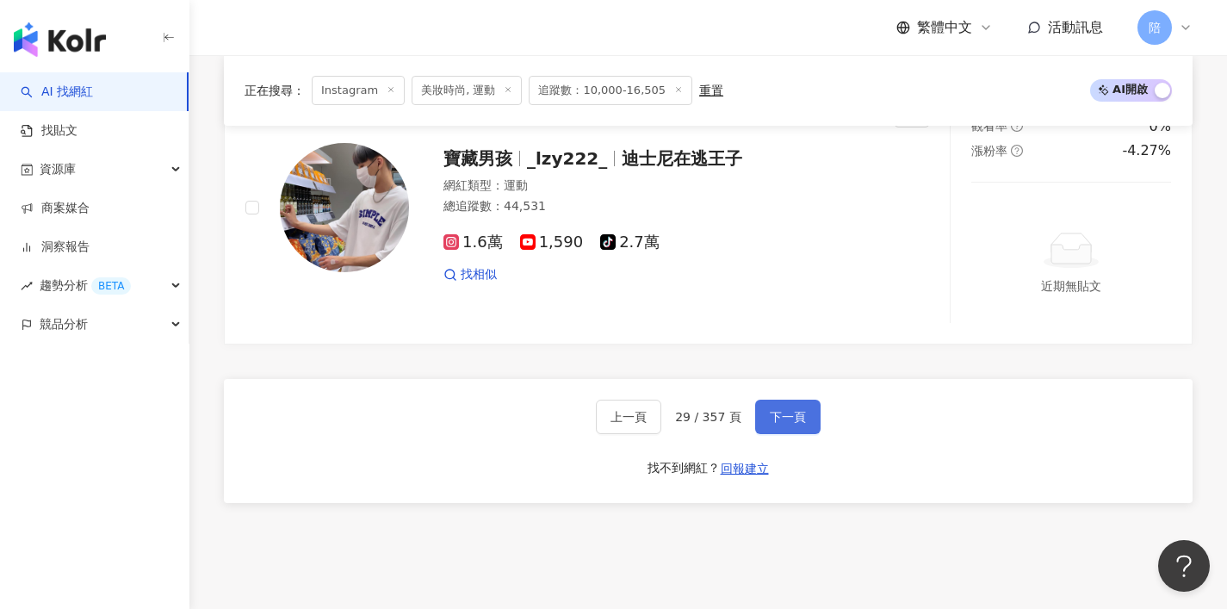
click at [770, 410] on span "下一頁" at bounding box center [788, 417] width 36 height 14
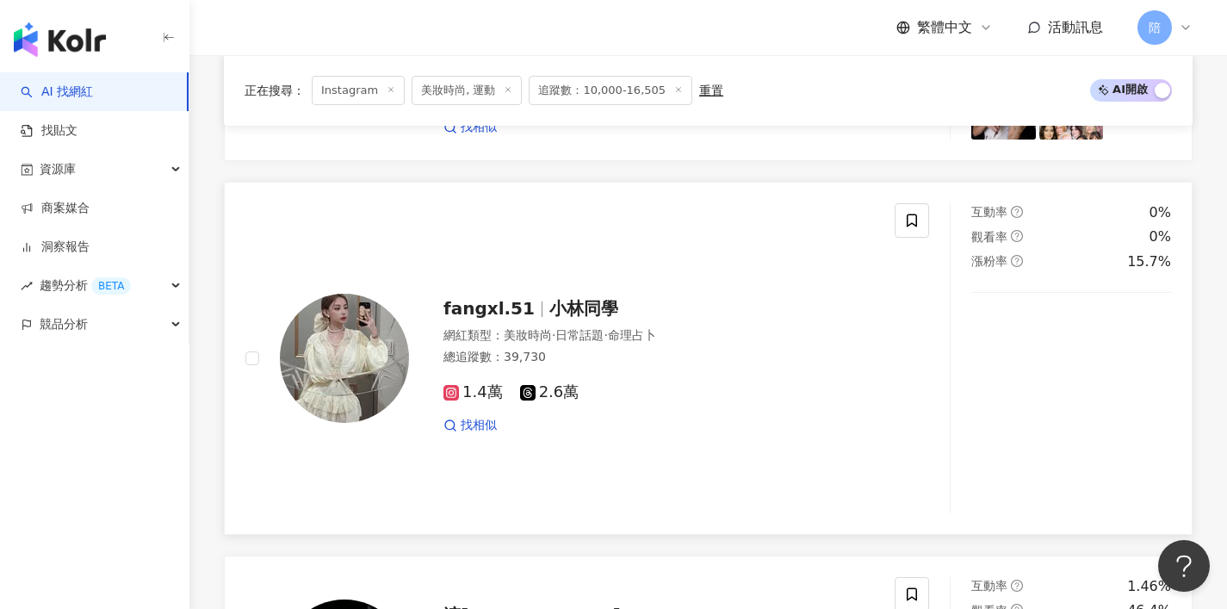
scroll to position [3491, 0]
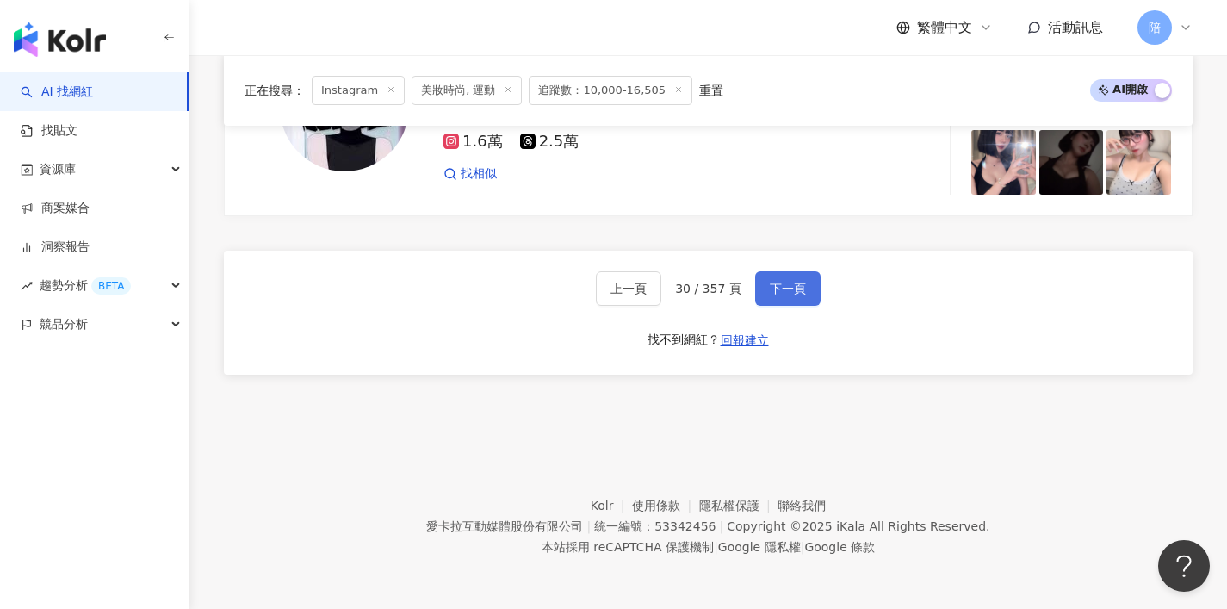
click at [790, 282] on span "下一頁" at bounding box center [788, 289] width 36 height 14
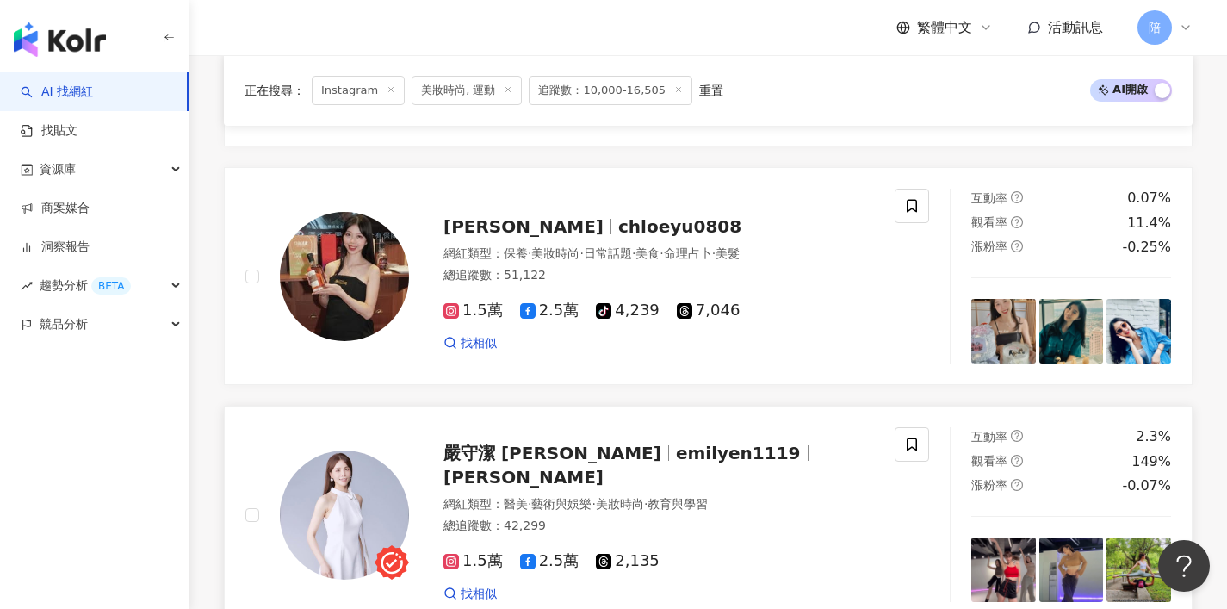
scroll to position [1981, 0]
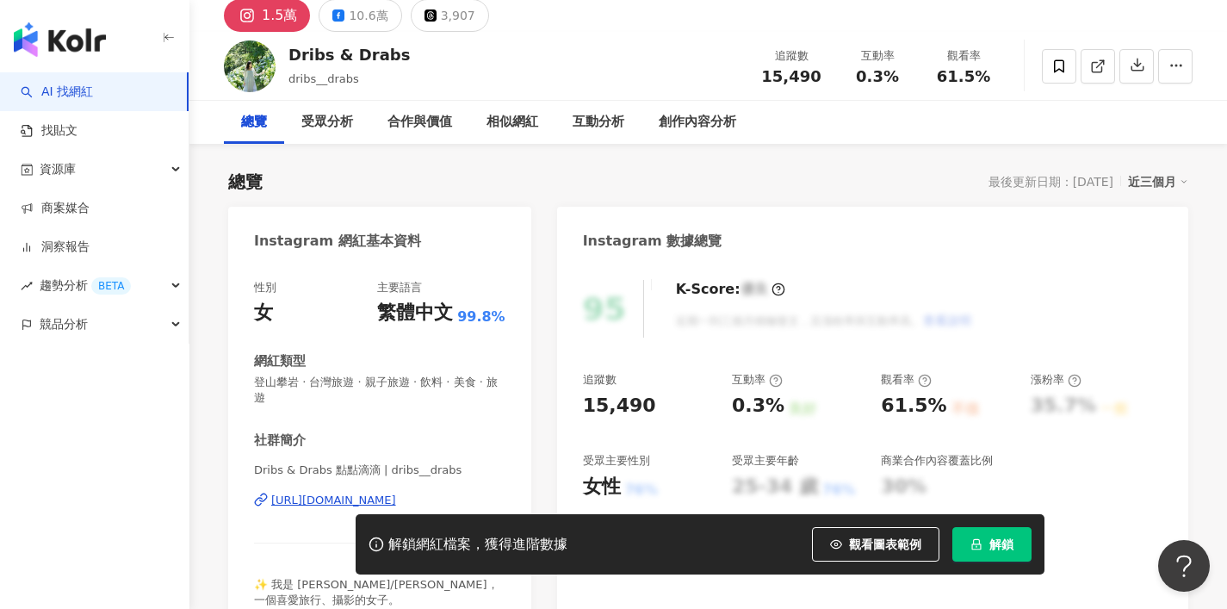
click at [393, 492] on div "https://www.instagram.com/dribs__drabs/" at bounding box center [333, 499] width 125 height 15
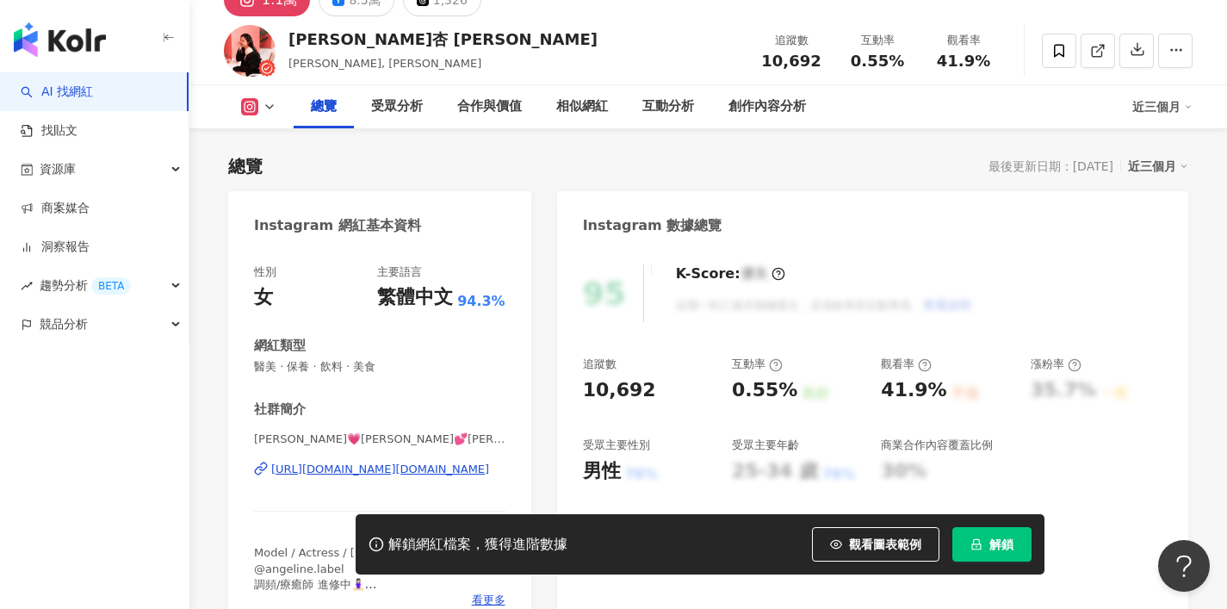
click at [405, 463] on div "https://www.instagram.com/angeline.chou/" at bounding box center [380, 468] width 218 height 15
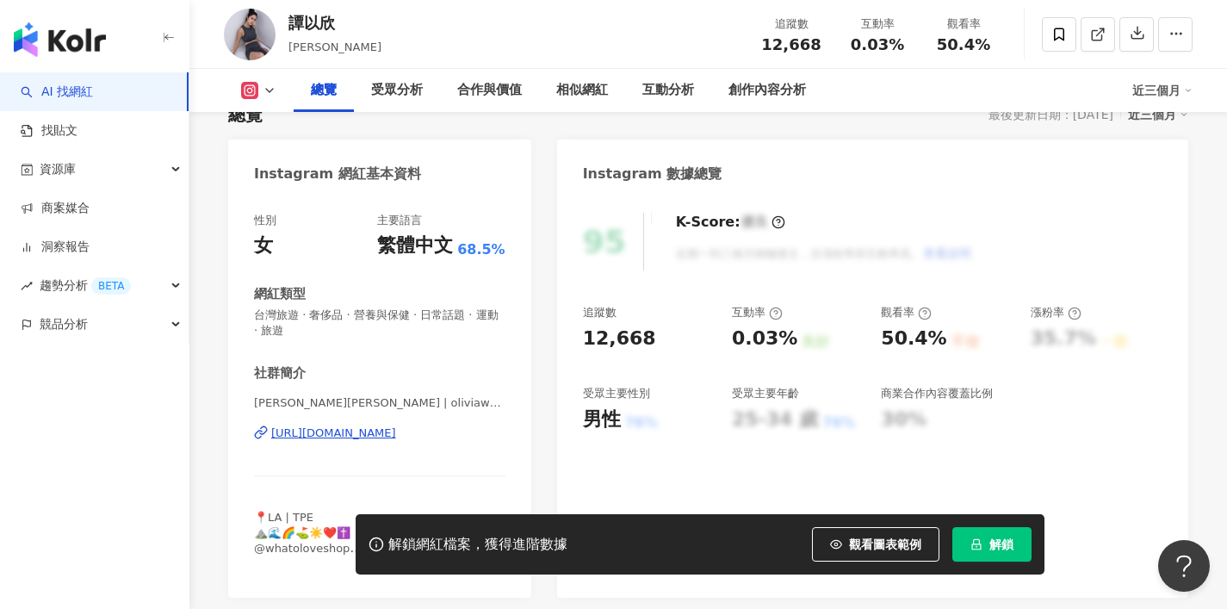
click at [396, 437] on div "https://www.instagram.com/oliviawawa/" at bounding box center [333, 432] width 125 height 15
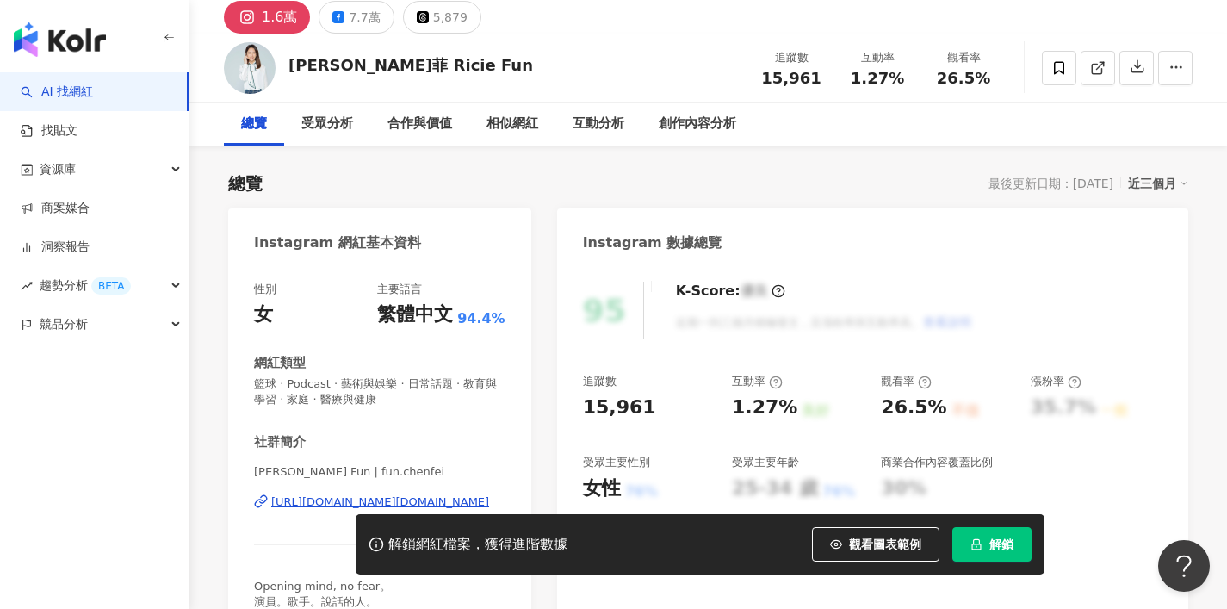
scroll to position [65, 0]
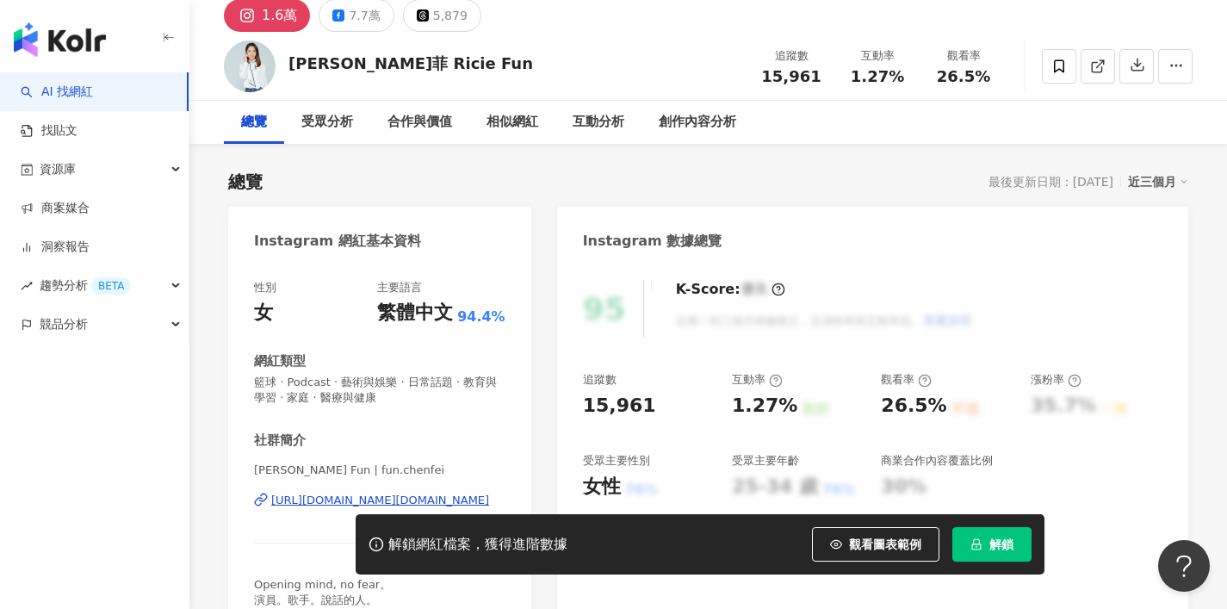
click at [325, 498] on div "https://www.instagram.com/fun.chenfei/" at bounding box center [380, 499] width 218 height 15
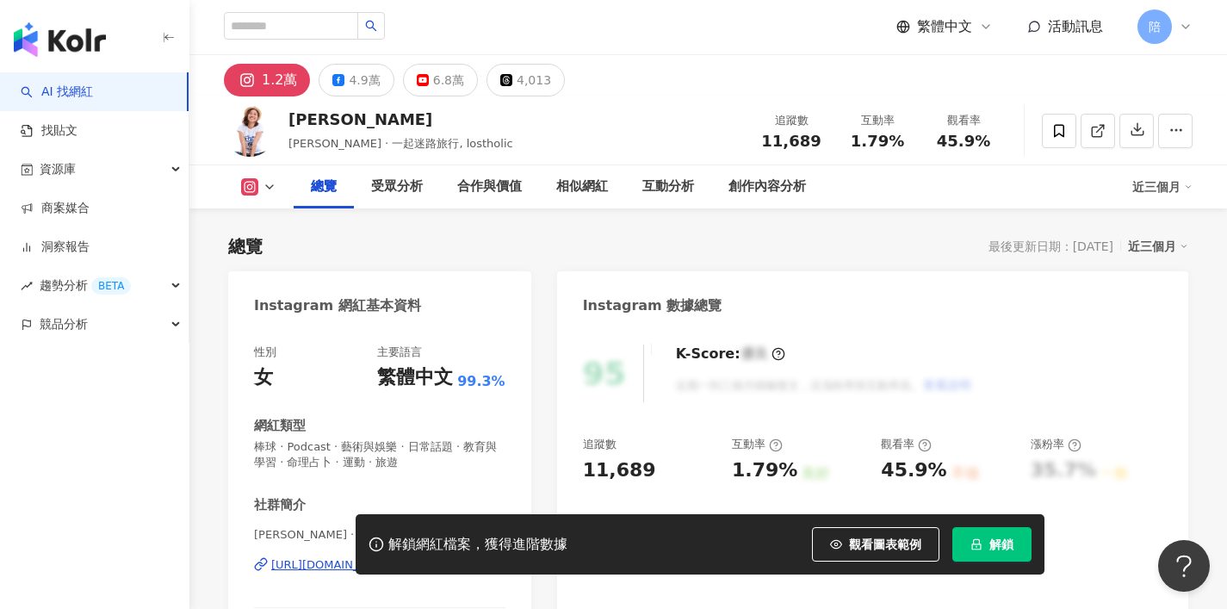
scroll to position [195, 0]
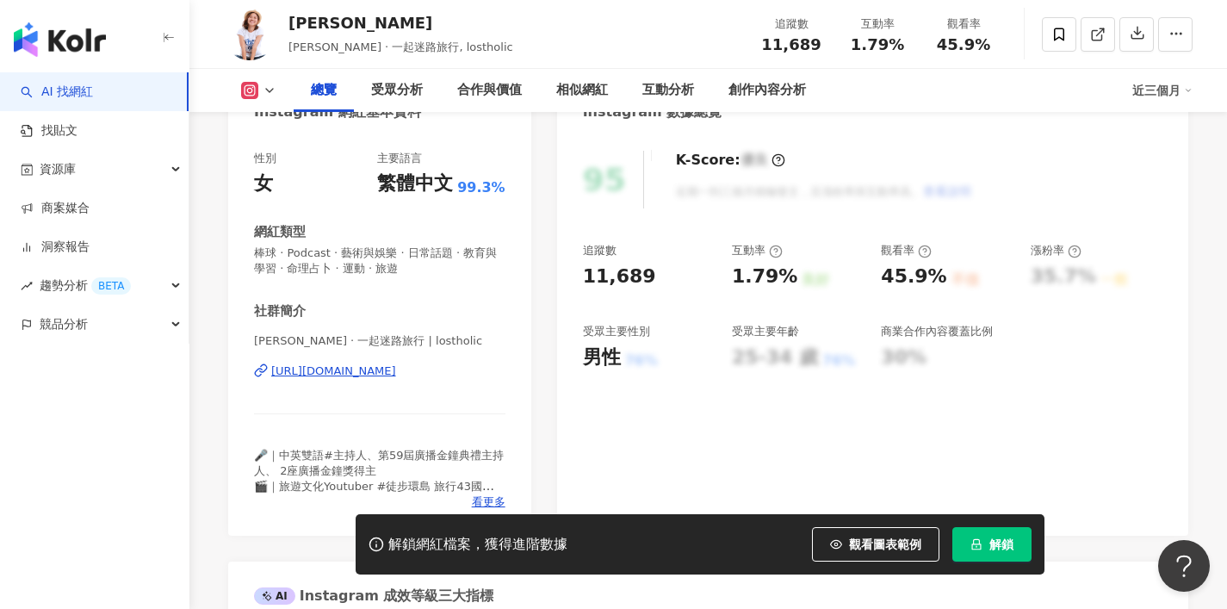
click at [396, 375] on div "https://www.instagram.com/lostholic/" at bounding box center [333, 370] width 125 height 15
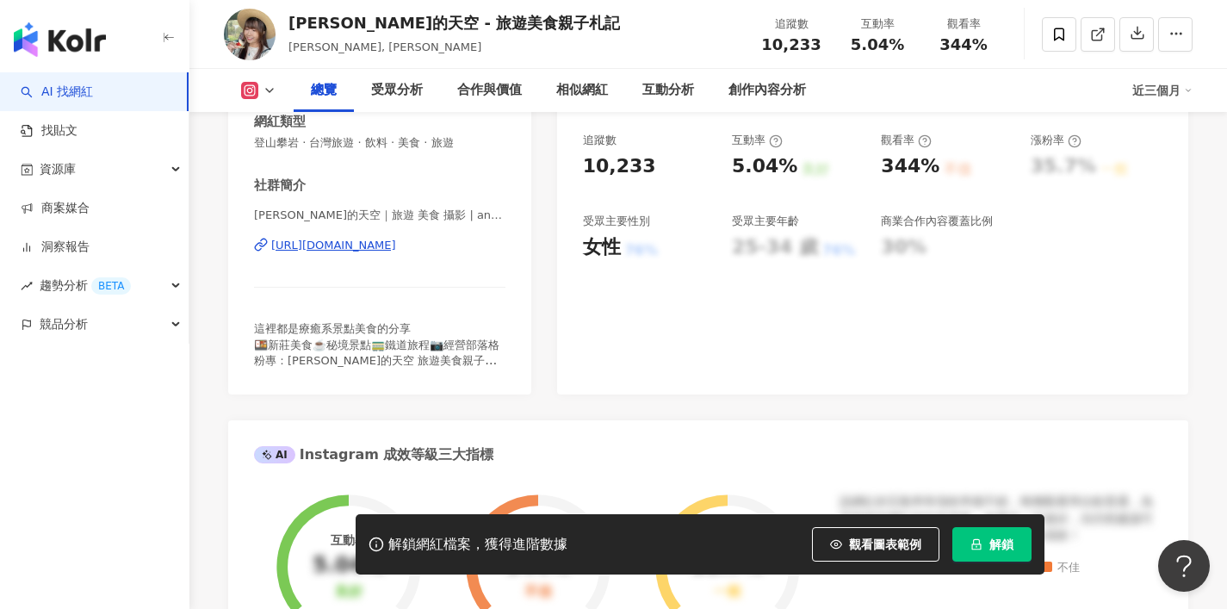
scroll to position [304, 0]
click at [382, 245] on div "https://www.instagram.com/annie_love_travel/" at bounding box center [333, 245] width 125 height 15
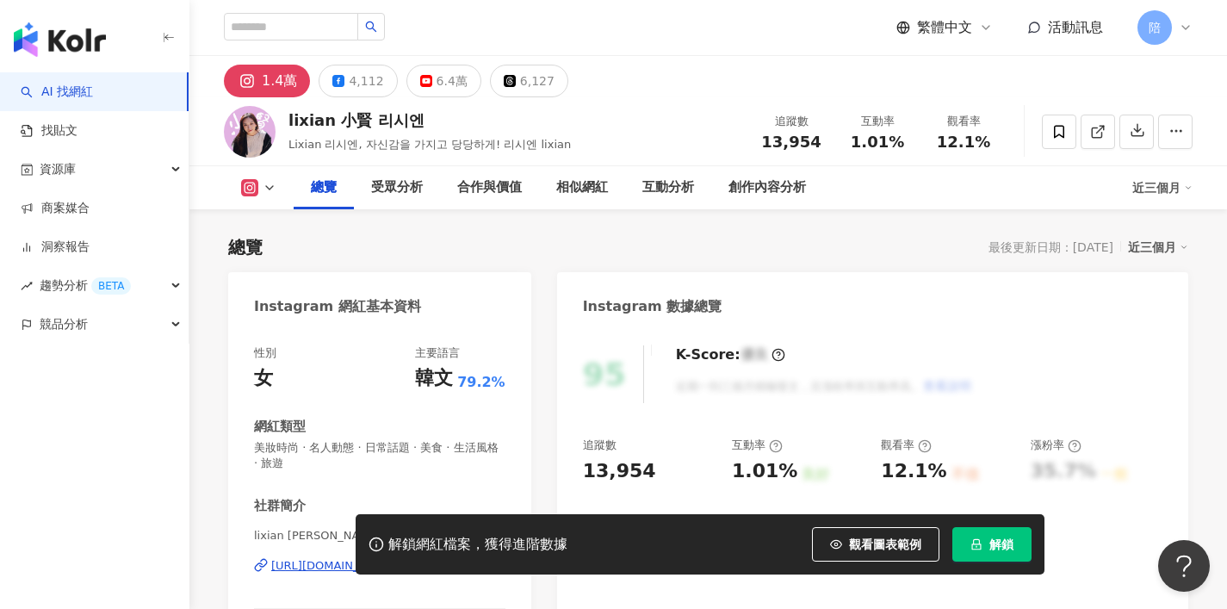
scroll to position [179, 0]
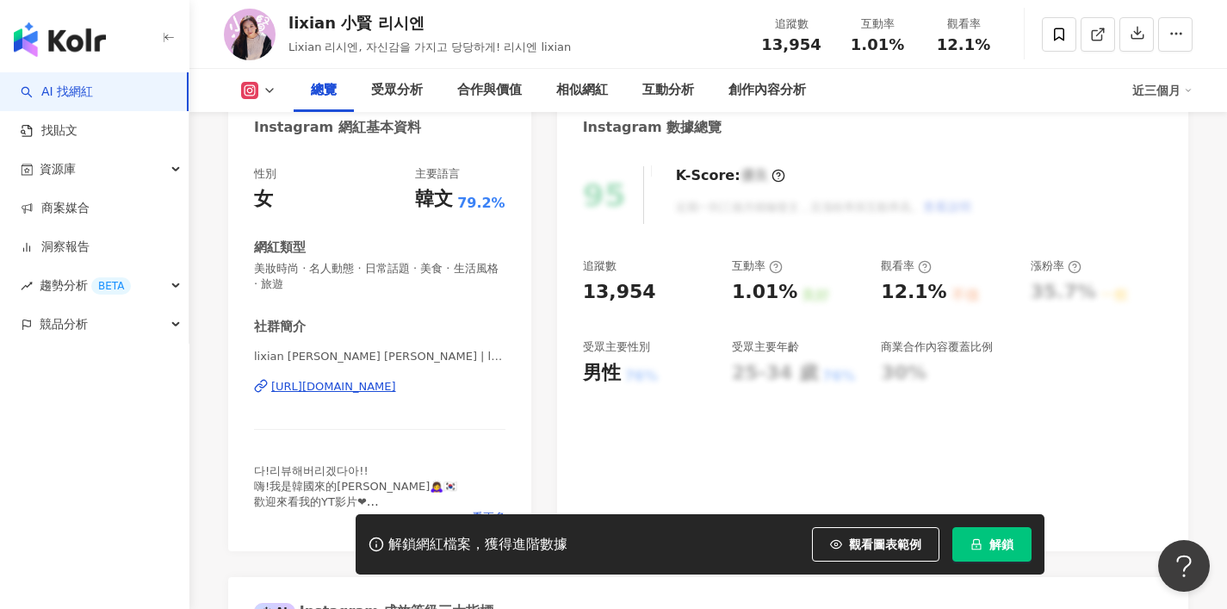
click at [396, 392] on div "[URL][DOMAIN_NAME]" at bounding box center [333, 386] width 125 height 15
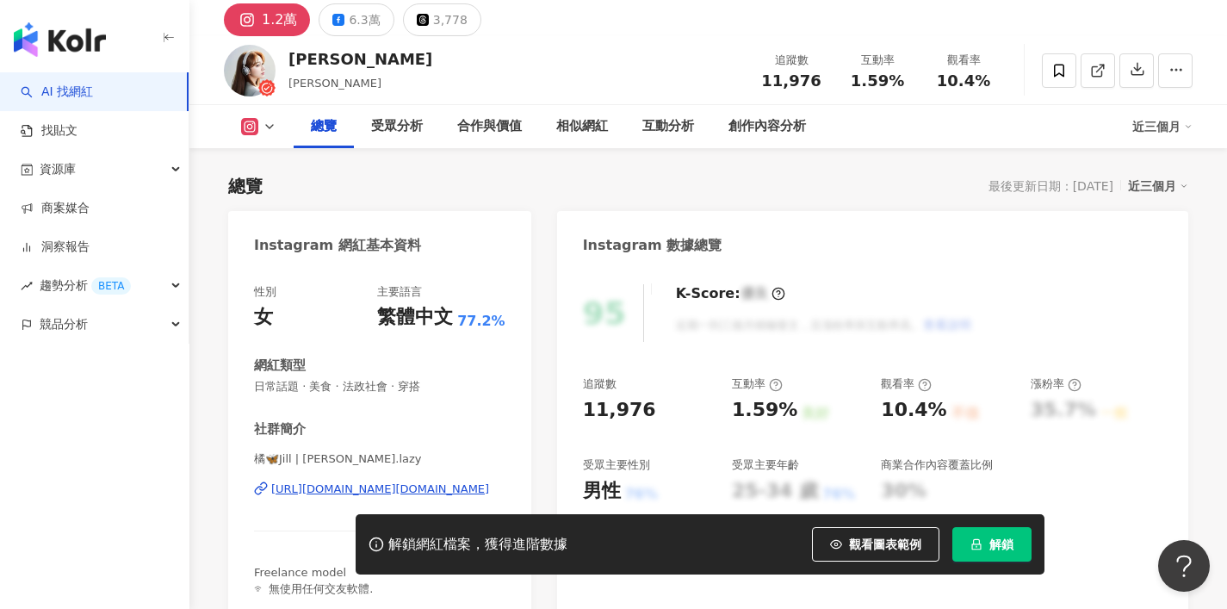
scroll to position [121, 0]
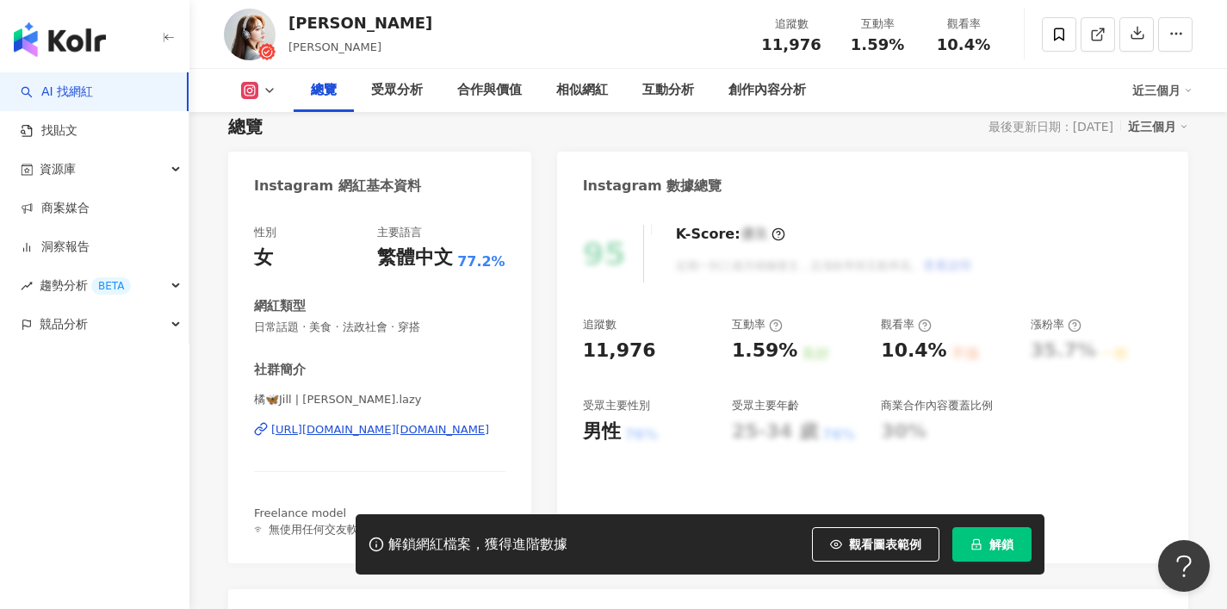
click at [434, 428] on div "https://www.instagram.com/jill.lazy/" at bounding box center [380, 429] width 218 height 15
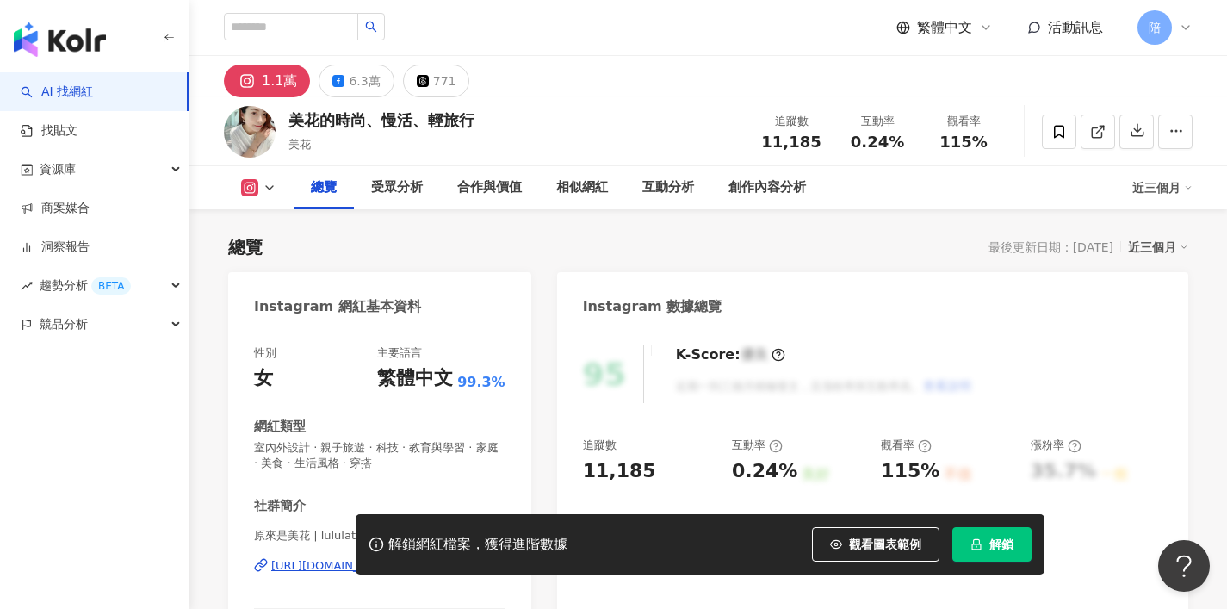
scroll to position [211, 0]
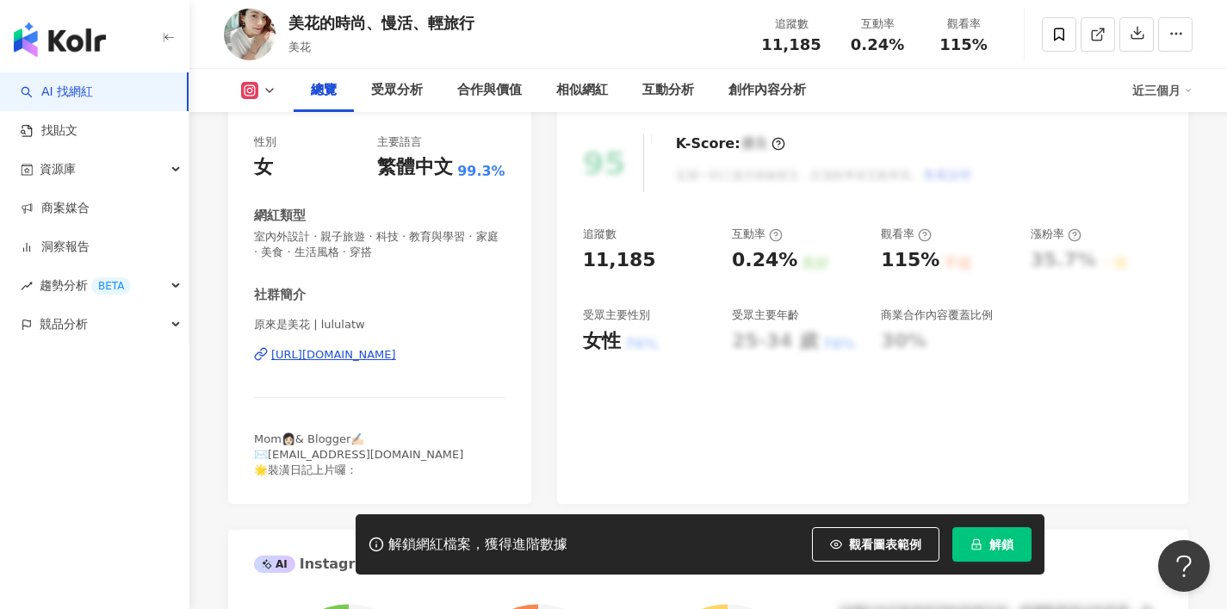
click at [396, 356] on div "https://www.instagram.com/lululatw/" at bounding box center [333, 354] width 125 height 15
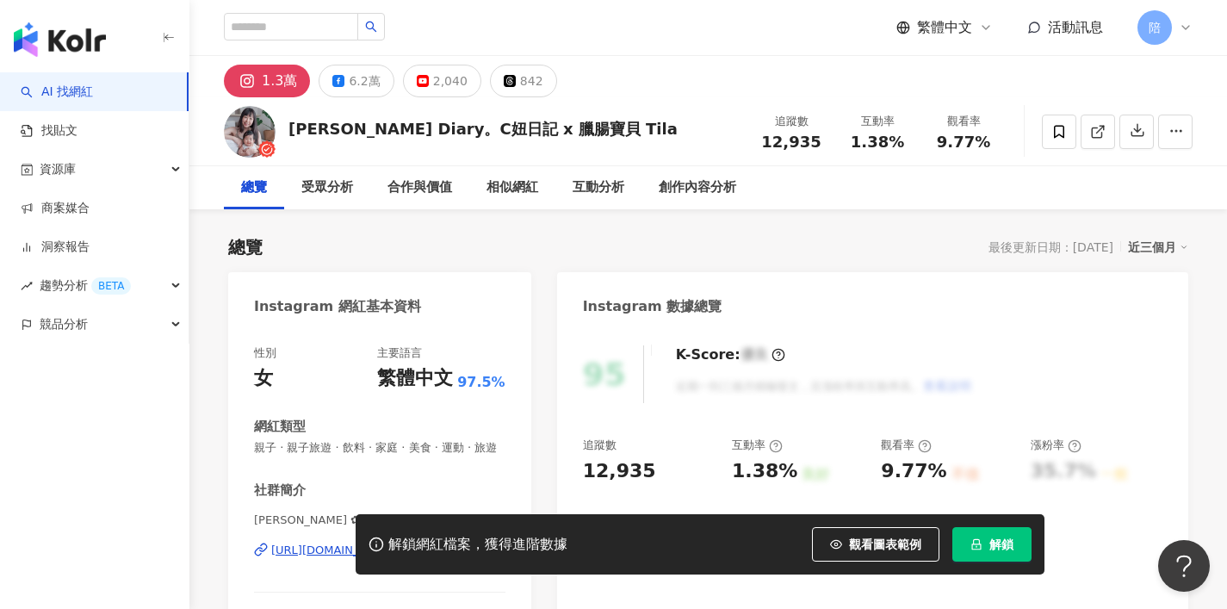
click at [396, 542] on div "[URL][DOMAIN_NAME]" at bounding box center [333, 549] width 125 height 15
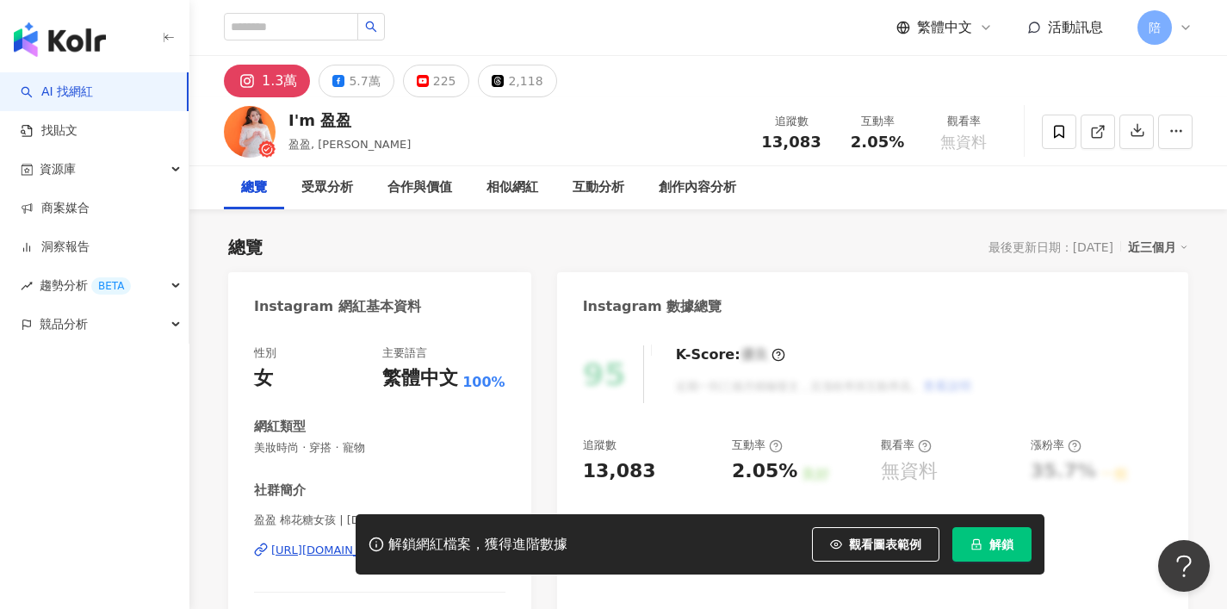
click at [447, 542] on div "https://www.instagram.com/yingying.tw/" at bounding box center [380, 549] width 218 height 15
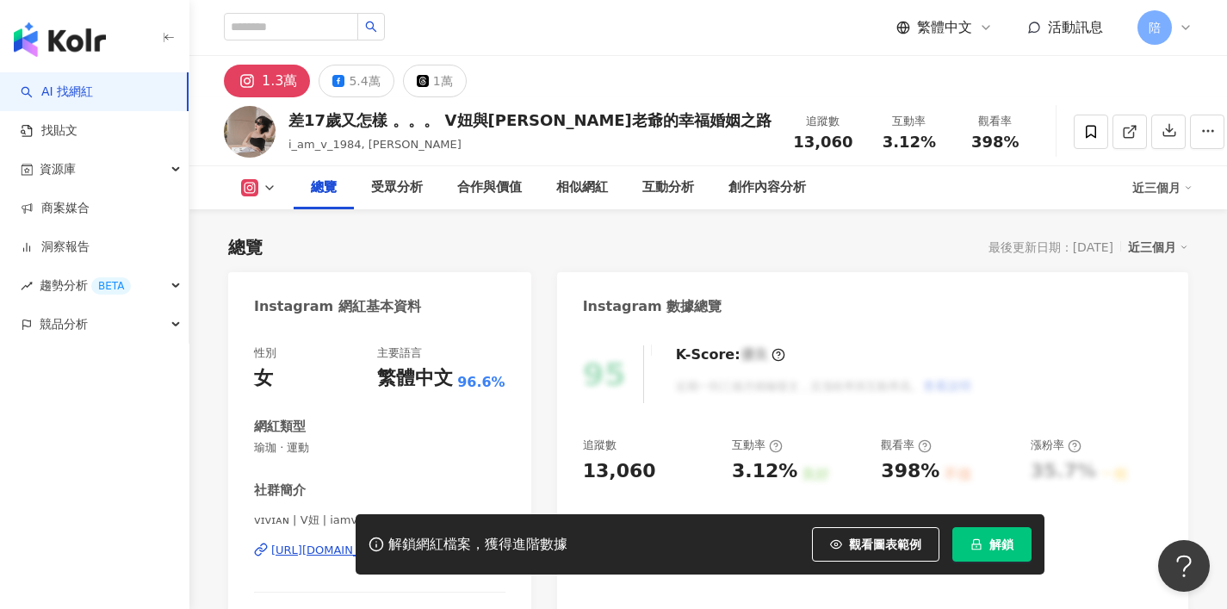
click at [396, 542] on div "https://www.instagram.com/iamvivian1007/" at bounding box center [333, 549] width 125 height 15
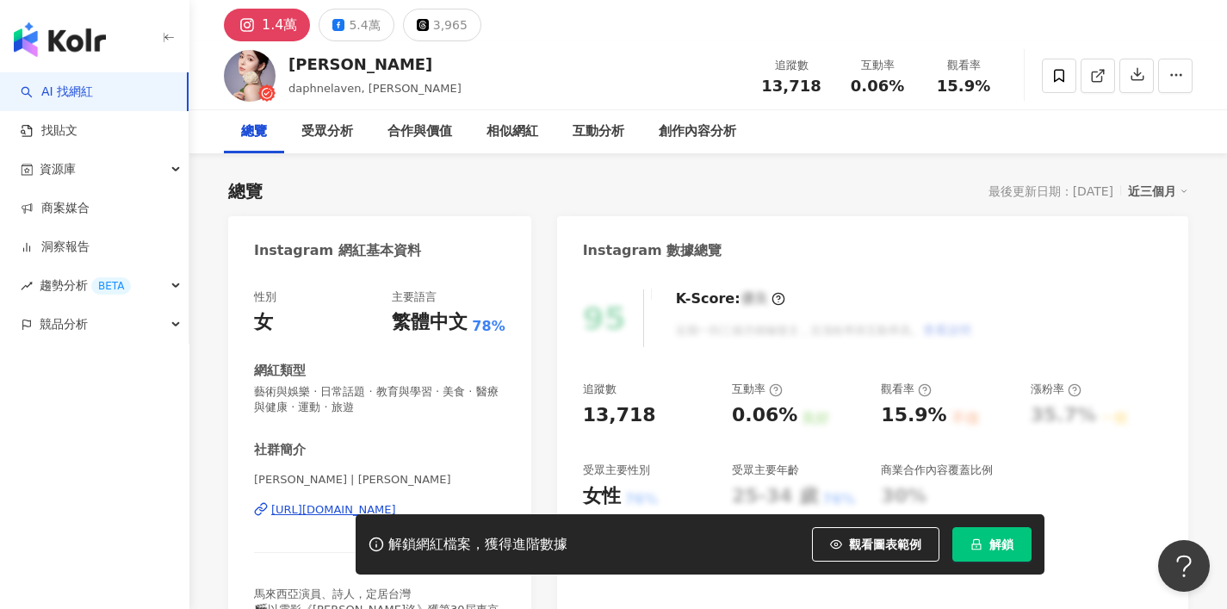
scroll to position [100, 0]
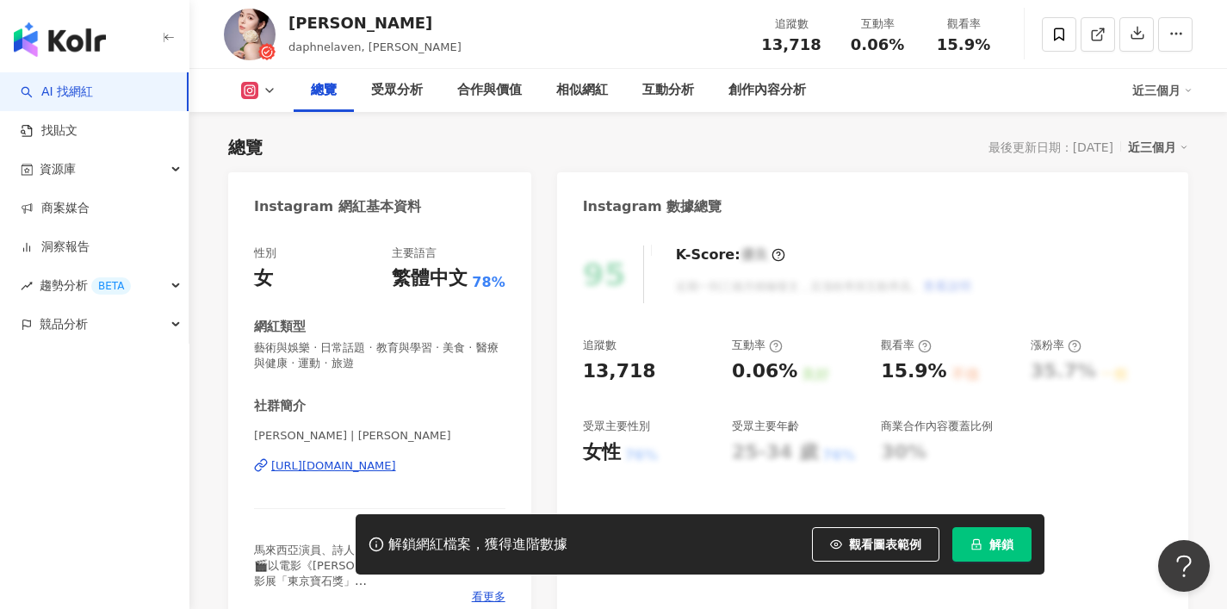
click at [392, 463] on div "[URL][DOMAIN_NAME]" at bounding box center [333, 465] width 125 height 15
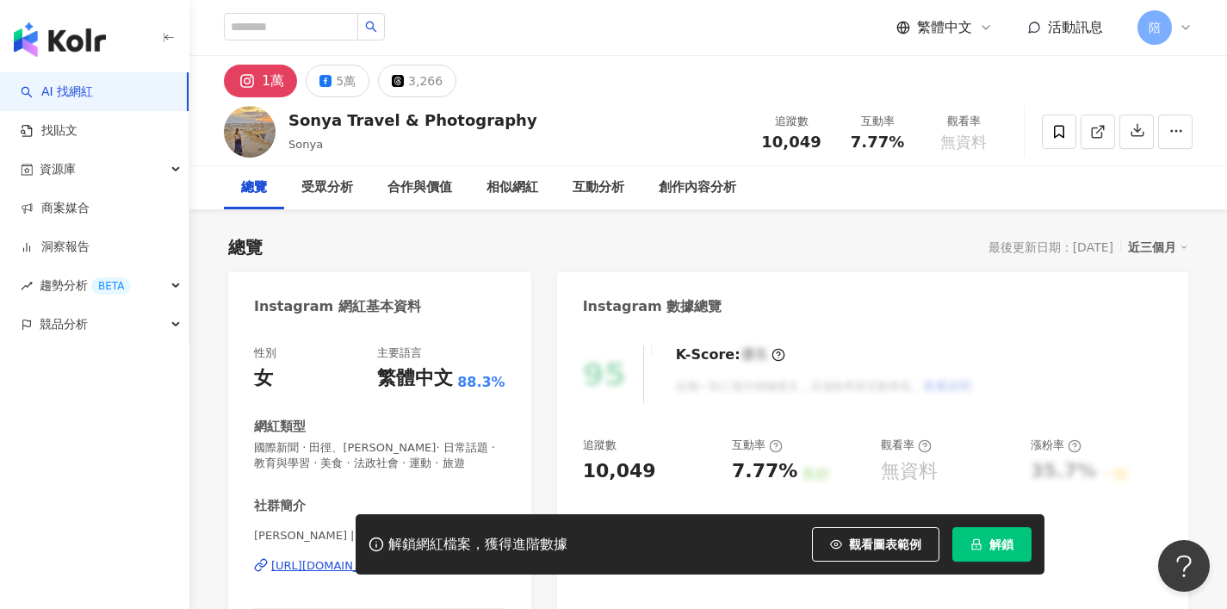
click at [385, 558] on div "[URL][DOMAIN_NAME]" at bounding box center [333, 565] width 125 height 15
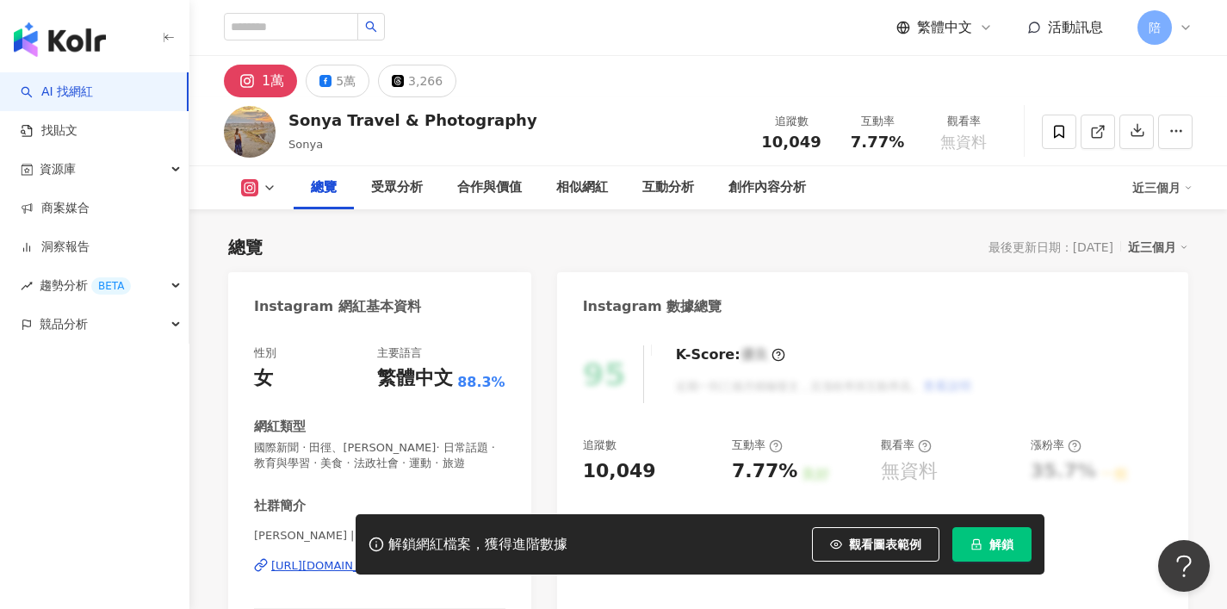
scroll to position [133, 0]
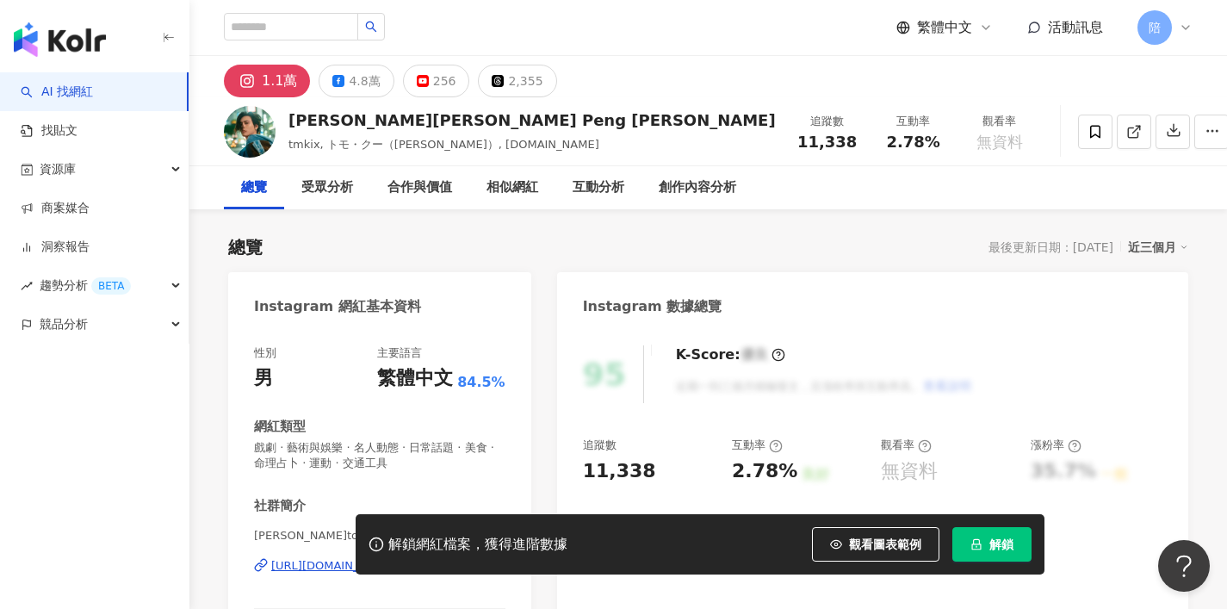
scroll to position [84, 0]
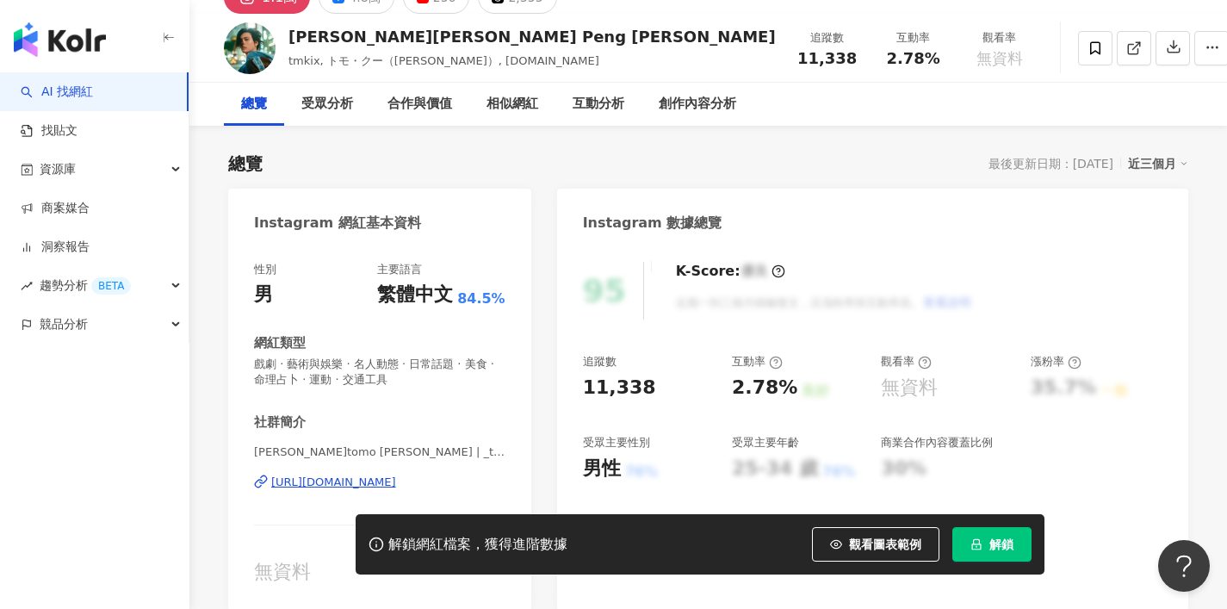
click at [372, 484] on div "https://www.instagram.com/_tomokurt/" at bounding box center [333, 481] width 125 height 15
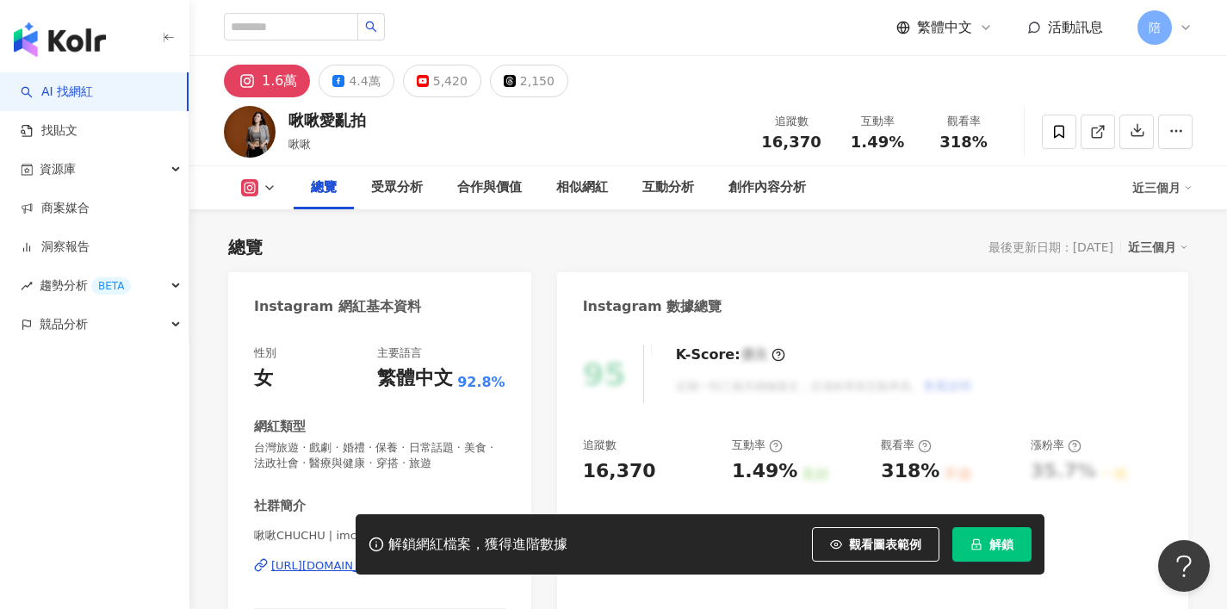
scroll to position [276, 0]
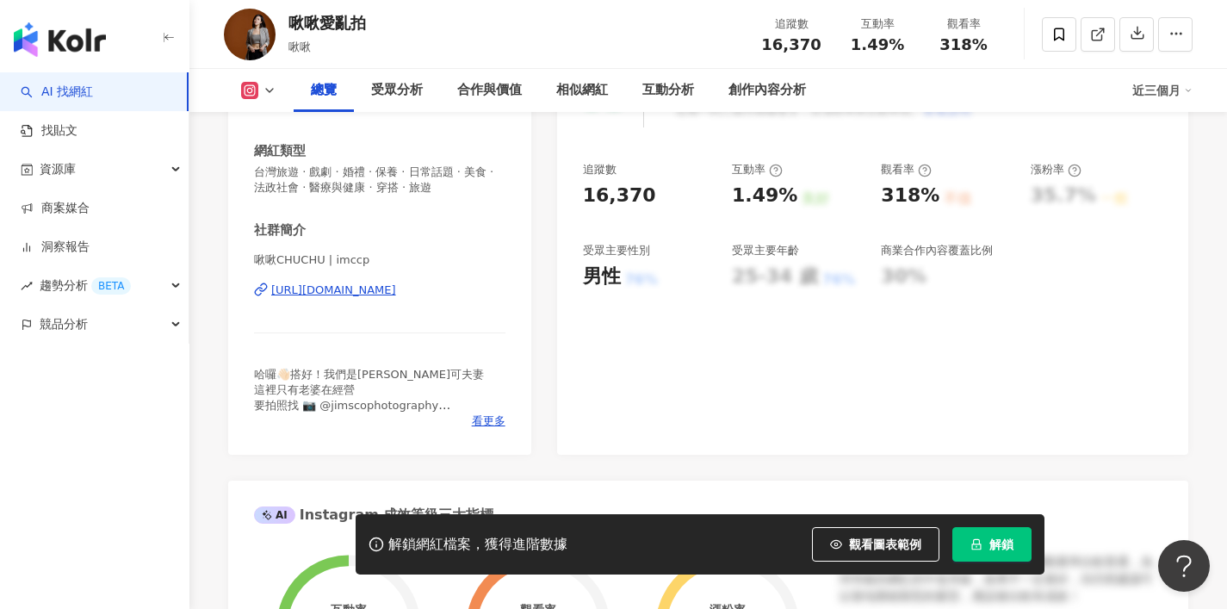
click at [389, 283] on div "https://www.instagram.com/imccp/" at bounding box center [333, 289] width 125 height 15
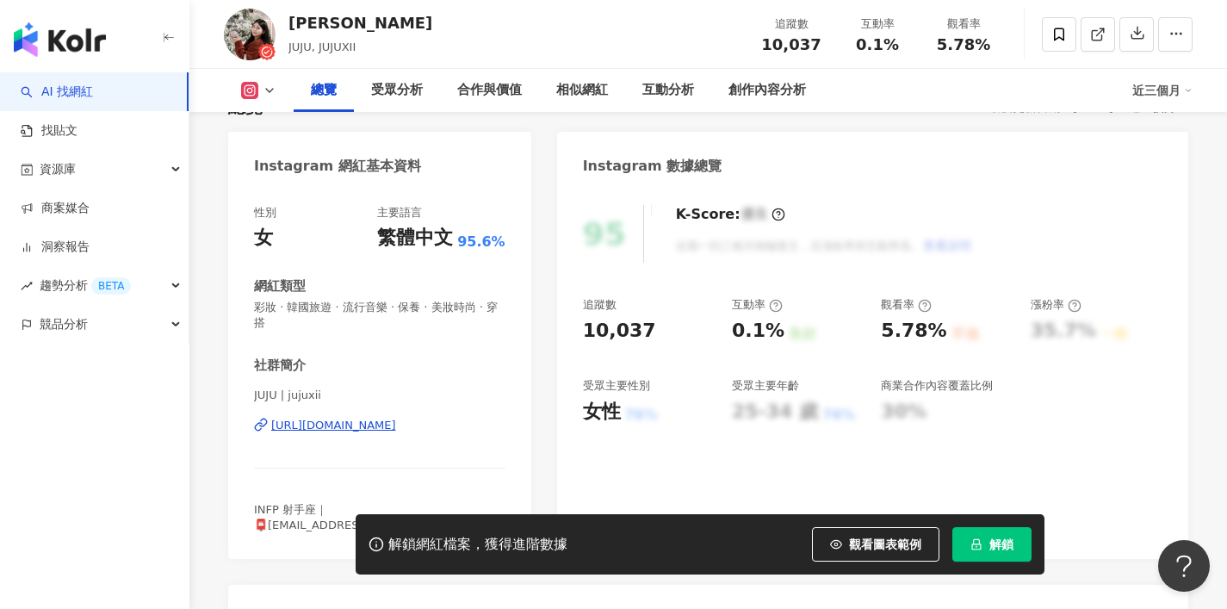
scroll to position [157, 0]
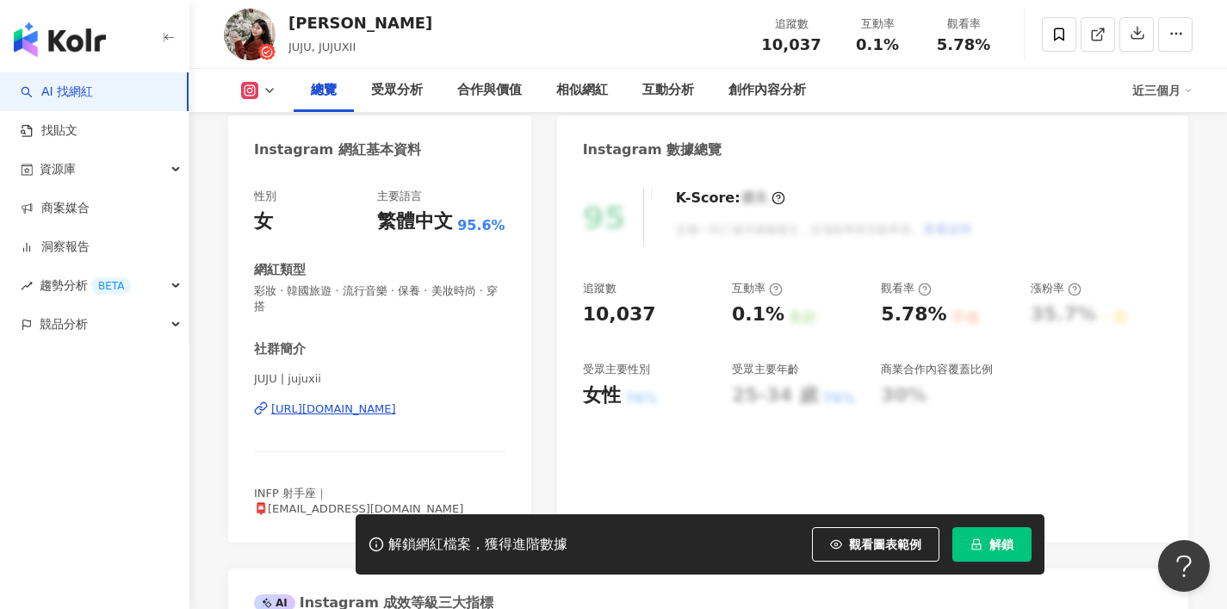
click at [340, 401] on div "[URL][DOMAIN_NAME]" at bounding box center [333, 408] width 125 height 15
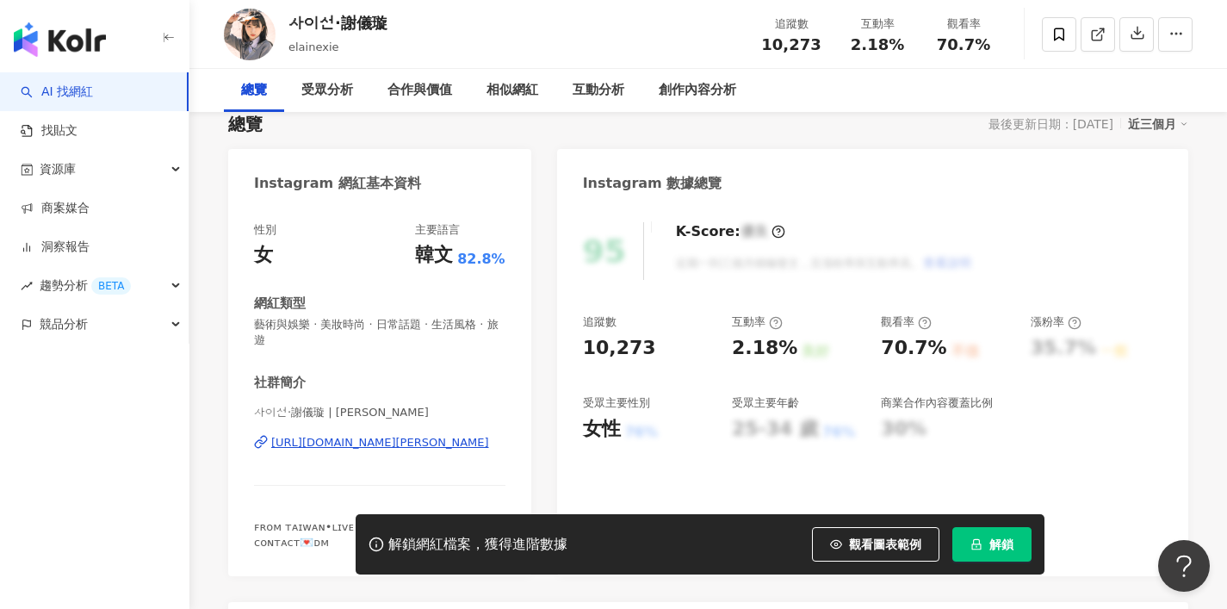
click at [364, 435] on div "[URL][DOMAIN_NAME][PERSON_NAME]" at bounding box center [380, 442] width 218 height 15
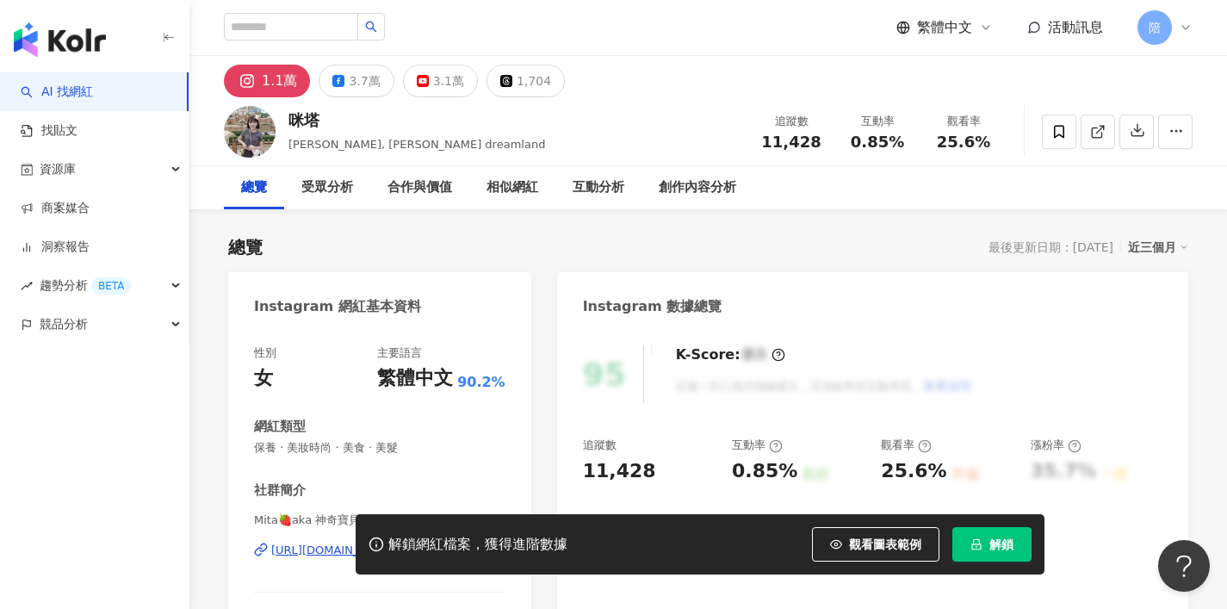
click at [396, 542] on div "[URL][DOMAIN_NAME]" at bounding box center [333, 549] width 125 height 15
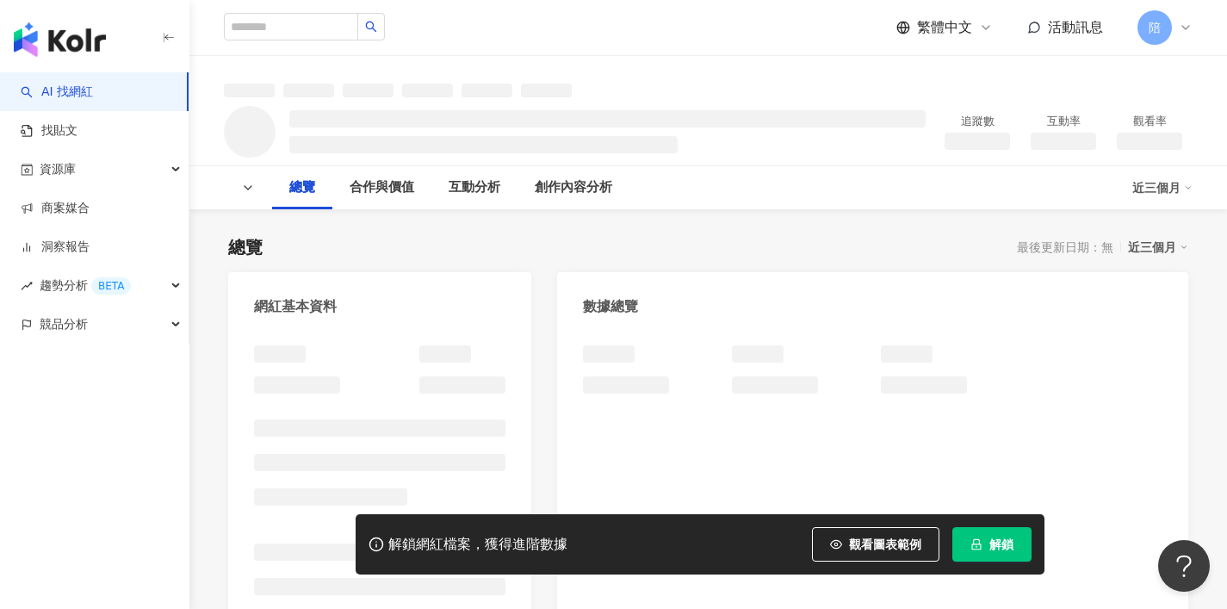
scroll to position [140, 0]
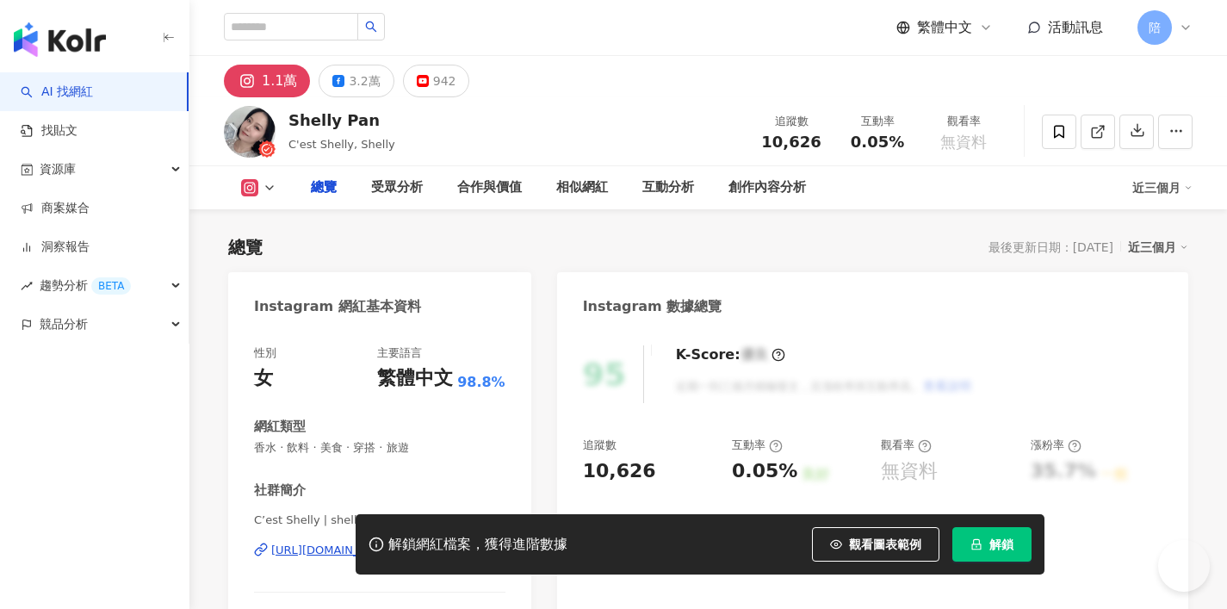
click at [415, 298] on div "Instagram 網紅基本資料" at bounding box center [379, 300] width 303 height 56
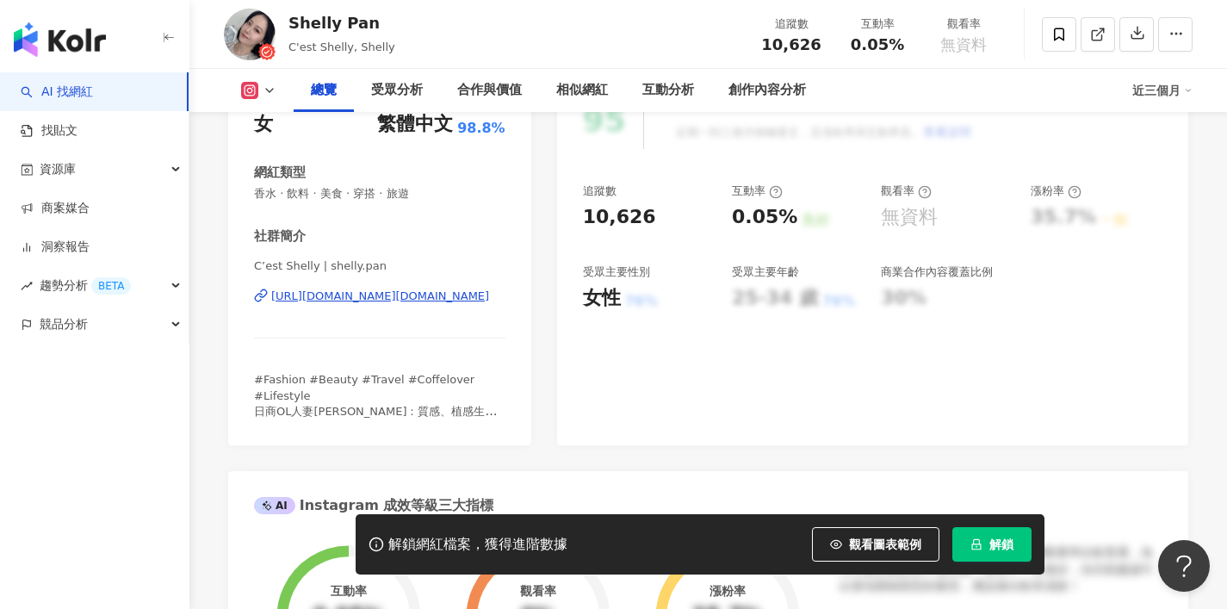
click at [421, 296] on div "https://www.instagram.com/shelly.pan/" at bounding box center [380, 295] width 218 height 15
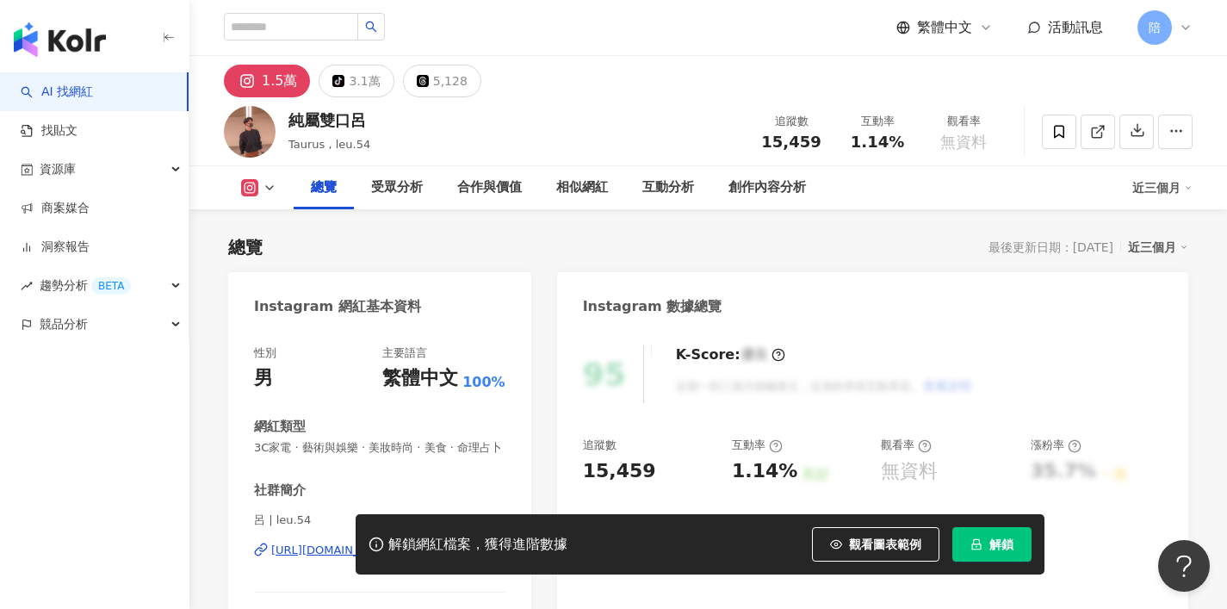
scroll to position [126, 0]
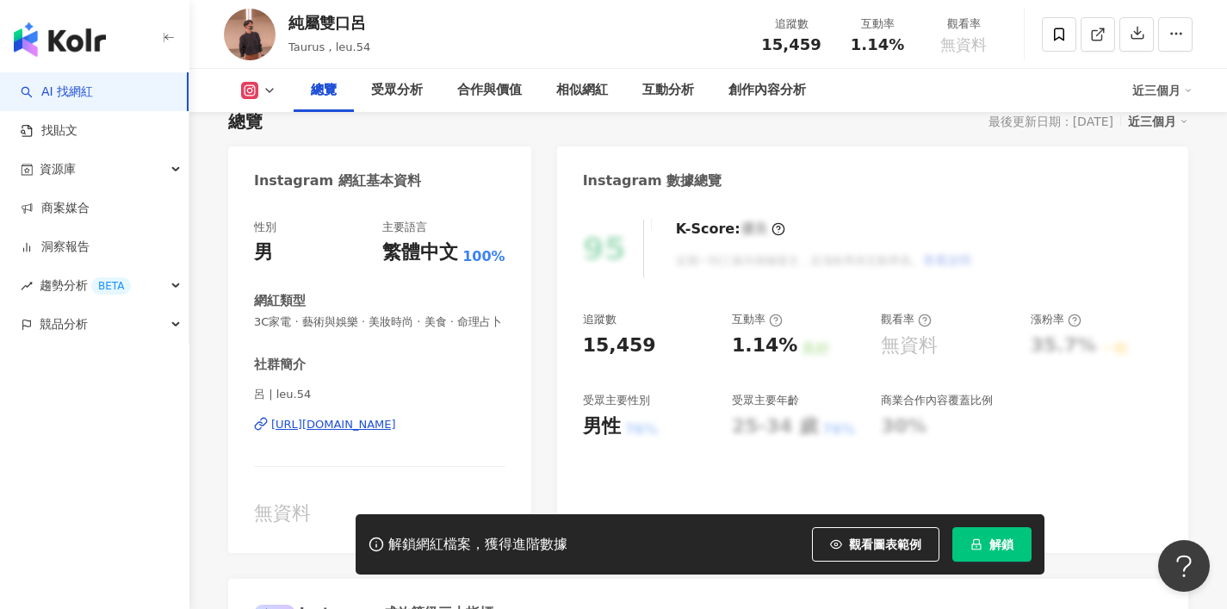
click at [335, 424] on div "https://www.instagram.com/leu.54/" at bounding box center [333, 424] width 125 height 15
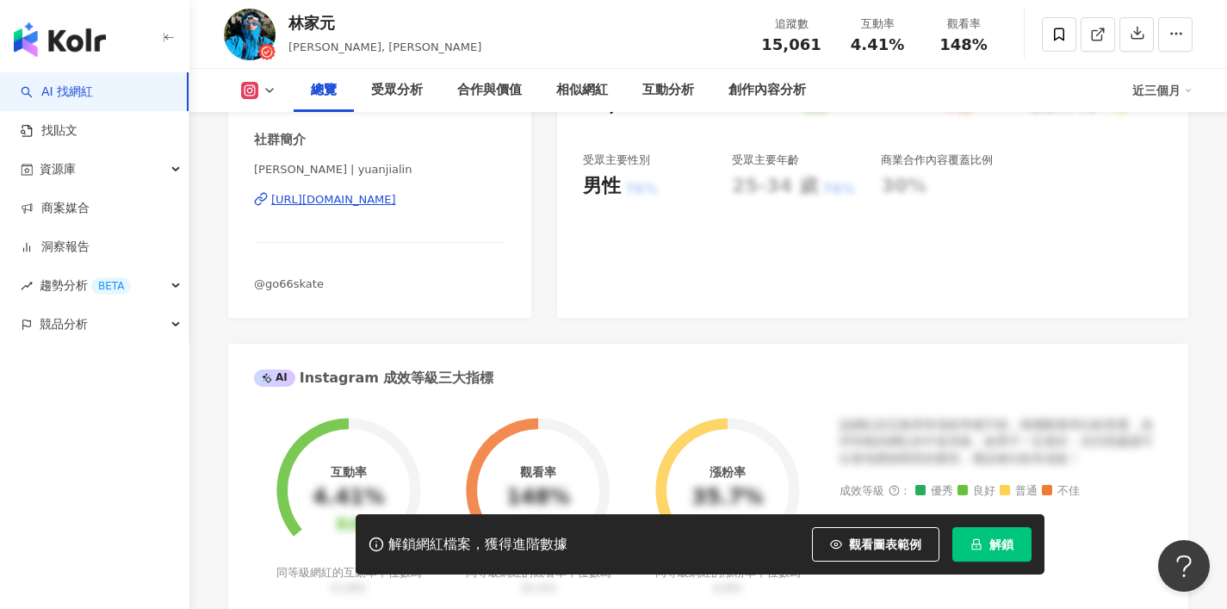
scroll to position [331, 0]
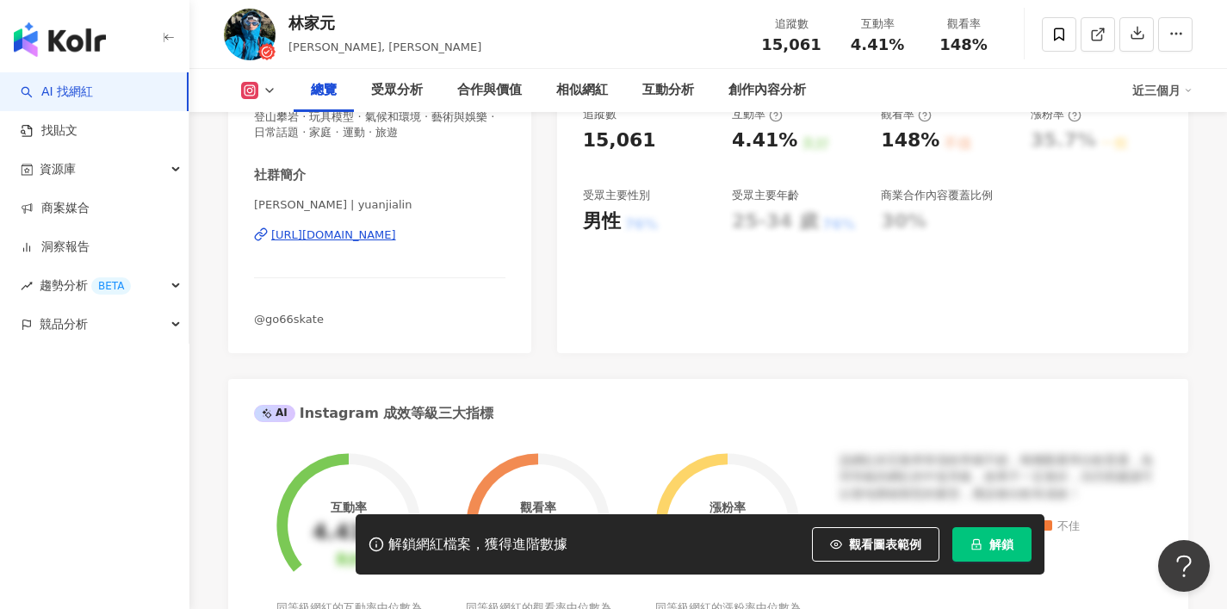
click at [385, 237] on div "[URL][DOMAIN_NAME]" at bounding box center [333, 234] width 125 height 15
